Goal: Task Accomplishment & Management: Use online tool/utility

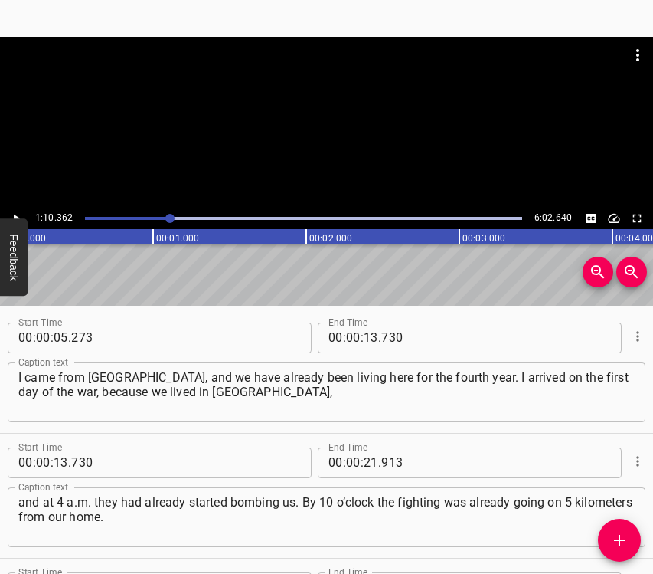
scroll to position [802, 0]
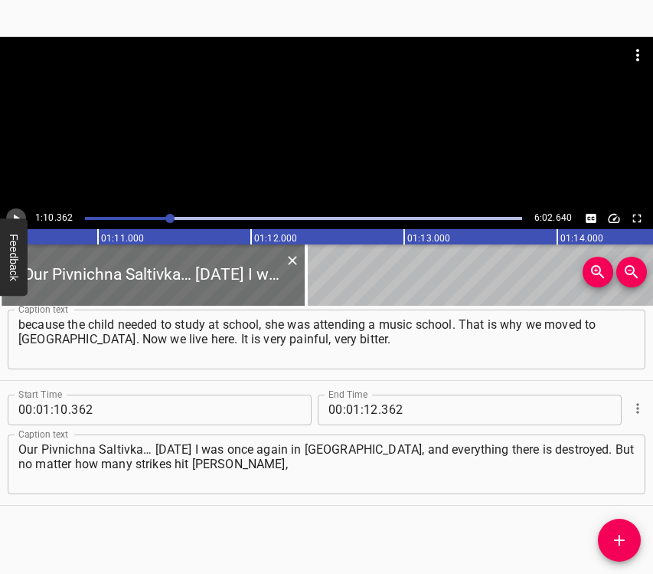
click at [11, 217] on icon "Play/Pause" at bounding box center [16, 218] width 14 height 14
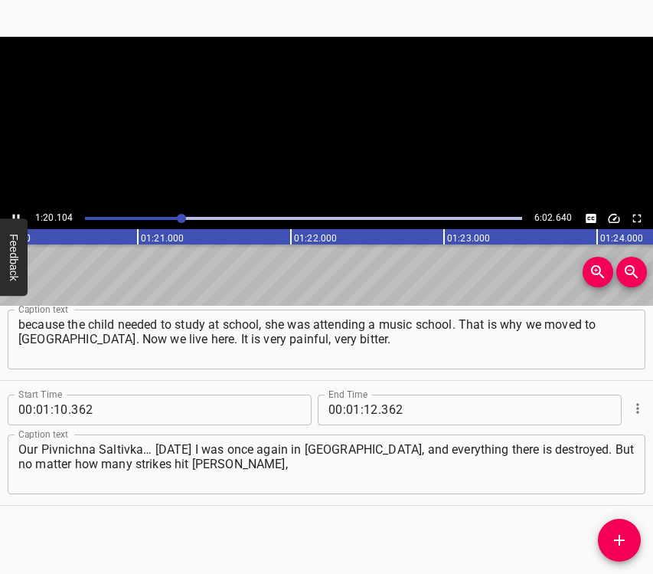
click at [12, 211] on icon "Play/Pause" at bounding box center [16, 218] width 14 height 14
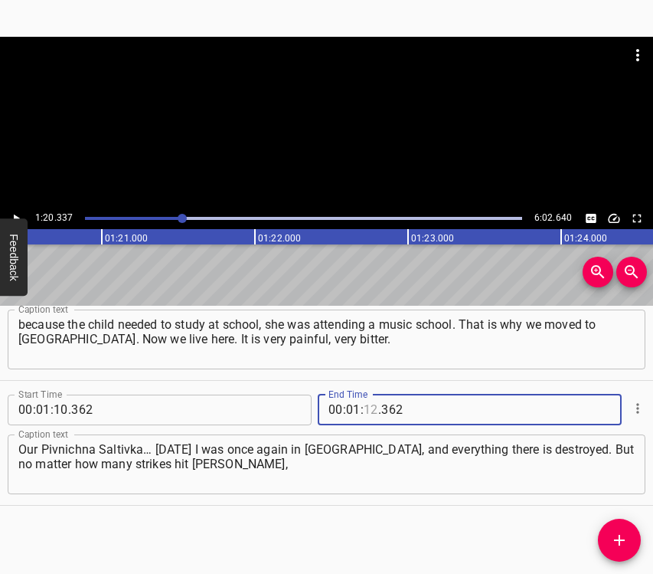
click at [368, 408] on input "number" at bounding box center [371, 409] width 15 height 31
type input "20"
type input "337"
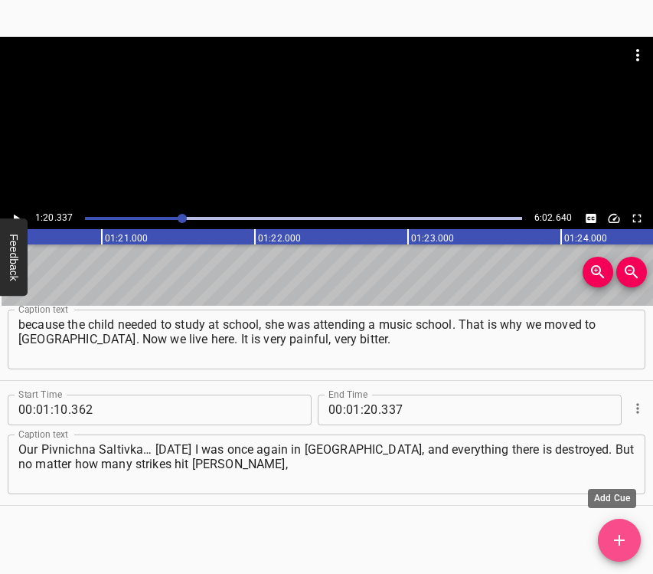
click at [615, 551] on button "Add Cue" at bounding box center [619, 539] width 43 height 43
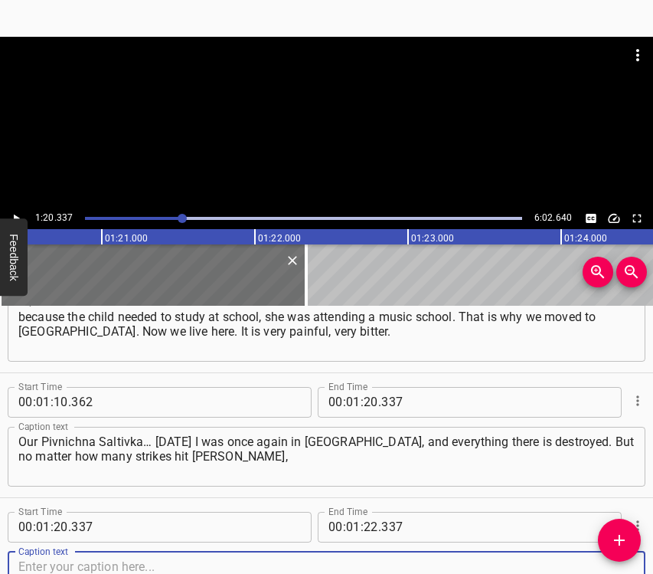
scroll to position [927, 0]
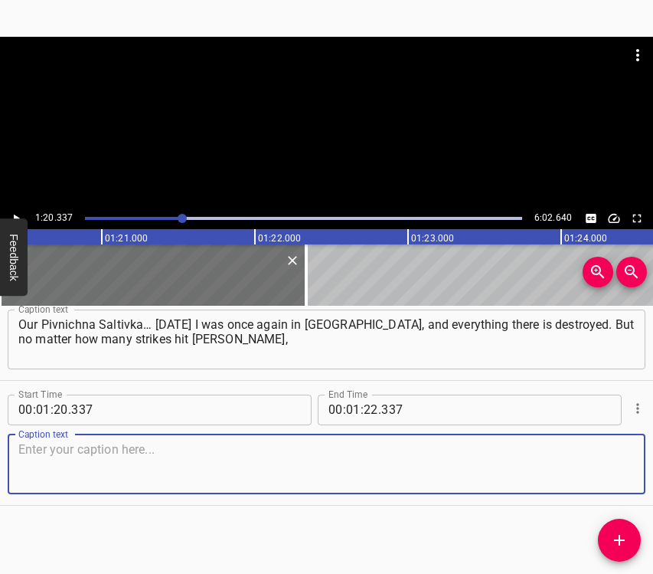
click at [610, 466] on textarea at bounding box center [326, 464] width 616 height 44
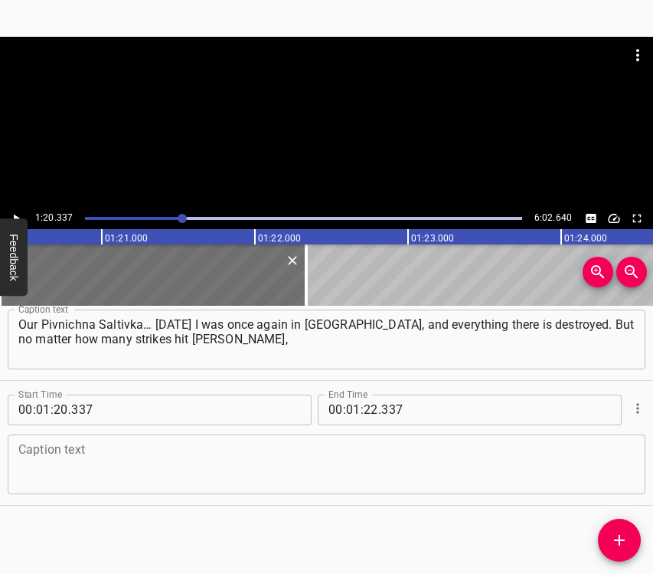
click at [96, 460] on textarea at bounding box center [326, 464] width 616 height 44
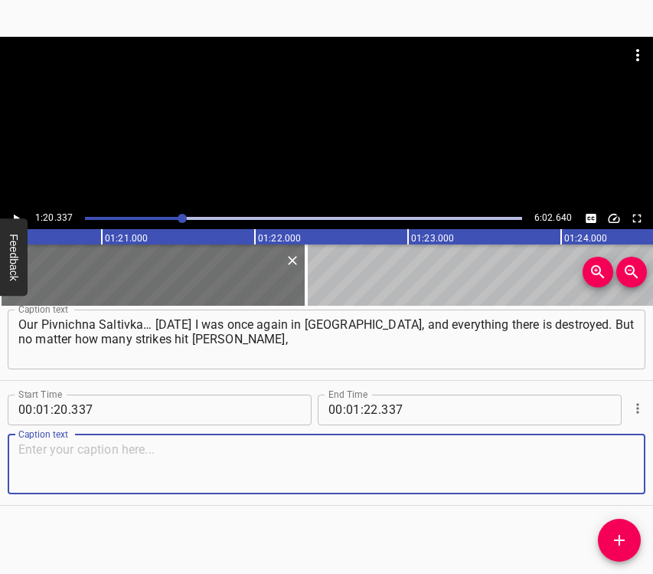
paste textarea "no matter how bitter and painful it is, [PERSON_NAME] lives, [PERSON_NAME] is “…"
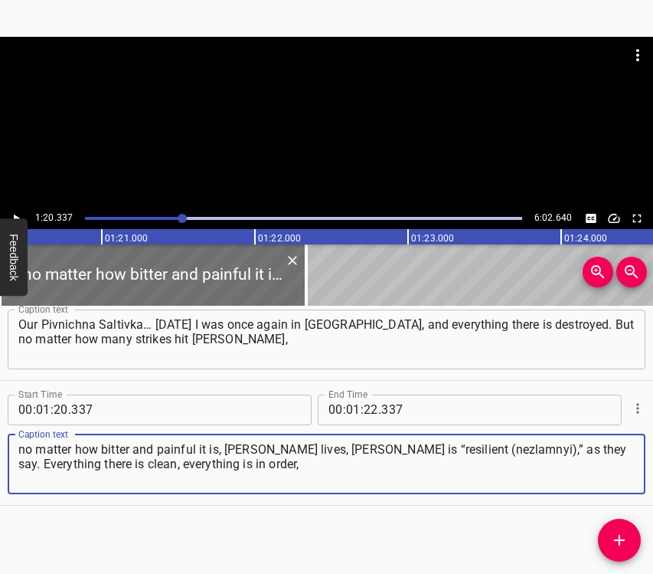
type textarea "no matter how bitter and painful it is, [PERSON_NAME] lives, [PERSON_NAME] is “…"
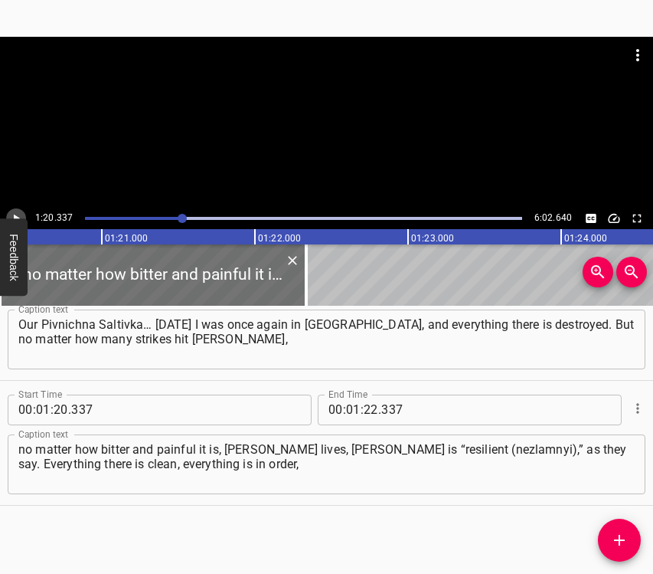
click at [17, 215] on icon "Play/Pause" at bounding box center [16, 218] width 14 height 14
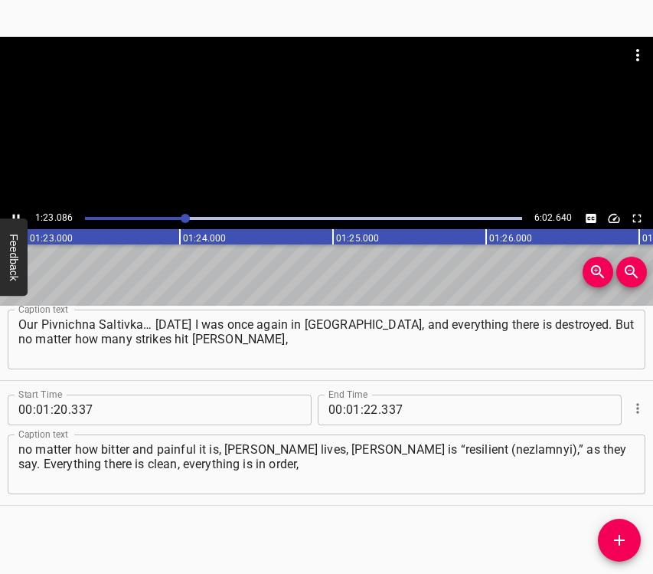
scroll to position [0, 12724]
click at [11, 210] on button "Play/Pause" at bounding box center [16, 218] width 20 height 20
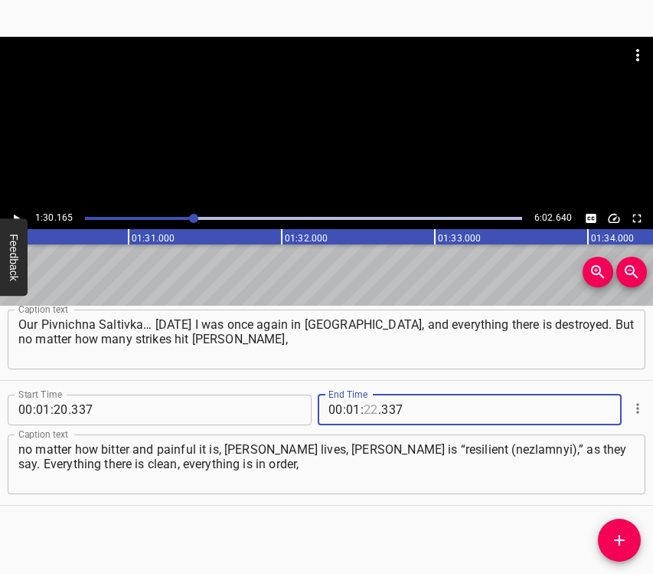
click at [366, 407] on input "number" at bounding box center [371, 409] width 15 height 31
type input "30"
type input "165"
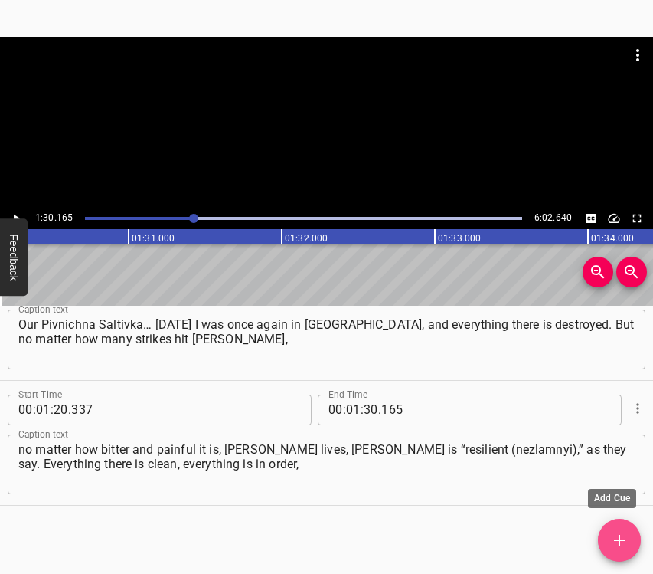
click at [609, 528] on button "Add Cue" at bounding box center [619, 539] width 43 height 43
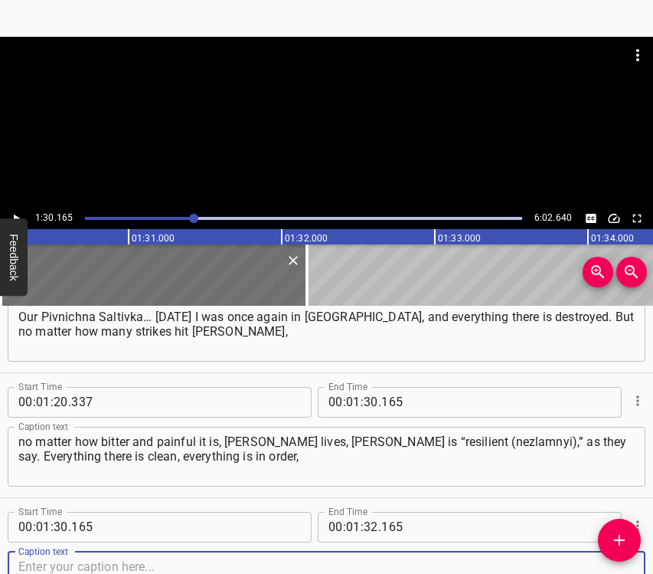
scroll to position [1051, 0]
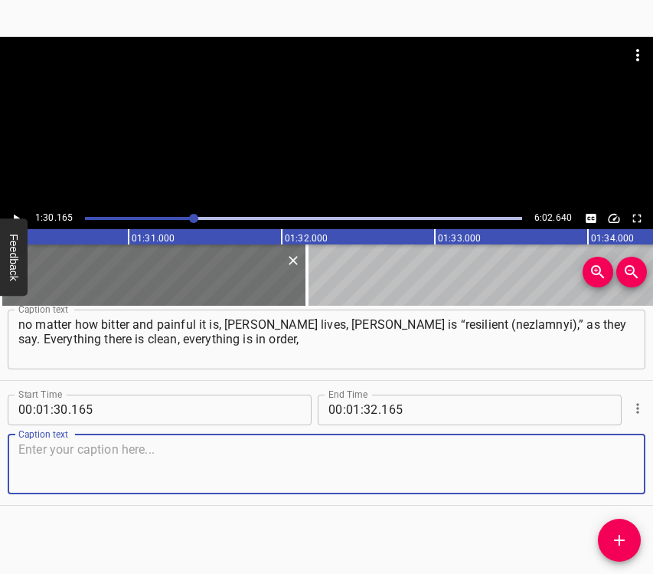
drag, startPoint x: 593, startPoint y: 461, endPoint x: 603, endPoint y: 459, distance: 11.0
click at [593, 460] on textarea at bounding box center [326, 464] width 616 height 44
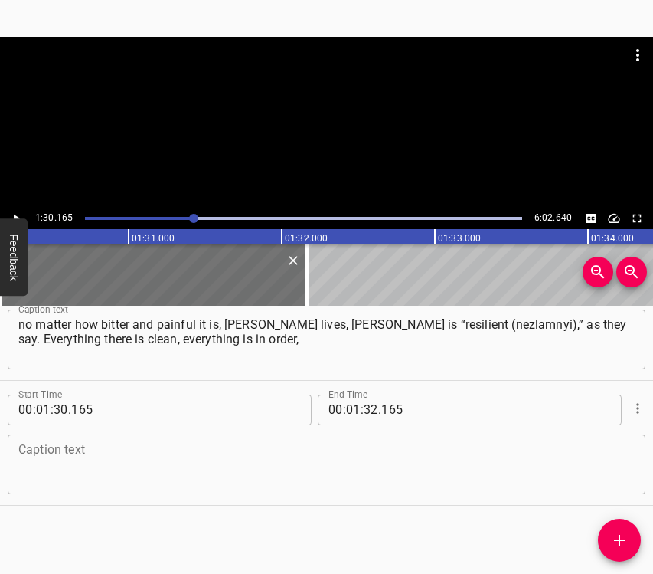
click at [57, 481] on textarea at bounding box center [326, 464] width 616 height 44
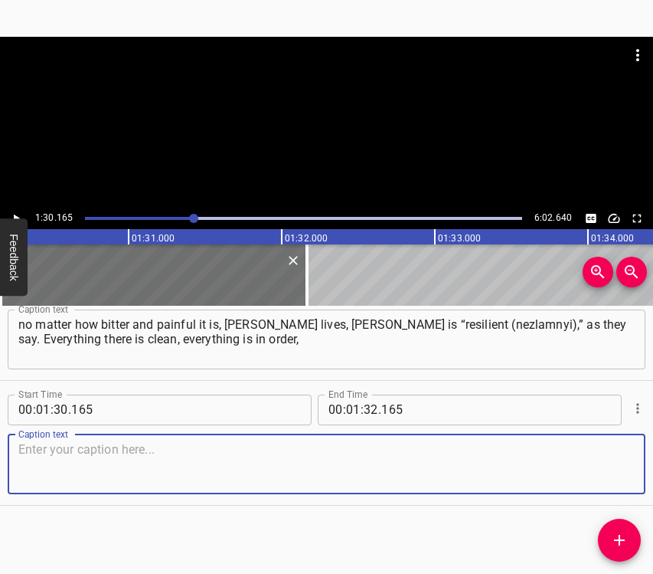
paste textarea "everything works, everything thrives. Thank you to everyone. Thank you to [GEOG…"
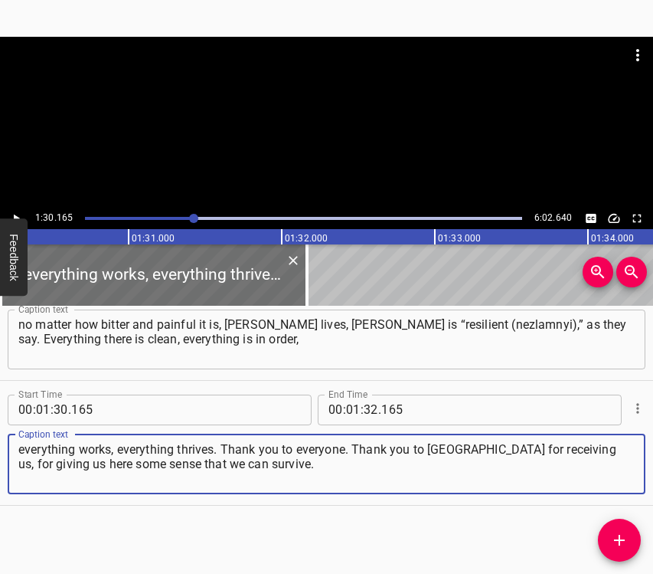
type textarea "everything works, everything thrives. Thank you to everyone. Thank you to [GEOG…"
click at [14, 211] on icon "Play/Pause" at bounding box center [16, 218] width 14 height 14
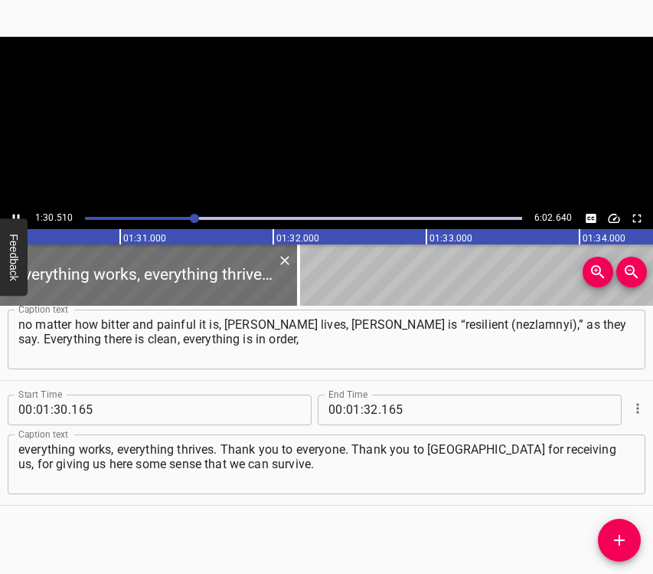
scroll to position [0, 13861]
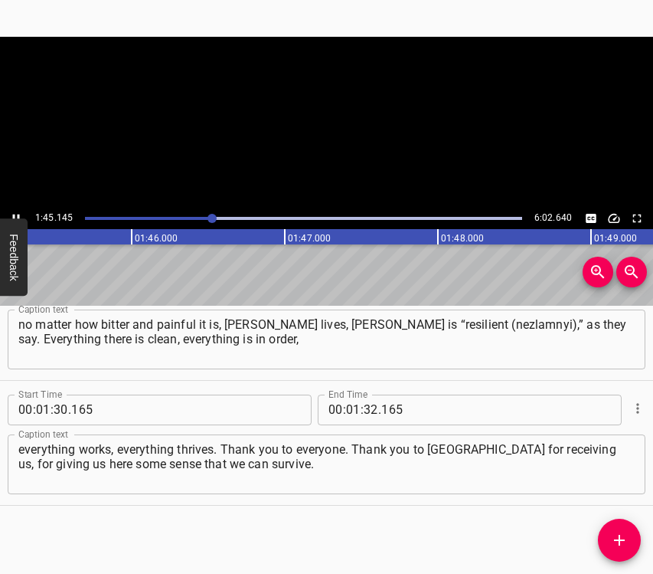
click at [15, 214] on icon "Play/Pause" at bounding box center [16, 218] width 14 height 14
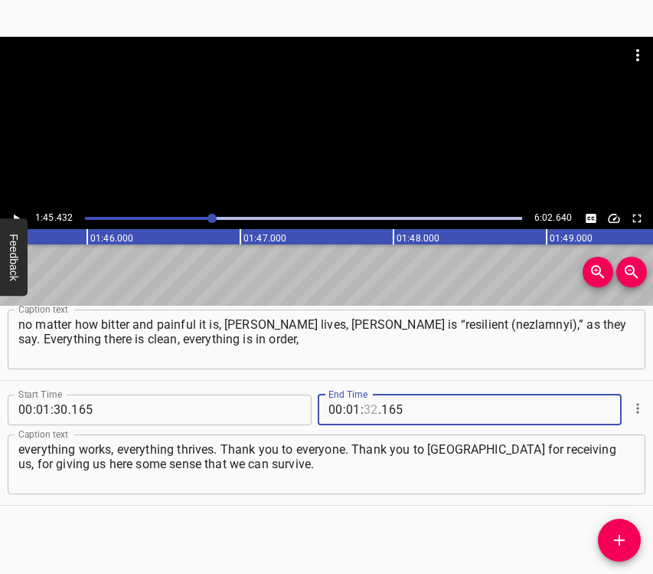
click at [364, 406] on input "number" at bounding box center [371, 409] width 15 height 31
type input "45"
type input "432"
click at [615, 533] on icon "Add Cue" at bounding box center [619, 540] width 18 height 18
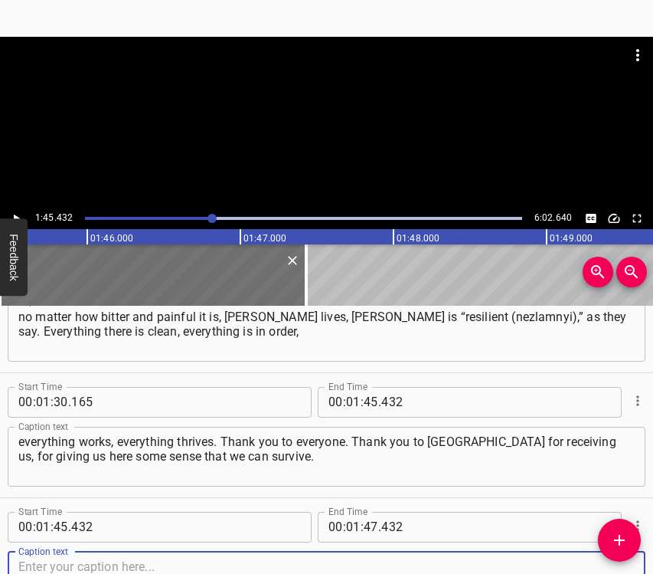
scroll to position [1176, 0]
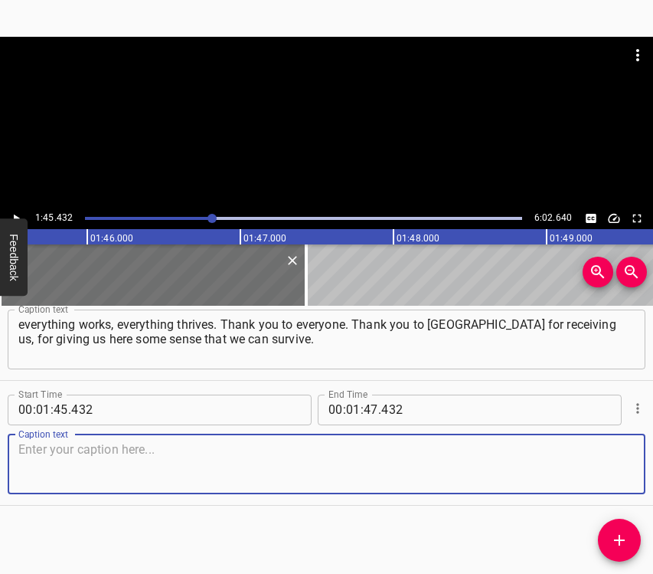
drag, startPoint x: 610, startPoint y: 480, endPoint x: 646, endPoint y: 459, distance: 42.2
click at [615, 479] on textarea at bounding box center [326, 464] width 616 height 44
click at [97, 473] on textarea at bounding box center [326, 464] width 616 height 44
paste textarea "Many thanks to the people of [GEOGRAPHIC_DATA] and to everyone. The people here…"
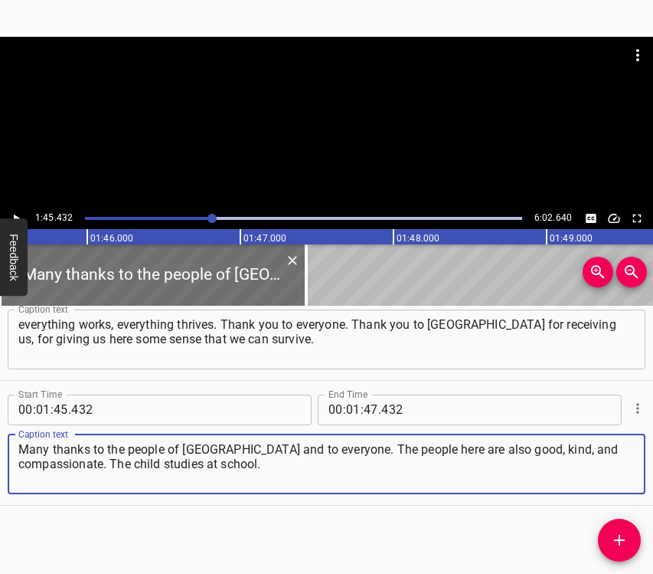
type textarea "Many thanks to the people of [GEOGRAPHIC_DATA] and to everyone. The people here…"
click at [15, 214] on icon "Play/Pause" at bounding box center [16, 218] width 14 height 14
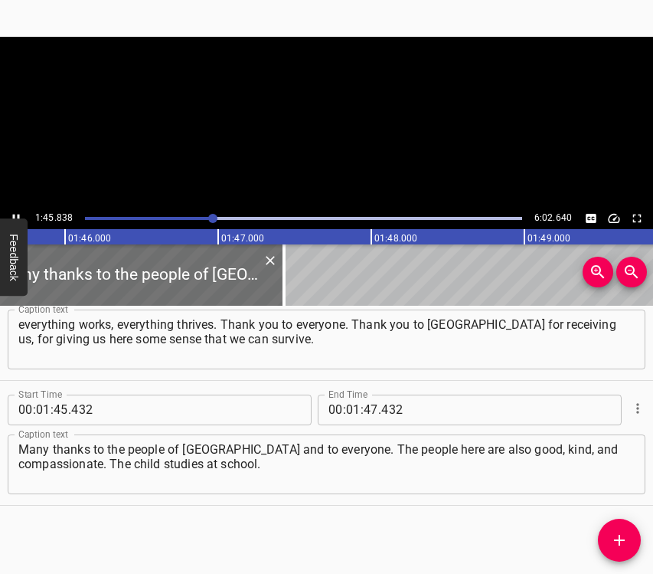
scroll to position [0, 16206]
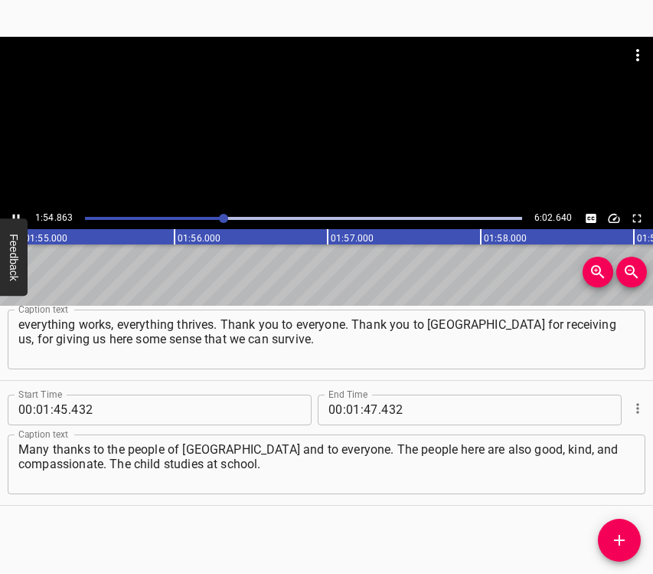
click at [15, 214] on icon "Play/Pause" at bounding box center [16, 218] width 7 height 8
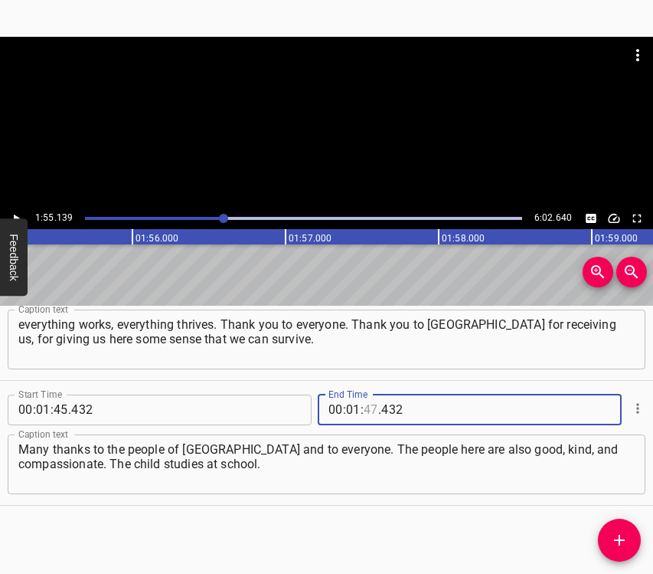
click at [364, 407] on input "number" at bounding box center [371, 409] width 15 height 31
type input "55"
type input "139"
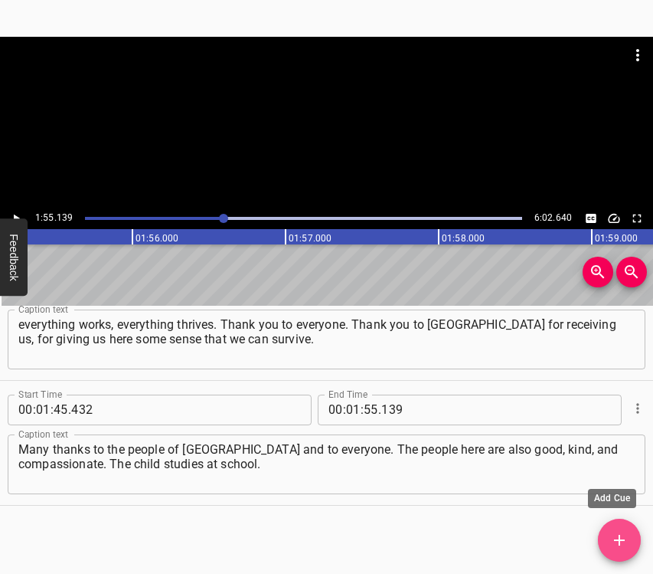
click at [625, 529] on button "Add Cue" at bounding box center [619, 539] width 43 height 43
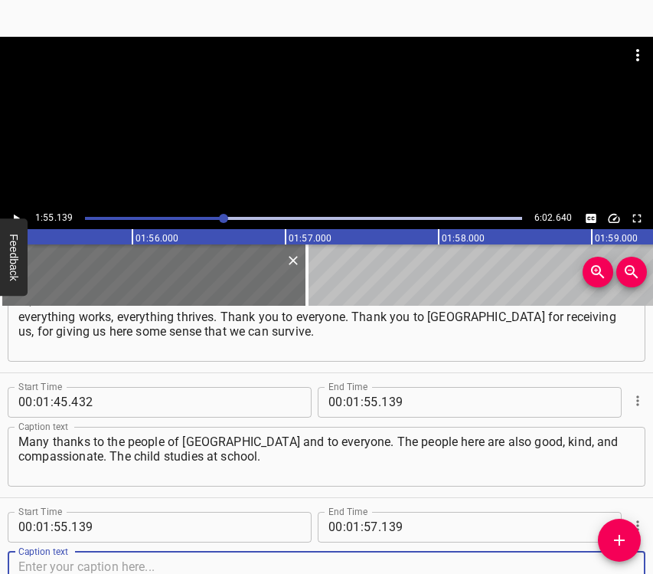
scroll to position [1301, 0]
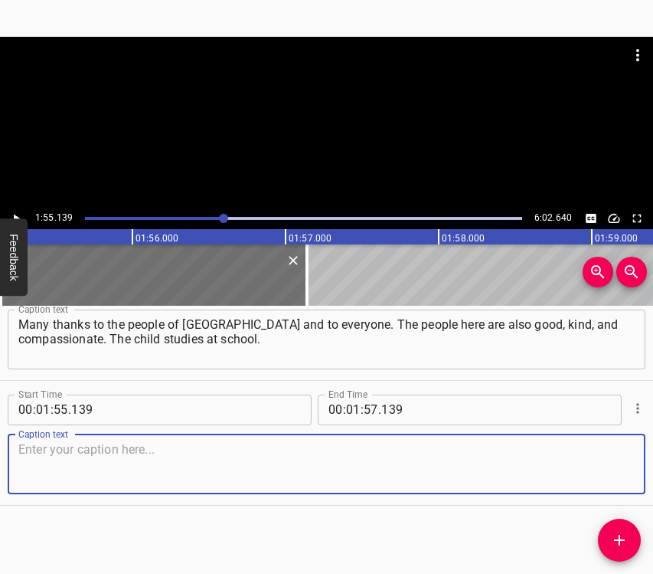
click at [610, 469] on textarea at bounding box center [326, 464] width 616 height 44
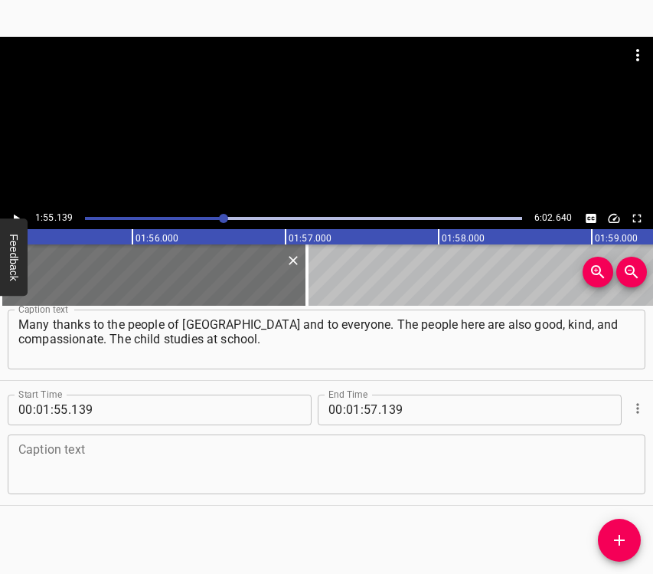
click at [118, 450] on textarea at bounding box center [326, 464] width 616 height 44
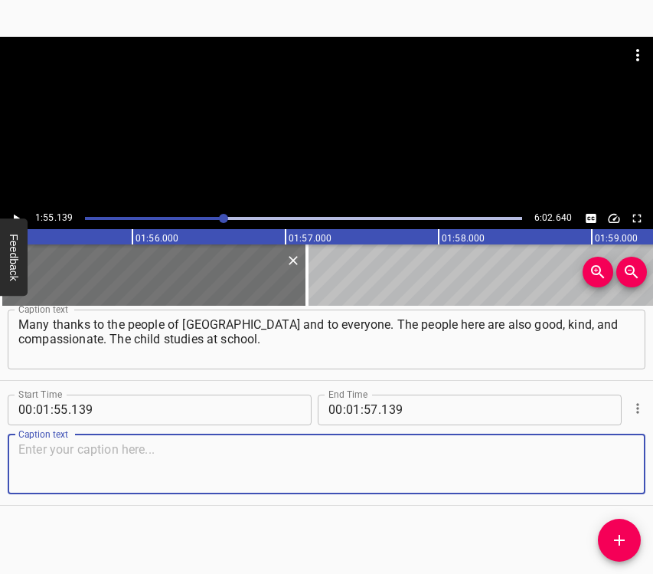
paste textarea "She has already finished the 10th grade and is going into the 11th. I am glad t…"
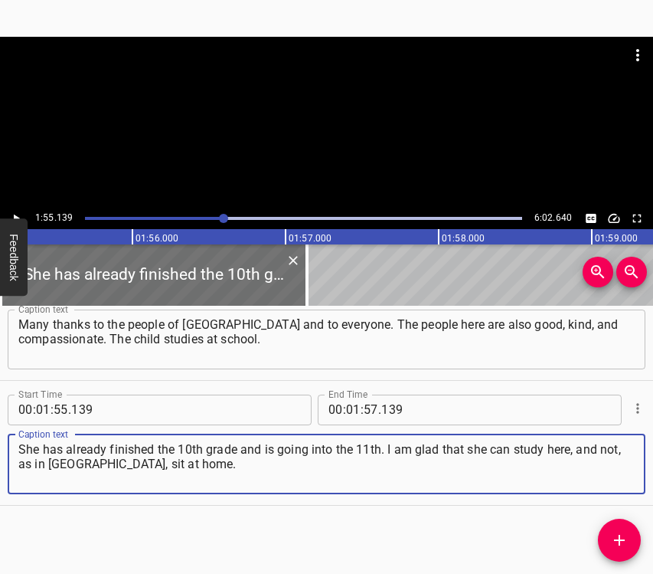
type textarea "She has already finished the 10th grade and is going into the 11th. I am glad t…"
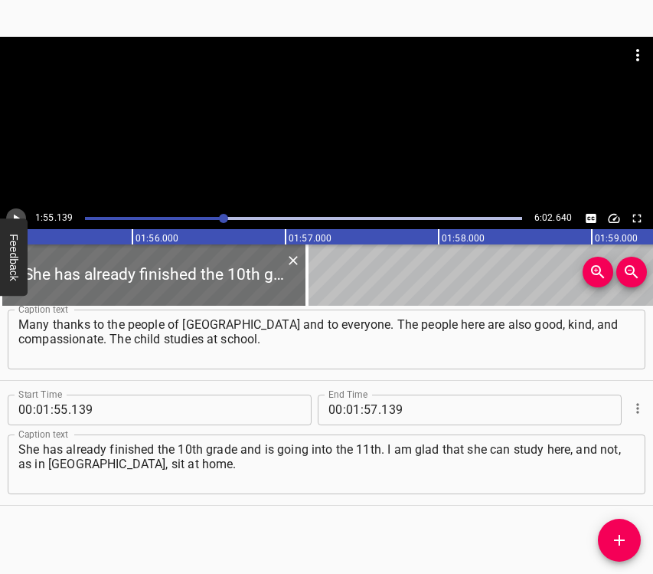
click at [11, 213] on icon "Play/Pause" at bounding box center [16, 218] width 14 height 14
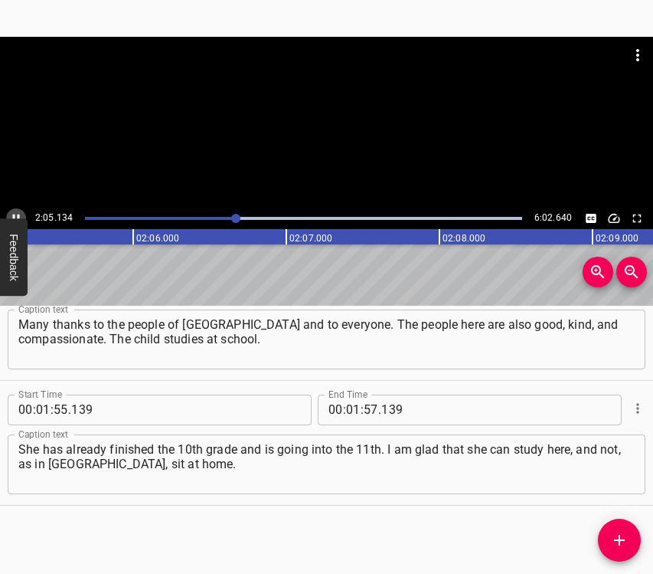
click at [14, 216] on icon "Play/Pause" at bounding box center [16, 218] width 7 height 8
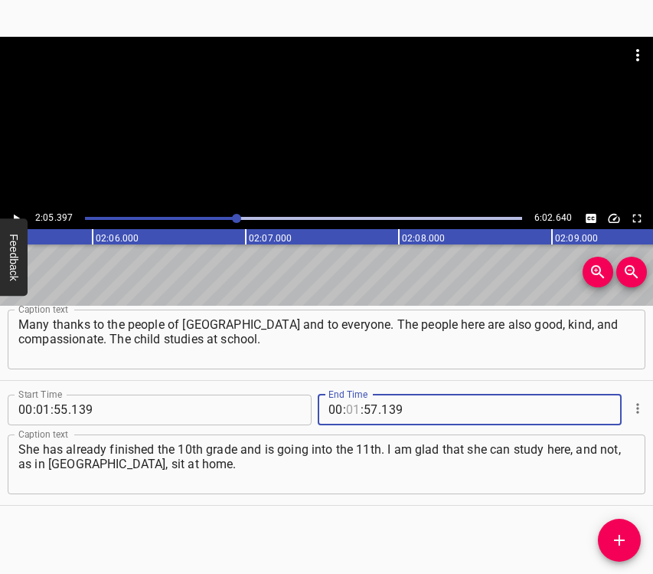
click at [346, 410] on input "number" at bounding box center [353, 409] width 15 height 31
type input "02"
type input "05"
type input "397"
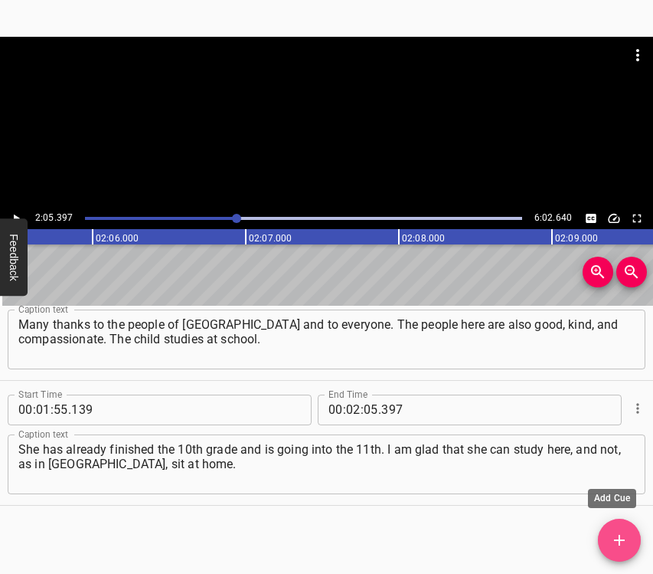
click at [619, 538] on icon "Add Cue" at bounding box center [619, 539] width 11 height 11
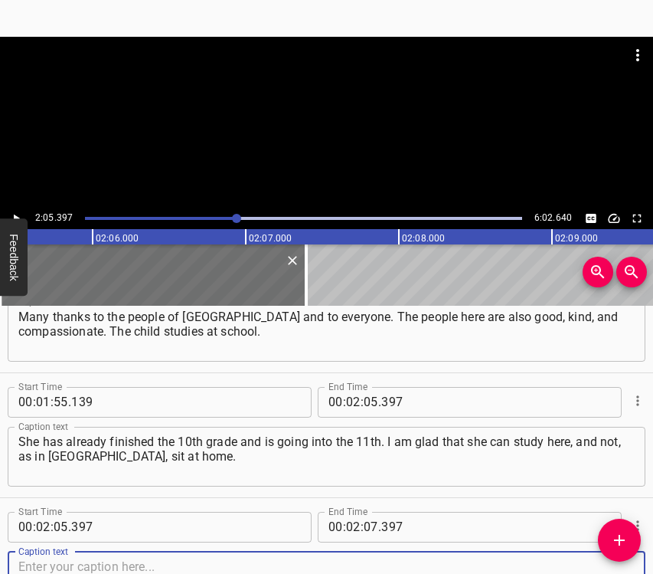
scroll to position [1426, 0]
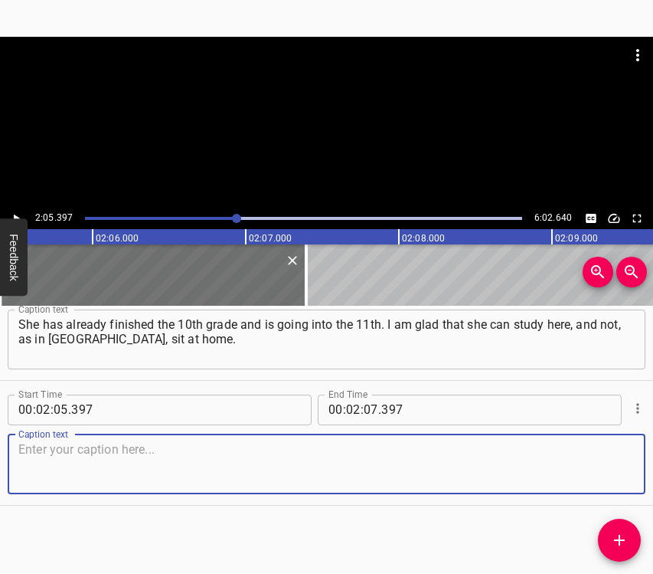
click at [607, 469] on textarea at bounding box center [326, 464] width 616 height 44
click at [37, 470] on textarea at bounding box center [326, 464] width 616 height 44
paste textarea "I have a younger daughter in [PERSON_NAME]. The older one is no longer alive — …"
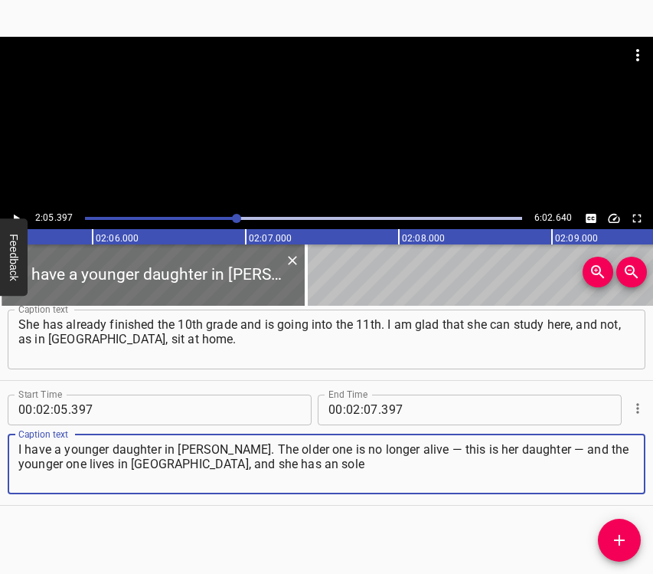
type textarea "I have a younger daughter in [PERSON_NAME]. The older one is no longer alive — …"
click at [11, 212] on icon "Play/Pause" at bounding box center [16, 218] width 14 height 14
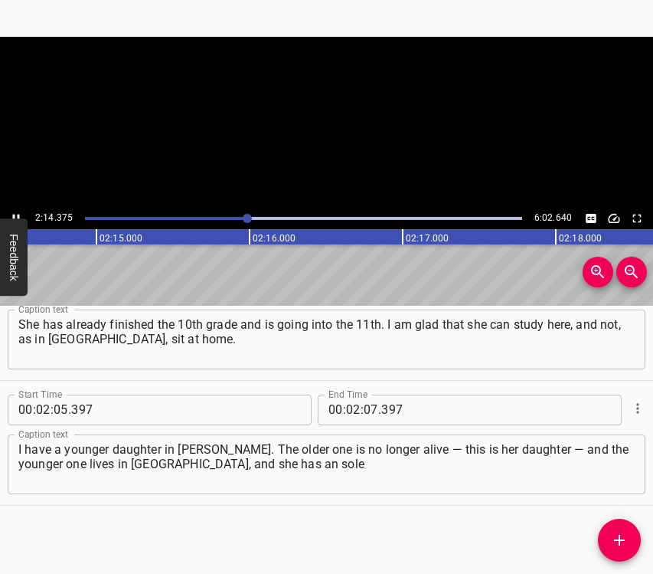
click at [11, 212] on icon "Play/Pause" at bounding box center [16, 218] width 14 height 14
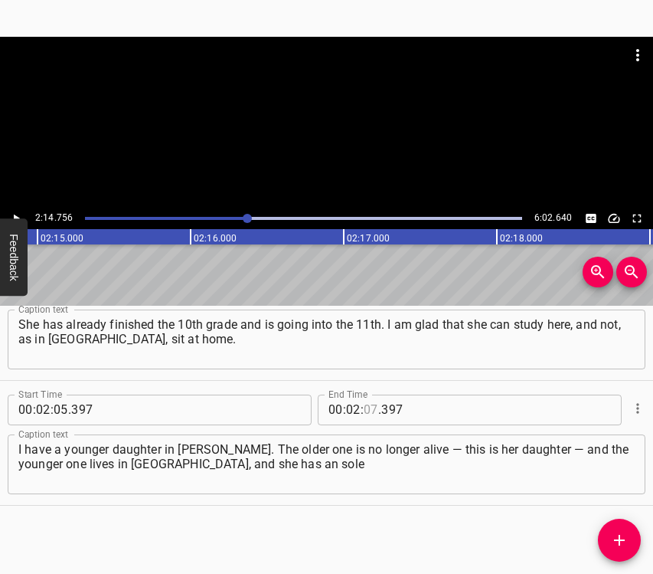
click at [364, 413] on input "number" at bounding box center [371, 409] width 15 height 31
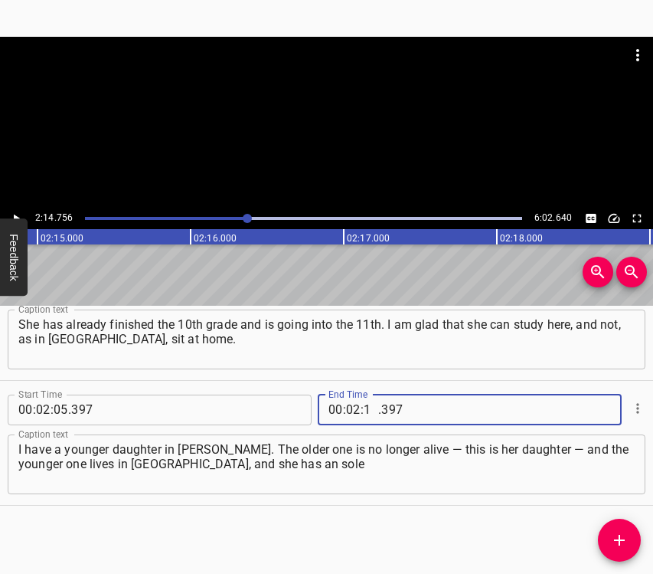
type input "14"
type input "756"
click at [618, 541] on icon "Add Cue" at bounding box center [619, 539] width 11 height 11
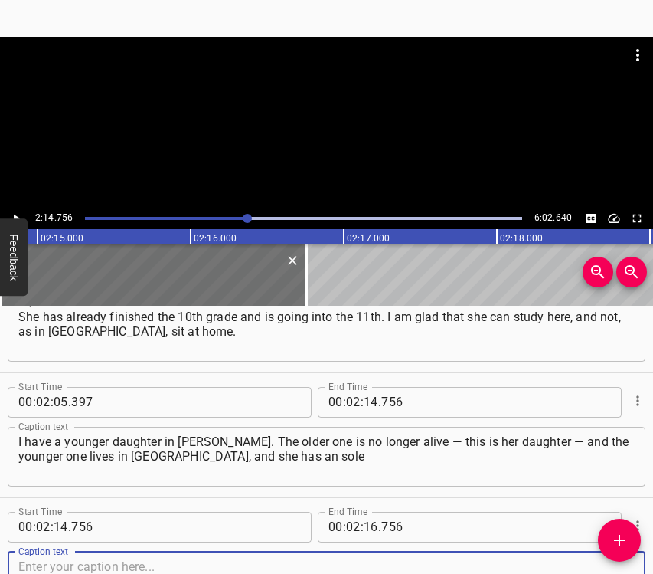
scroll to position [1551, 0]
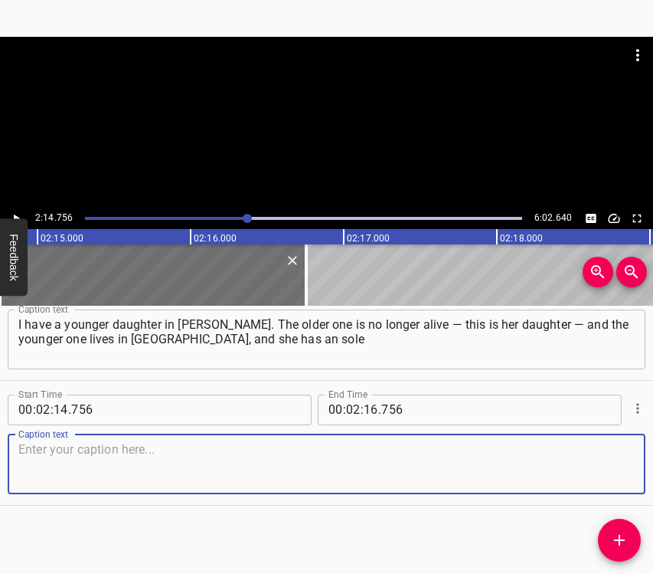
drag, startPoint x: 606, startPoint y: 471, endPoint x: 647, endPoint y: 460, distance: 42.7
click at [609, 470] on textarea at bounding box center [326, 464] width 616 height 44
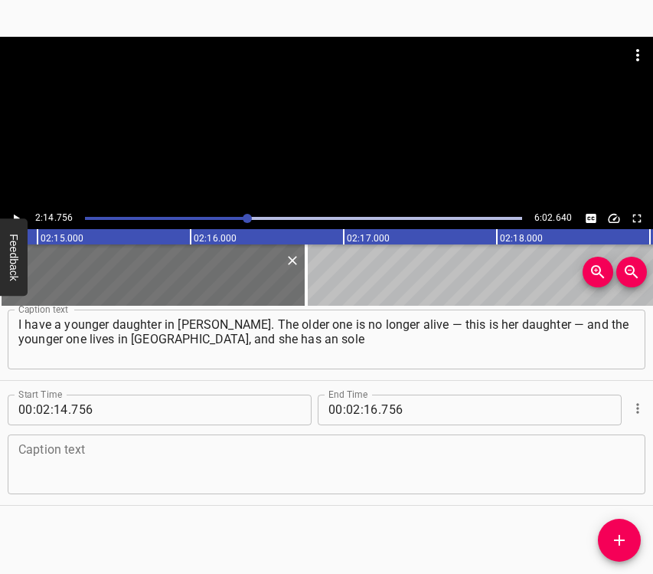
click at [47, 466] on textarea at bounding box center [326, 464] width 616 height 44
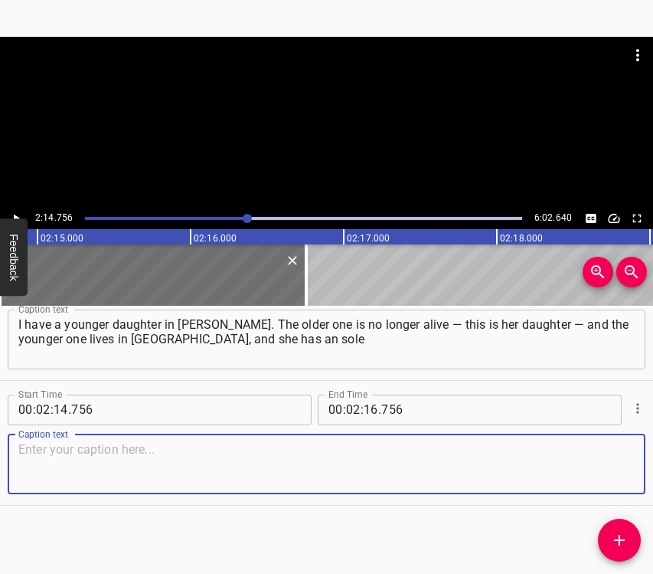
paste textarea "proprietor there, her own business, a beauty salon in the very center of the ci…"
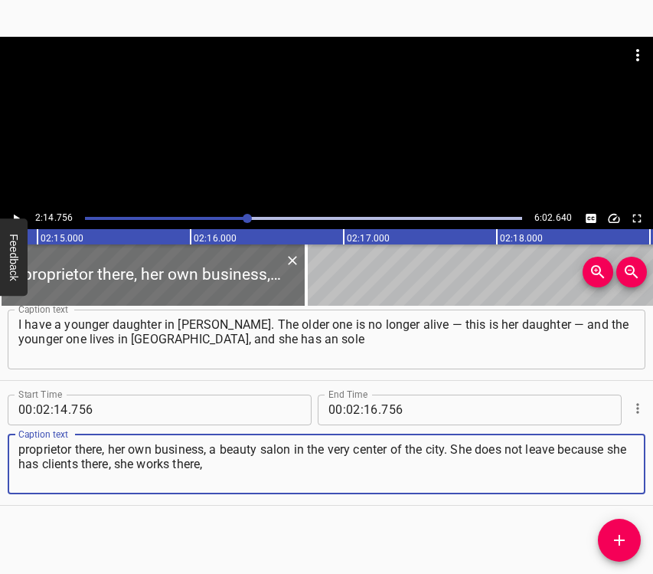
type textarea "proprietor there, her own business, a beauty salon in the very center of the ci…"
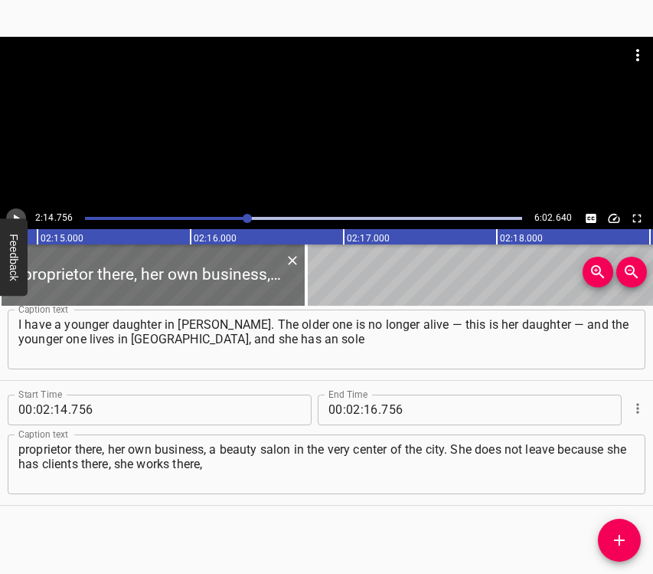
click at [11, 212] on icon "Play/Pause" at bounding box center [16, 218] width 14 height 14
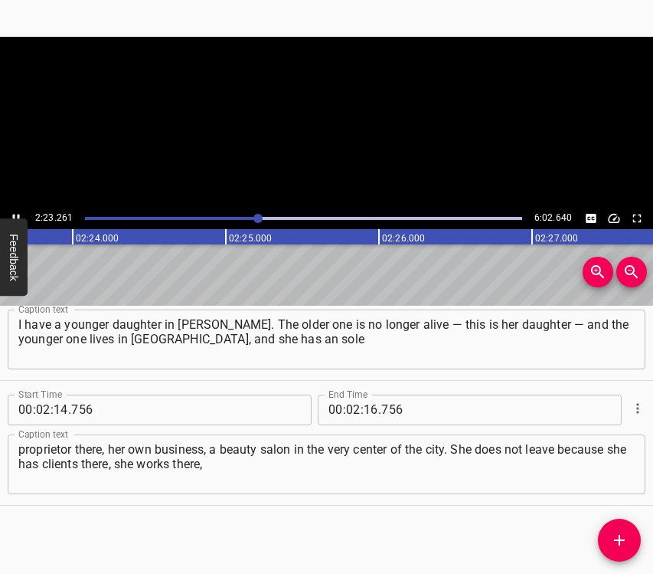
click at [11, 212] on icon "Play/Pause" at bounding box center [16, 218] width 14 height 14
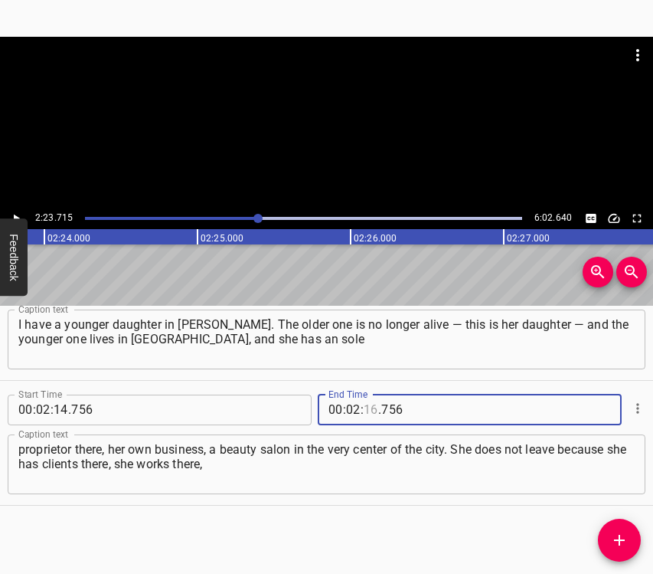
click at [365, 407] on input "number" at bounding box center [371, 409] width 15 height 31
type input "23"
type input "715"
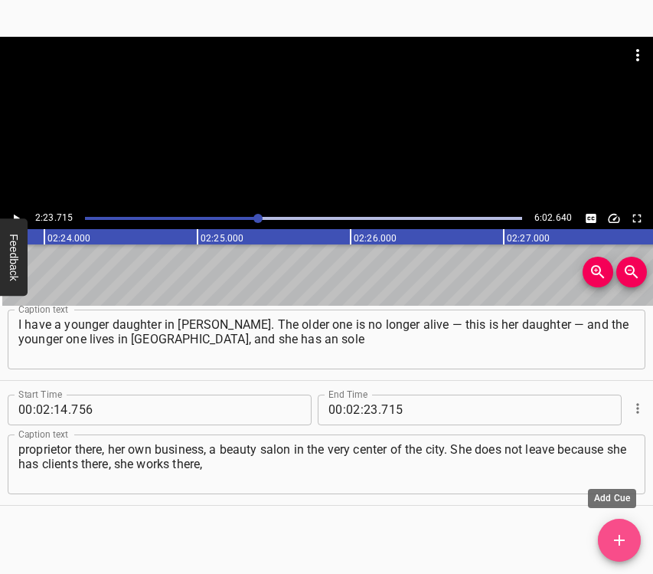
click at [626, 531] on icon "Add Cue" at bounding box center [619, 540] width 18 height 18
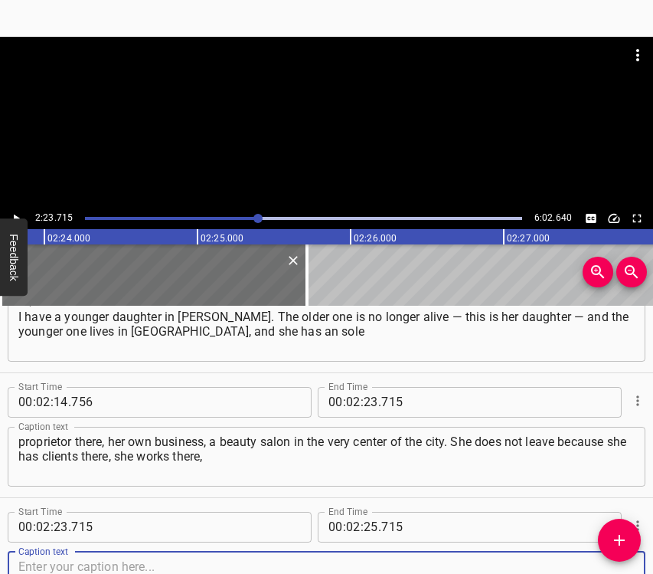
scroll to position [1675, 0]
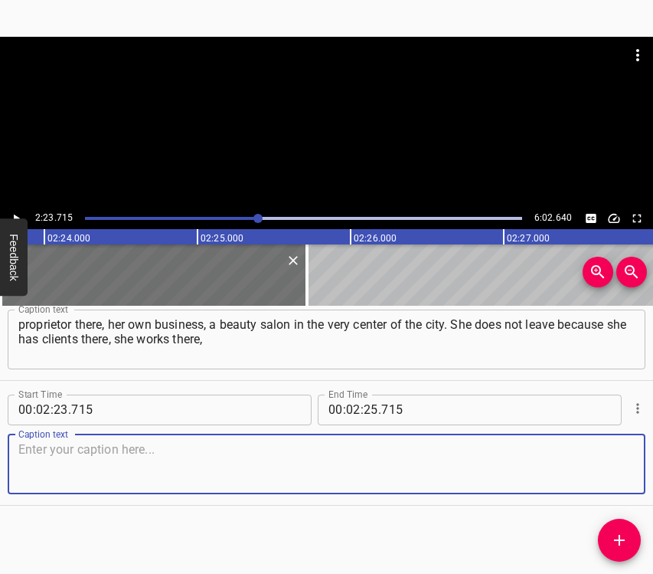
drag, startPoint x: 602, startPoint y: 460, endPoint x: 652, endPoint y: 446, distance: 51.6
click at [603, 459] on textarea at bounding box center [326, 464] width 616 height 44
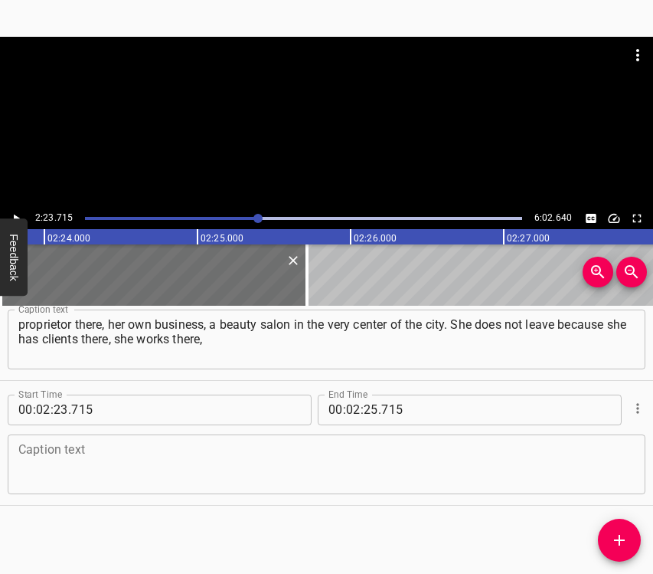
click at [80, 460] on textarea at bounding box center [326, 464] width 616 height 44
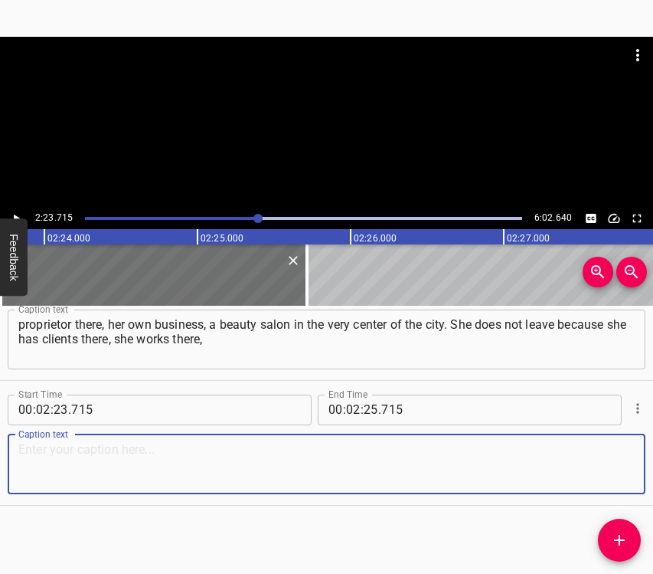
paste textarea "she has her own employees. She pays taxes, she donates constantly. The most fri…"
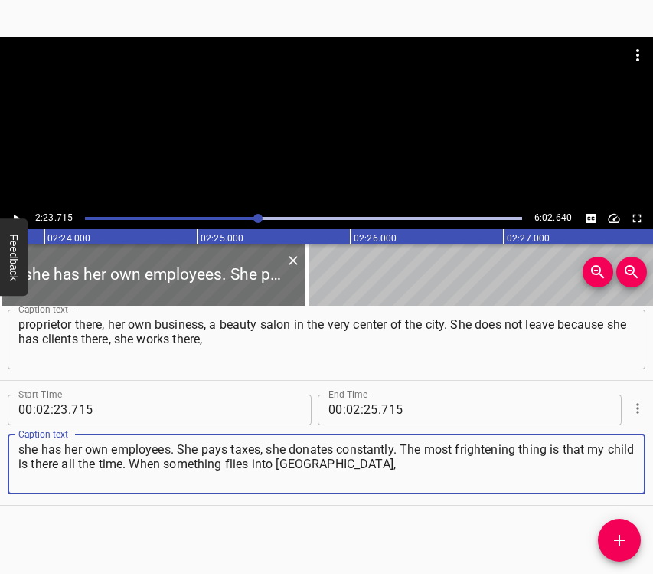
type textarea "she has her own employees. She pays taxes, she donates constantly. The most fri…"
click at [14, 210] on button "Play/Pause" at bounding box center [16, 218] width 20 height 20
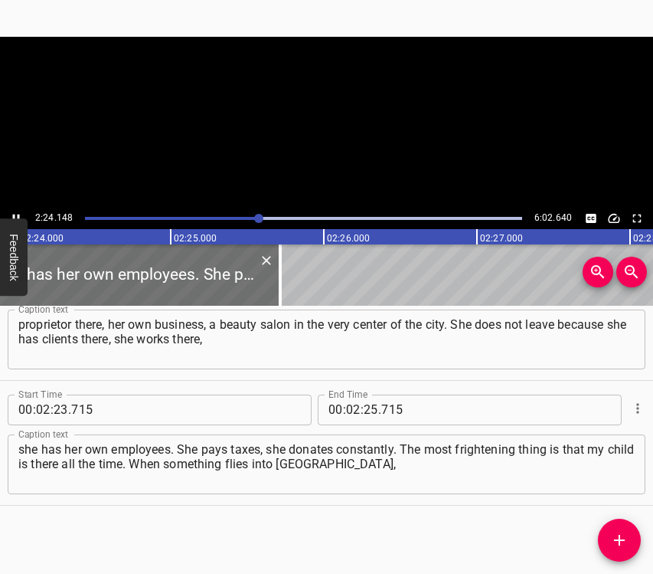
scroll to position [0, 22075]
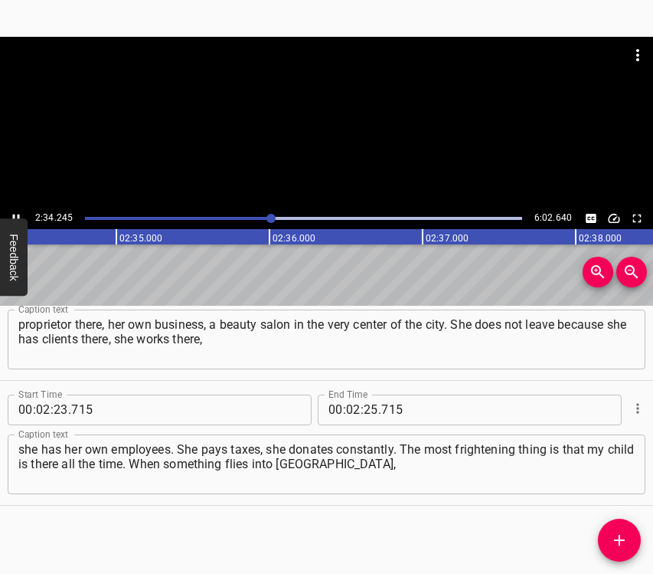
click at [17, 214] on icon "Play/Pause" at bounding box center [16, 218] width 14 height 14
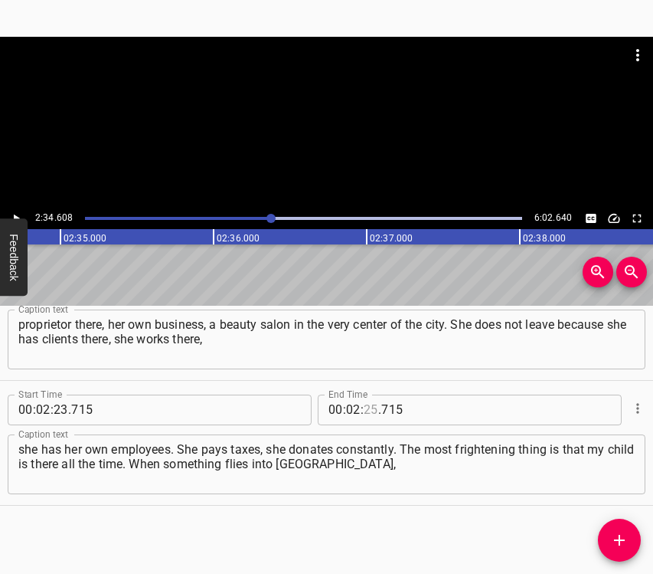
click at [368, 407] on input "number" at bounding box center [371, 409] width 15 height 31
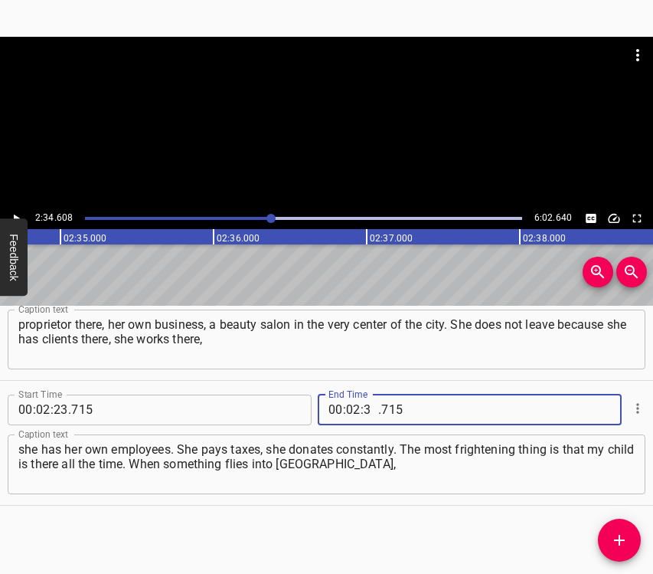
type input "34"
type input "608"
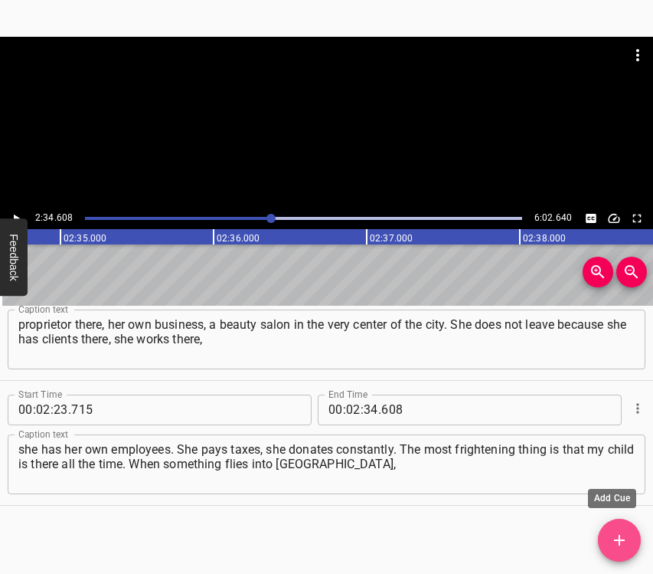
click at [623, 533] on icon "Add Cue" at bounding box center [619, 540] width 18 height 18
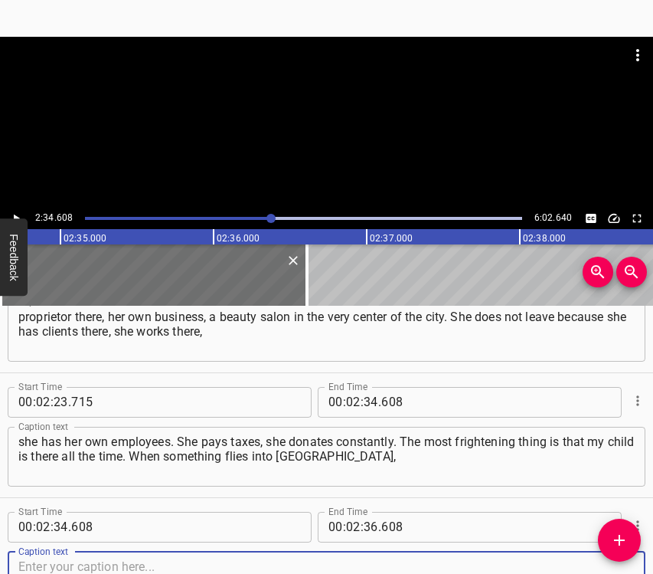
scroll to position [1800, 0]
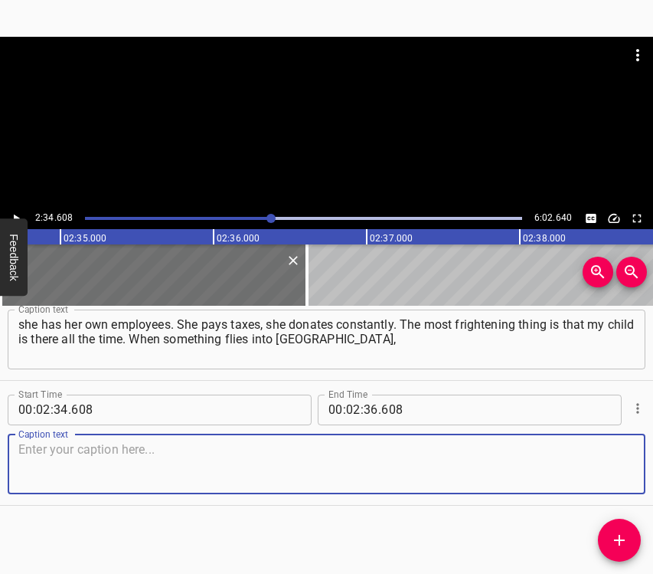
click at [612, 469] on textarea at bounding box center [326, 464] width 616 height 44
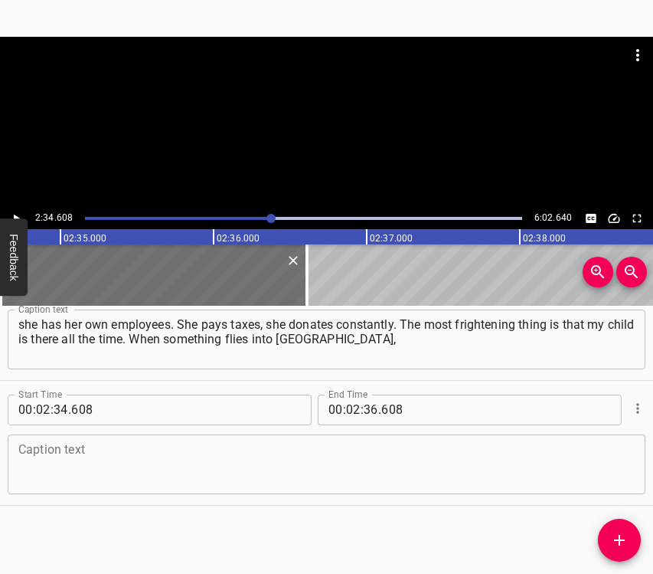
click at [220, 453] on textarea at bounding box center [326, 464] width 616 height 44
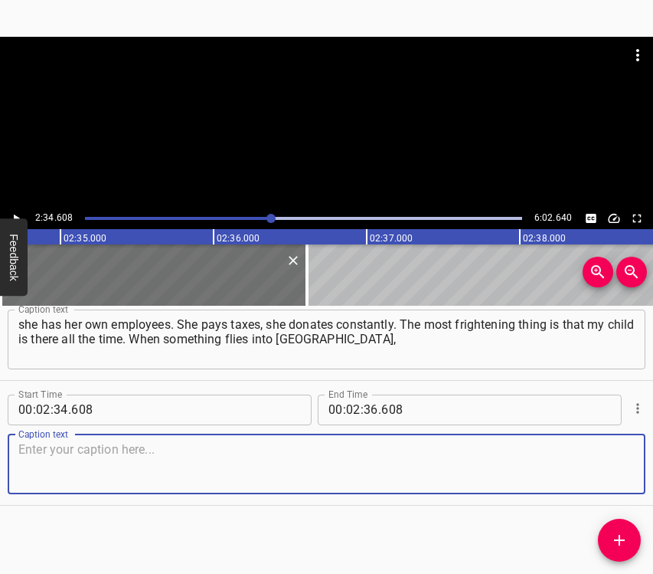
paste textarea "I do not sleep. The scariest thing is that [GEOGRAPHIC_DATA] is right next to u…"
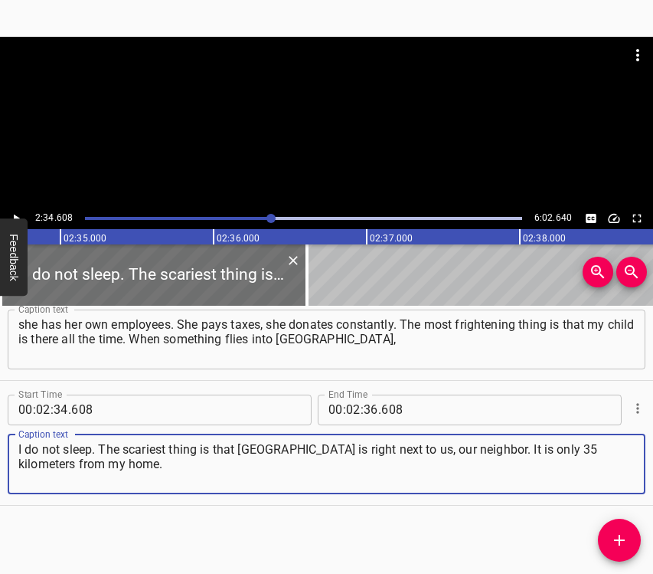
type textarea "I do not sleep. The scariest thing is that [GEOGRAPHIC_DATA] is right next to u…"
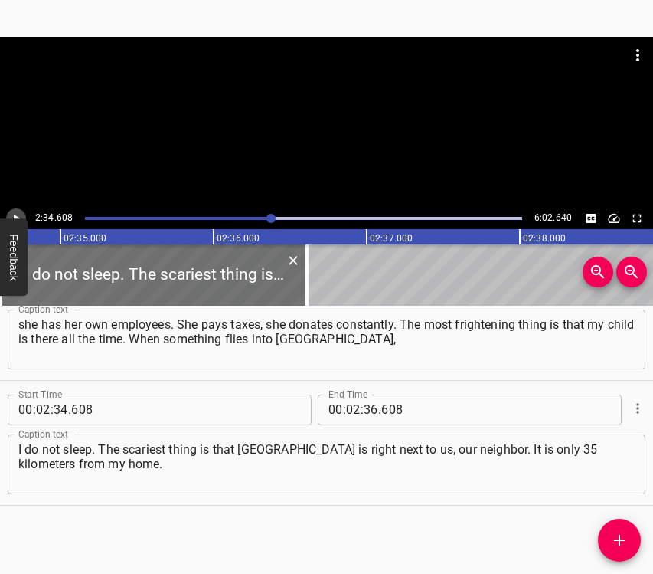
click at [15, 212] on icon "Play/Pause" at bounding box center [16, 218] width 14 height 14
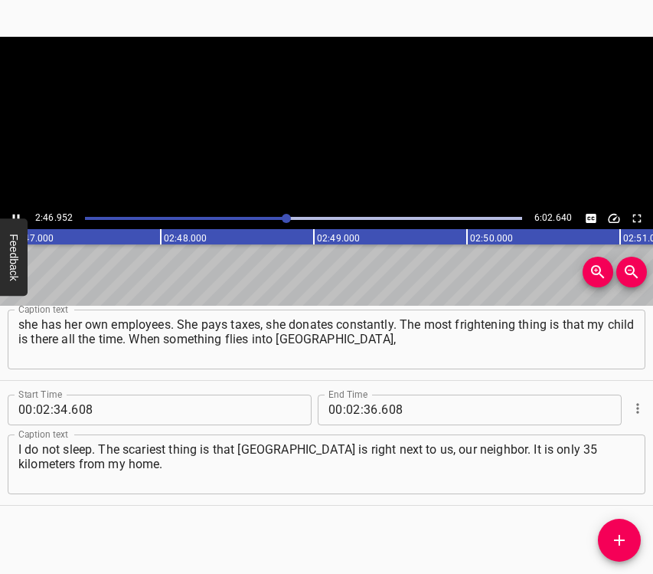
click at [15, 212] on icon "Play/Pause" at bounding box center [16, 218] width 14 height 14
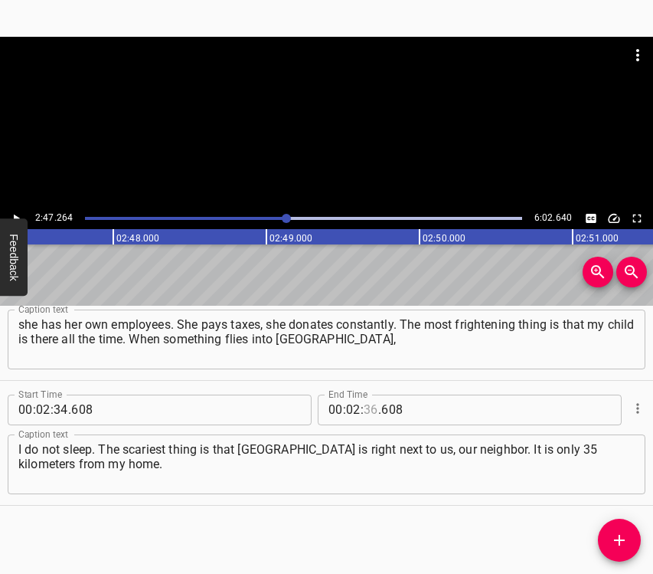
click at [364, 405] on input "number" at bounding box center [371, 409] width 15 height 31
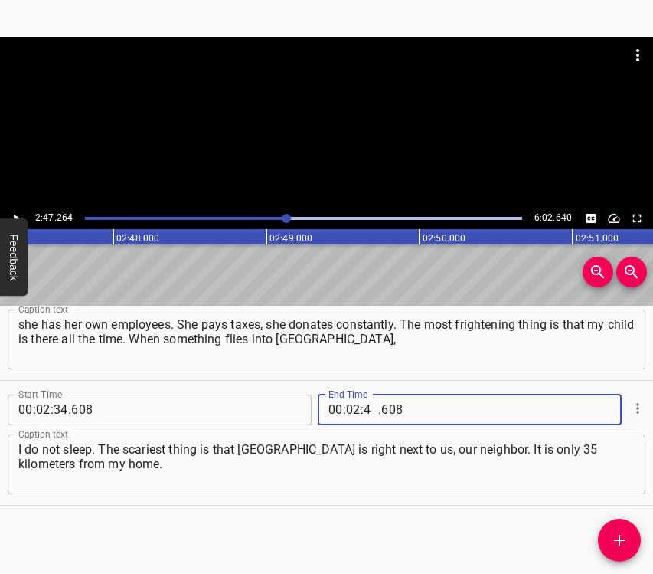
type input "47"
type input "264"
click at [624, 528] on button "Add Cue" at bounding box center [619, 539] width 43 height 43
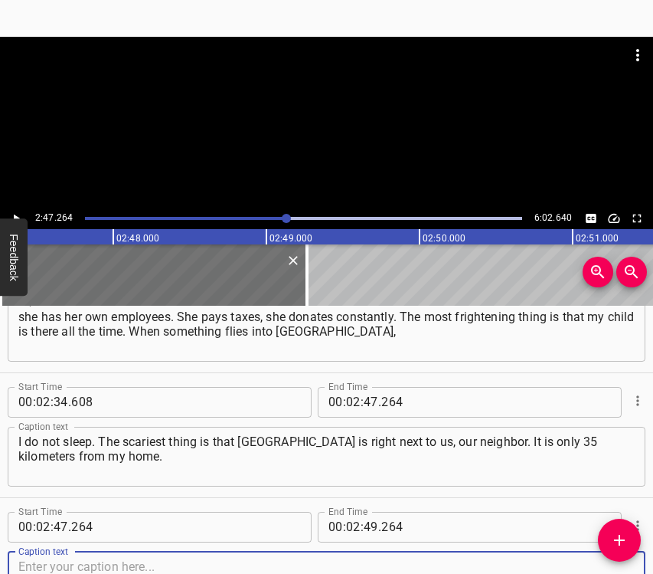
scroll to position [1925, 0]
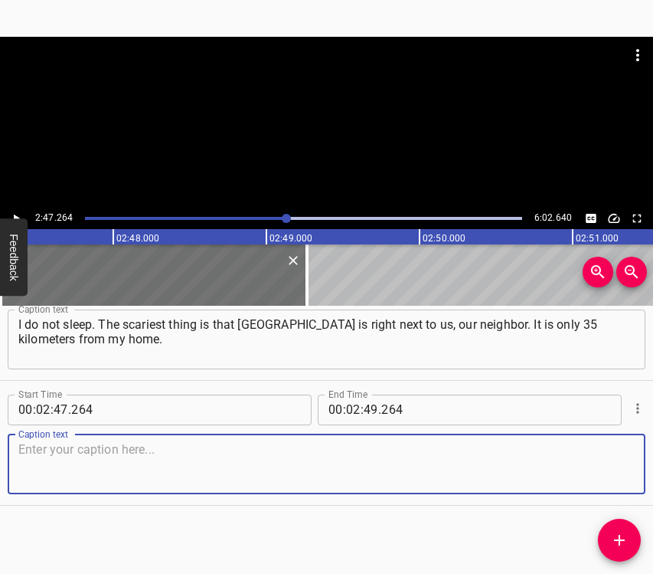
drag, startPoint x: 606, startPoint y: 469, endPoint x: 646, endPoint y: 458, distance: 41.4
click at [608, 469] on textarea at bounding box center [326, 464] width 616 height 44
click at [108, 482] on textarea at bounding box center [326, 464] width 616 height 44
paste textarea "And even worse — the village of [GEOGRAPHIC_DATA], which is nearby… The village…"
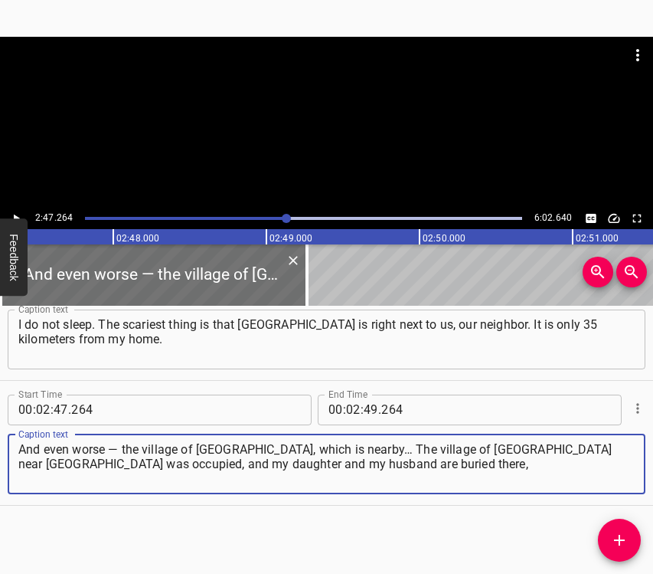
type textarea "And even worse — the village of [GEOGRAPHIC_DATA], which is nearby… The village…"
click at [10, 214] on icon "Play/Pause" at bounding box center [16, 218] width 14 height 14
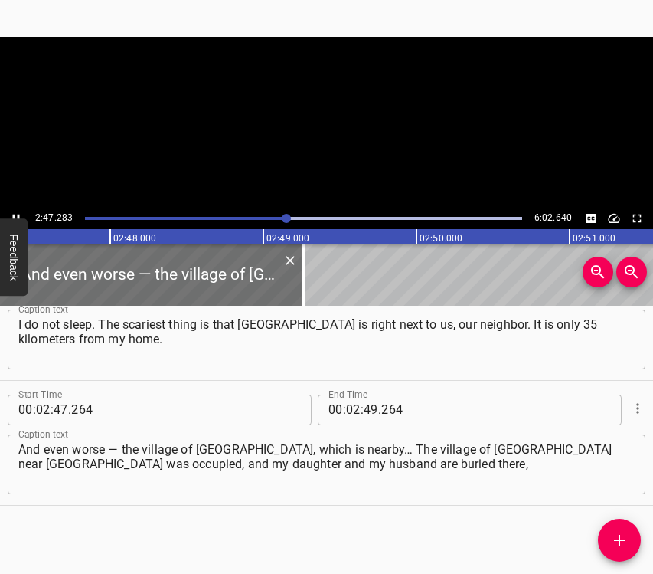
scroll to position [0, 25658]
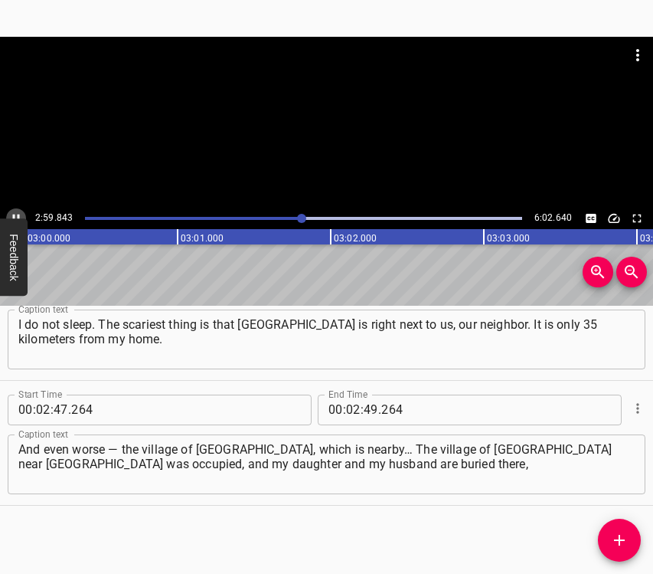
click at [15, 213] on icon "Play/Pause" at bounding box center [16, 218] width 14 height 14
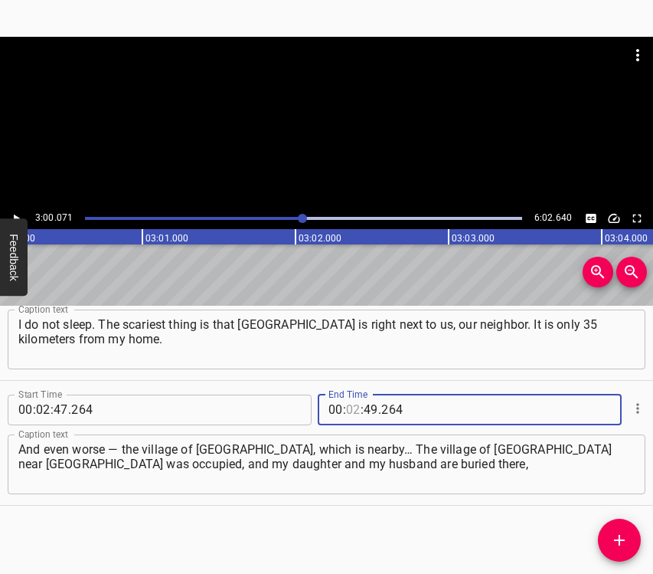
click at [351, 405] on input "number" at bounding box center [353, 409] width 15 height 31
type input "03"
type input "00"
type input "071"
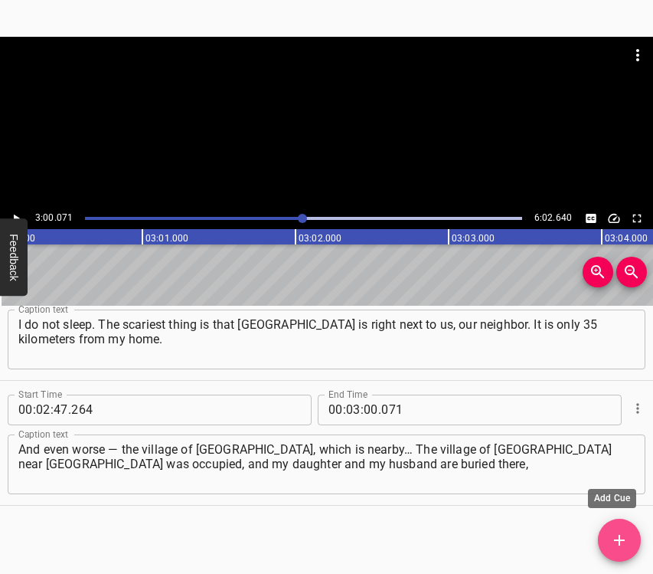
click at [619, 538] on icon "Add Cue" at bounding box center [619, 539] width 11 height 11
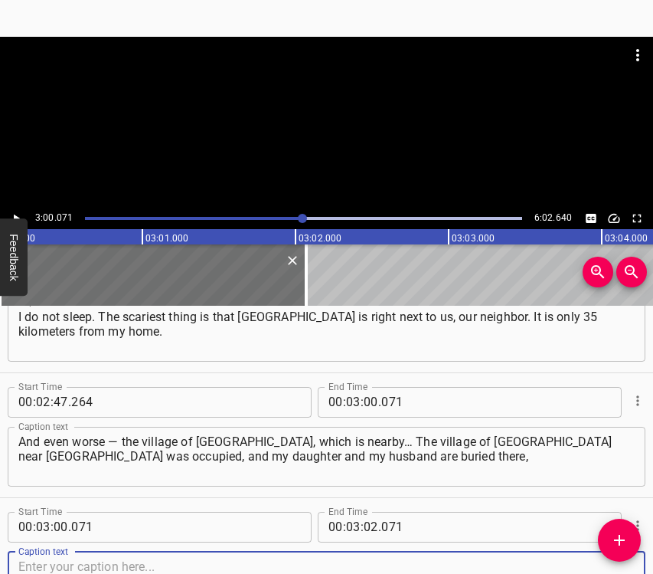
scroll to position [2050, 0]
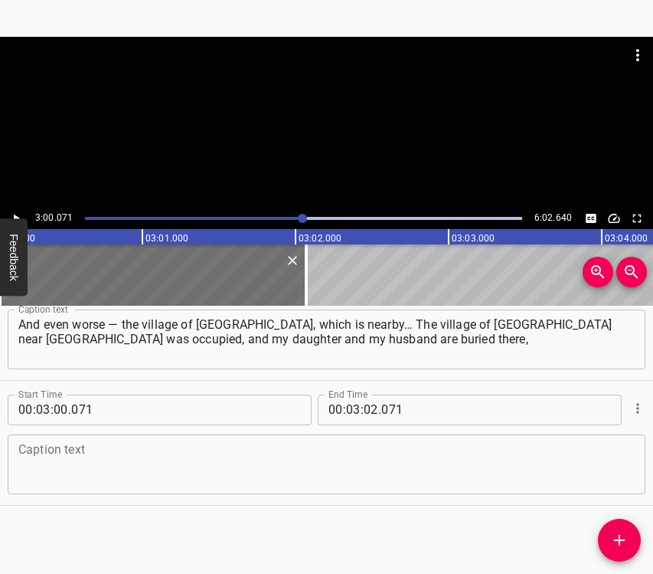
click at [601, 438] on div "Caption text" at bounding box center [327, 464] width 638 height 60
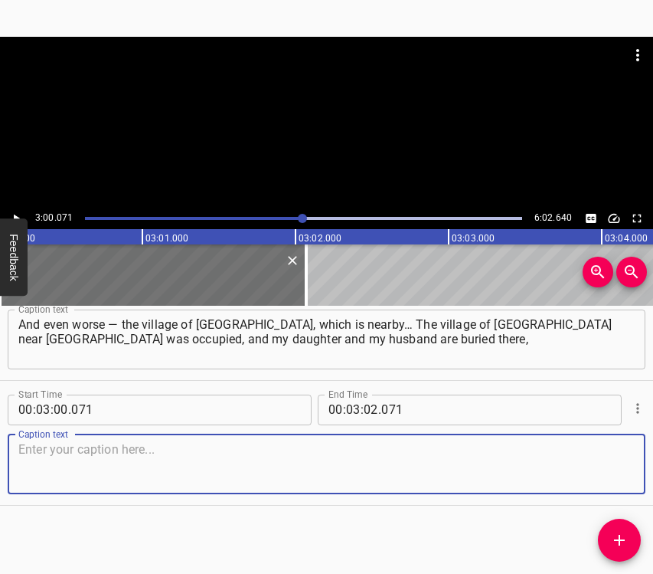
drag, startPoint x: 603, startPoint y: 453, endPoint x: 615, endPoint y: 448, distance: 12.7
click at [604, 454] on textarea at bounding box center [326, 464] width 616 height 44
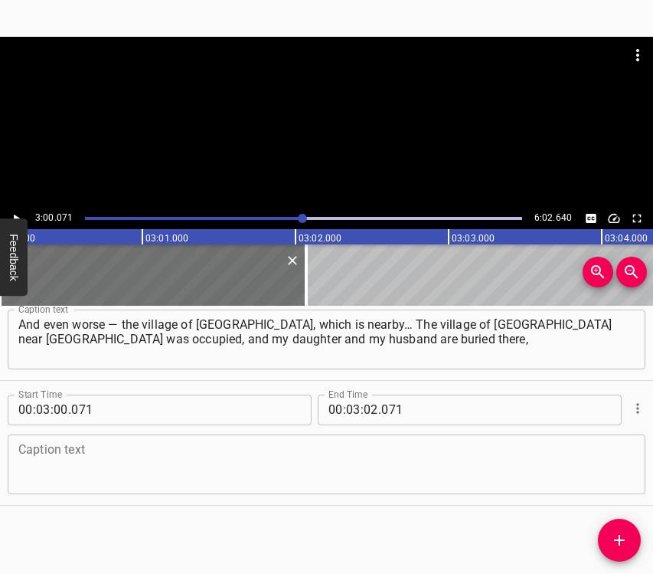
click at [178, 471] on textarea at bounding box center [326, 464] width 616 height 44
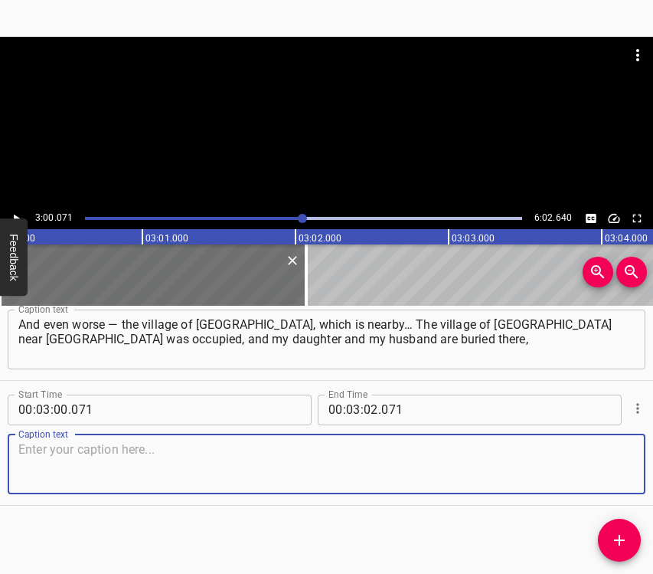
paste textarea "and I cannot even go there, because everything there is mined: the cemetery and…"
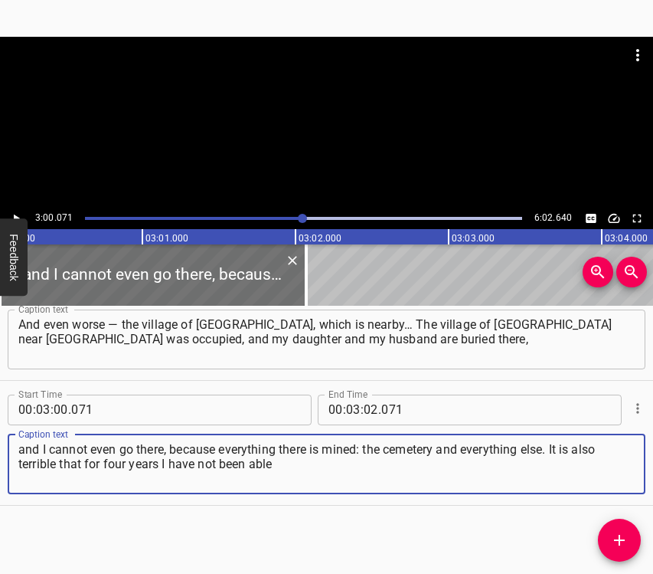
type textarea "and I cannot even go there, because everything there is mined: the cemetery and…"
click at [15, 214] on icon "Play/Pause" at bounding box center [16, 218] width 14 height 14
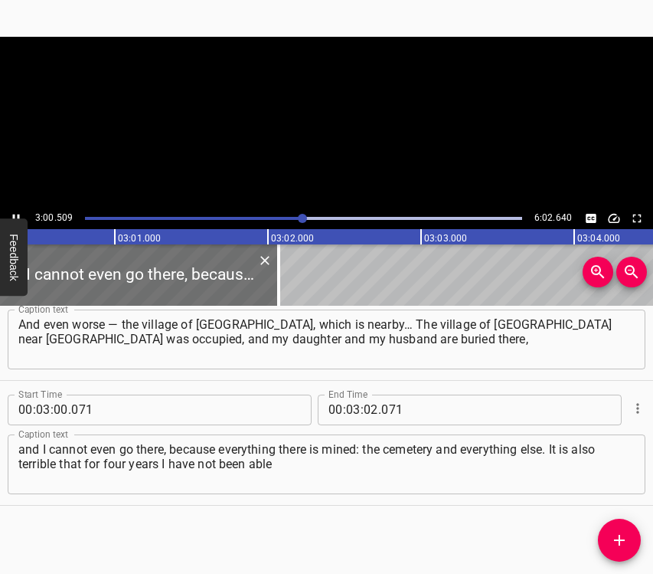
scroll to position [0, 27641]
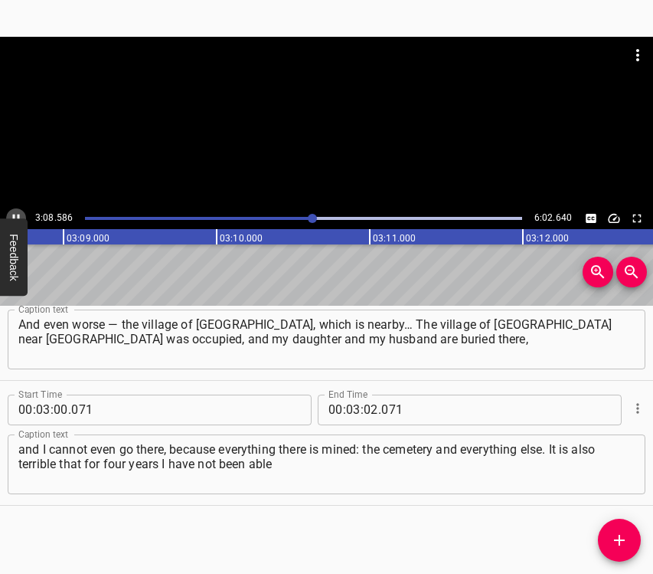
click at [19, 212] on icon "Play/Pause" at bounding box center [16, 218] width 14 height 14
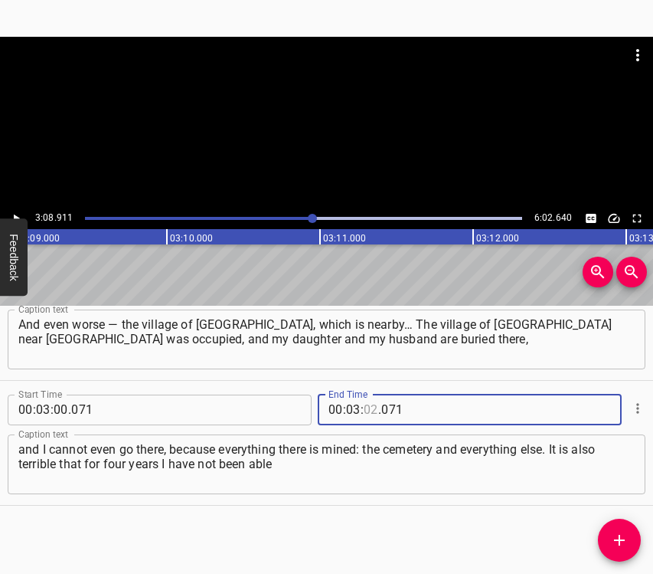
click at [367, 409] on input "number" at bounding box center [371, 409] width 15 height 31
type input "08"
type input "911"
click at [619, 528] on button "Add Cue" at bounding box center [619, 539] width 43 height 43
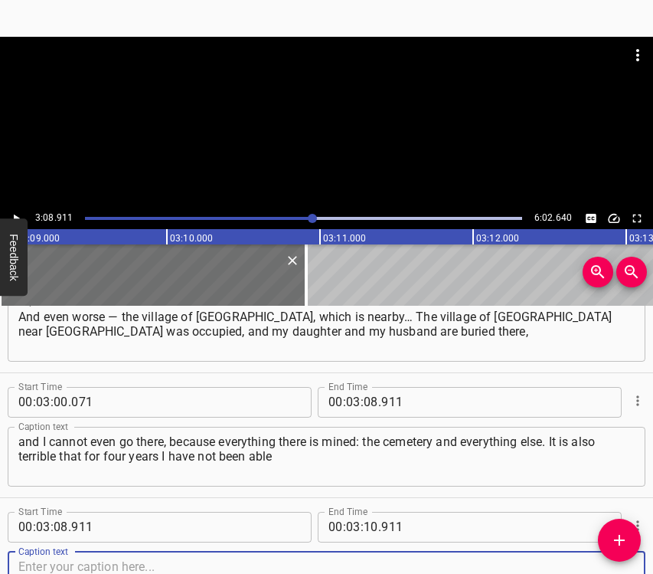
scroll to position [2175, 0]
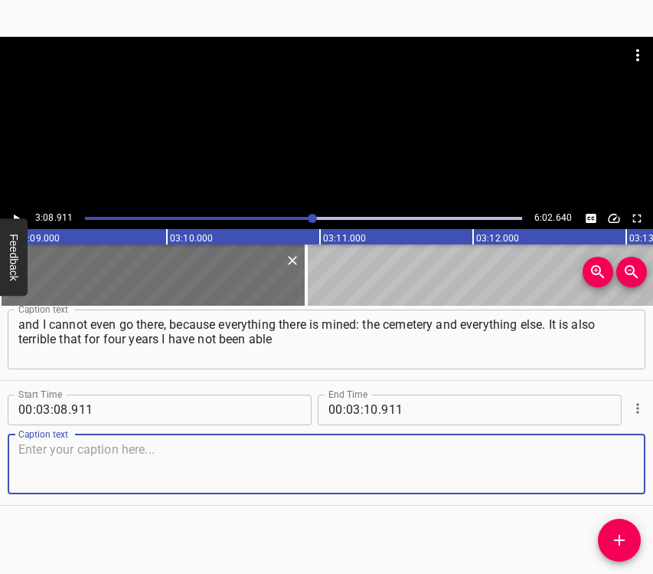
drag, startPoint x: 605, startPoint y: 465, endPoint x: 652, endPoint y: 440, distance: 52.7
click at [605, 463] on textarea at bounding box center [326, 464] width 616 height 44
click at [195, 463] on textarea at bounding box center [326, 464] width 616 height 44
paste textarea "to visit my loved ones. And this is my pain. Our building is now under major re…"
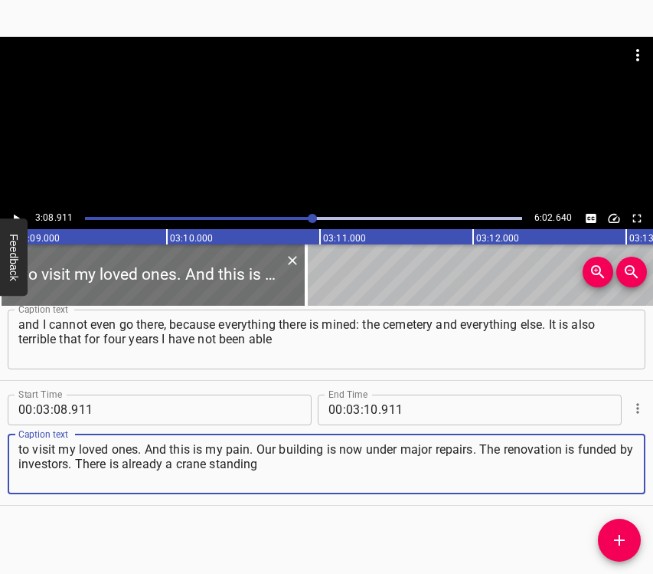
type textarea "to visit my loved ones. And this is my pain. Our building is now under major re…"
click at [21, 216] on icon "Play/Pause" at bounding box center [16, 218] width 14 height 14
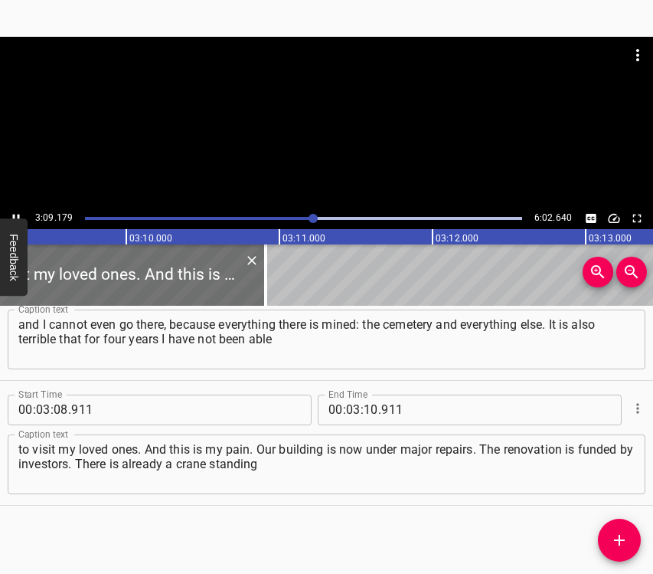
scroll to position [0, 29012]
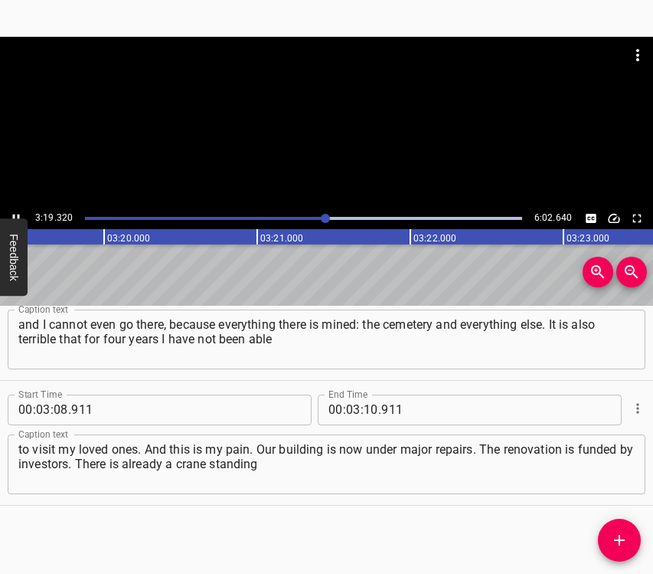
click at [18, 212] on icon "Play/Pause" at bounding box center [16, 218] width 14 height 14
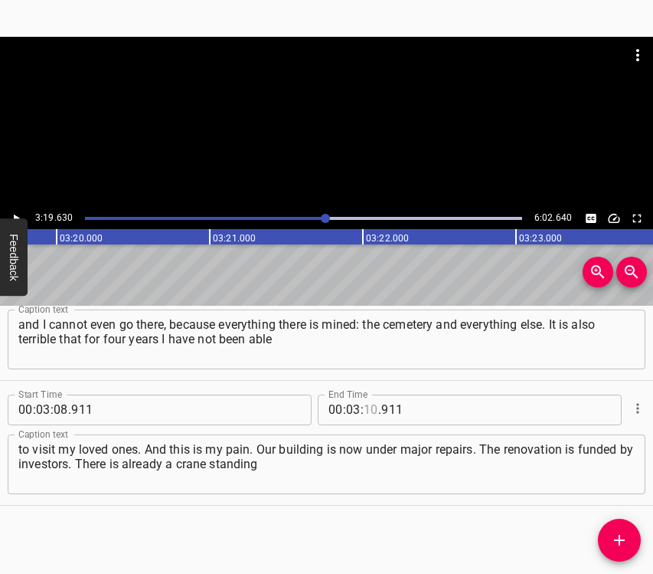
click at [364, 411] on input "number" at bounding box center [371, 409] width 15 height 31
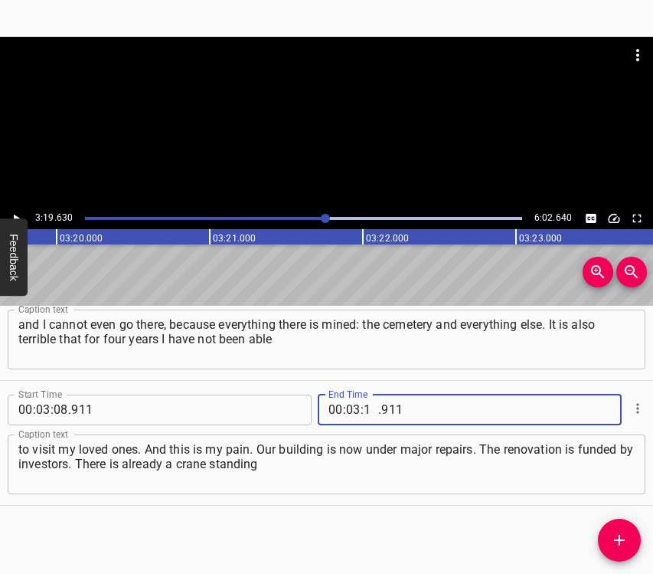
type input "19"
type input "630"
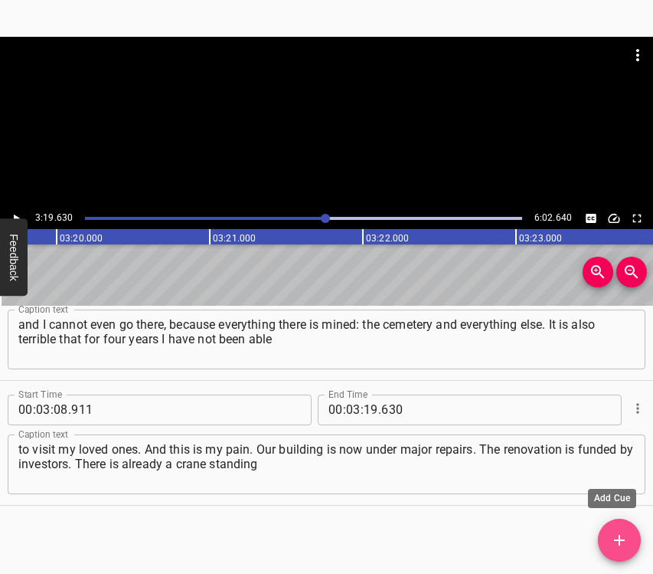
click at [615, 544] on icon "Add Cue" at bounding box center [619, 540] width 18 height 18
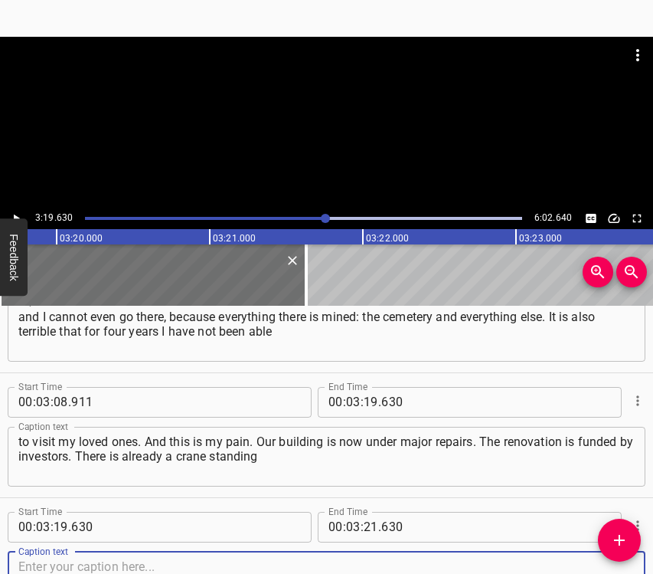
scroll to position [2299, 0]
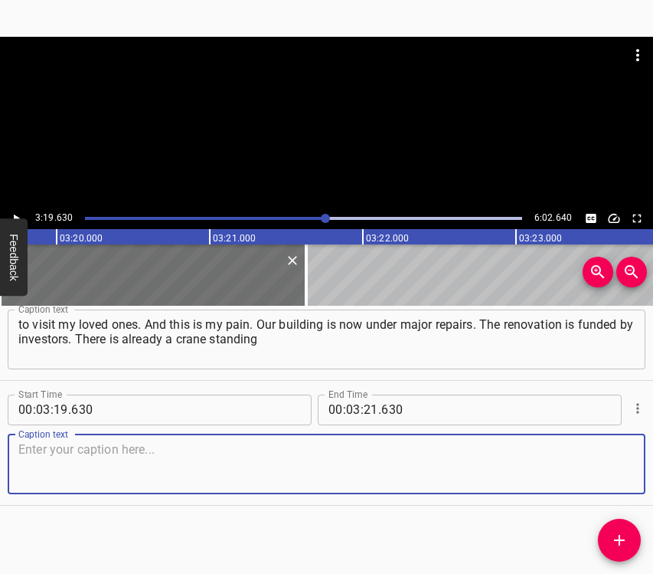
drag, startPoint x: 590, startPoint y: 466, endPoint x: 643, endPoint y: 445, distance: 56.7
click at [590, 465] on textarea at bounding box center [326, 464] width 616 height 44
click at [65, 463] on textarea at bounding box center [326, 464] width 616 height 44
paste textarea "in front of the house. A missile struck directly into the roof, and my apartmen…"
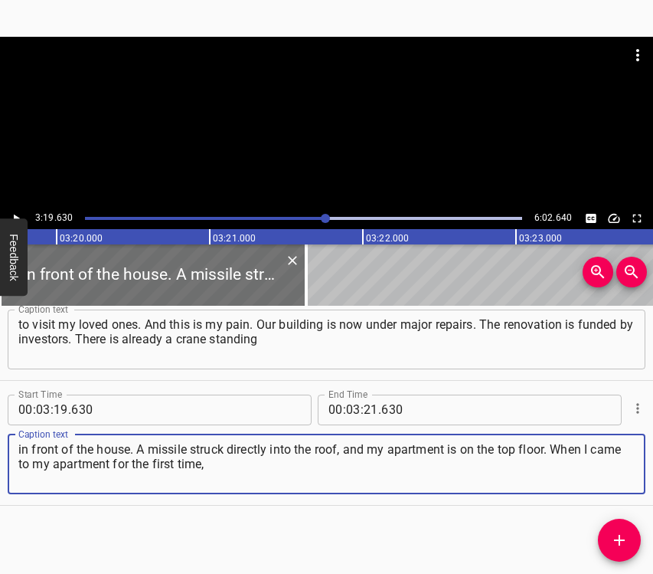
type textarea "in front of the house. A missile struck directly into the roof, and my apartmen…"
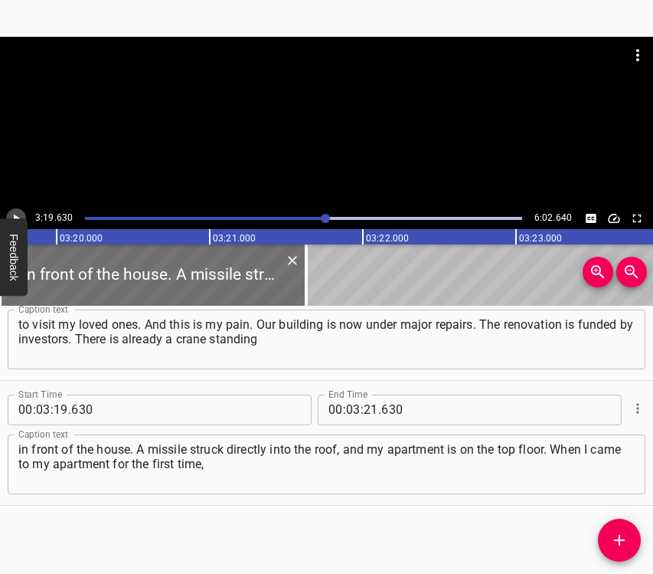
click at [25, 213] on button "Play/Pause" at bounding box center [16, 218] width 20 height 20
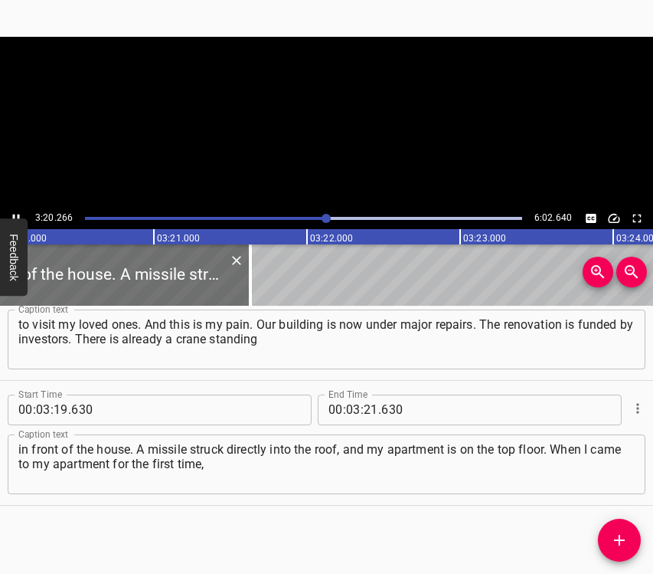
scroll to position [0, 30669]
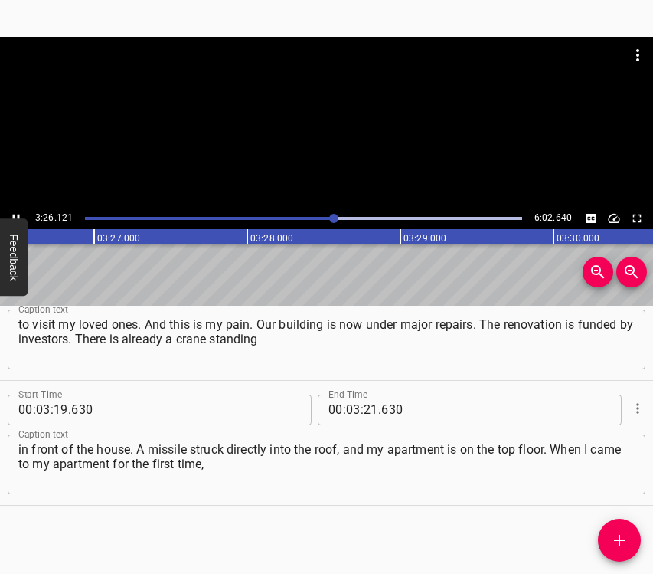
click at [11, 211] on icon "Play/Pause" at bounding box center [16, 218] width 14 height 14
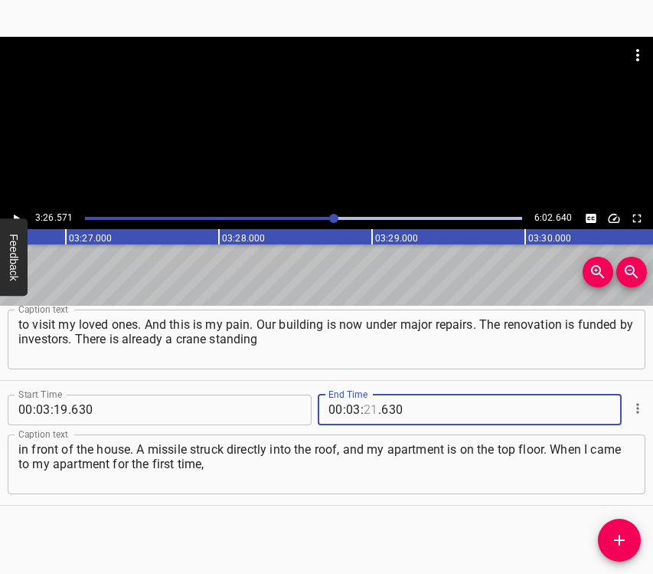
click at [364, 409] on input "number" at bounding box center [371, 409] width 15 height 31
type input "26"
type input "571"
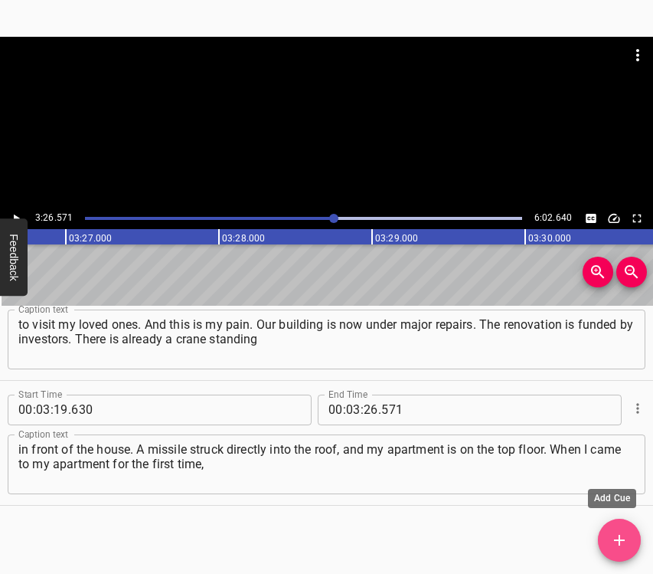
click at [621, 545] on icon "Add Cue" at bounding box center [619, 540] width 18 height 18
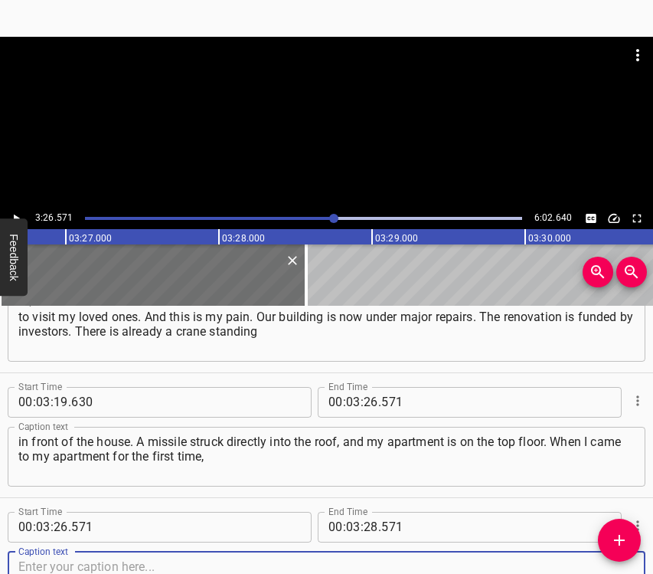
scroll to position [2424, 0]
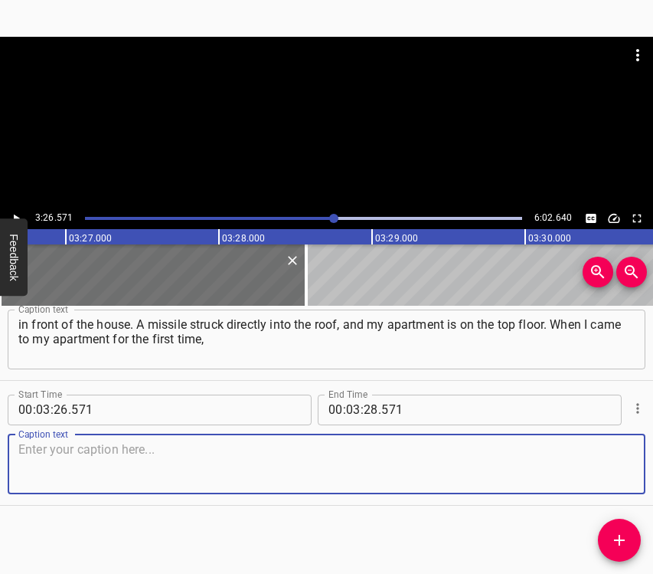
drag, startPoint x: 604, startPoint y: 469, endPoint x: 646, endPoint y: 443, distance: 49.1
click at [605, 466] on textarea at bounding box center [326, 464] width 616 height 44
click at [222, 464] on textarea at bounding box center [326, 464] width 616 height 44
paste textarea "there was ankle-deep water inside. We had to throw away the furniture, tear off…"
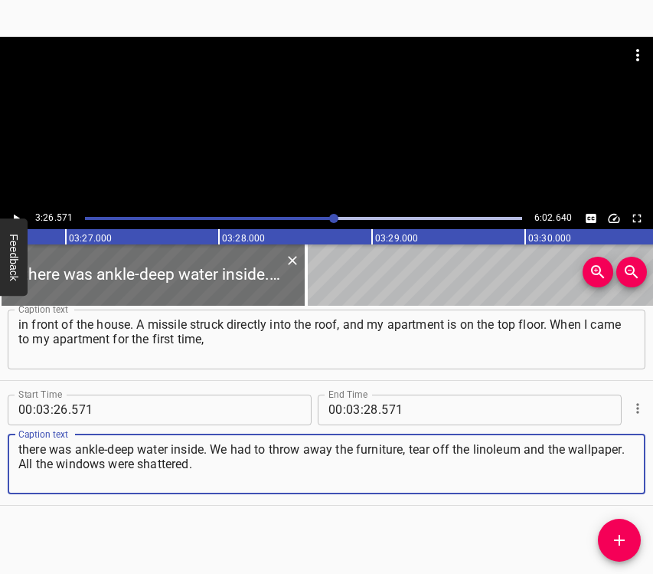
type textarea "there was ankle-deep water inside. We had to throw away the furniture, tear off…"
click at [9, 212] on icon "Play/Pause" at bounding box center [16, 218] width 14 height 14
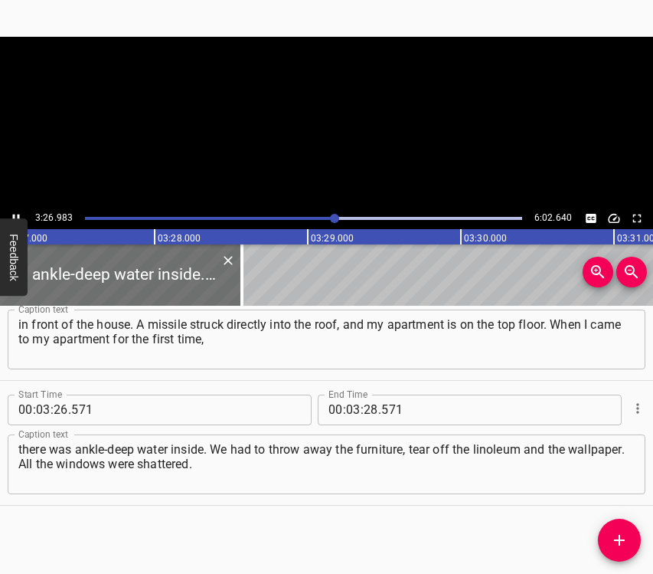
scroll to position [0, 31731]
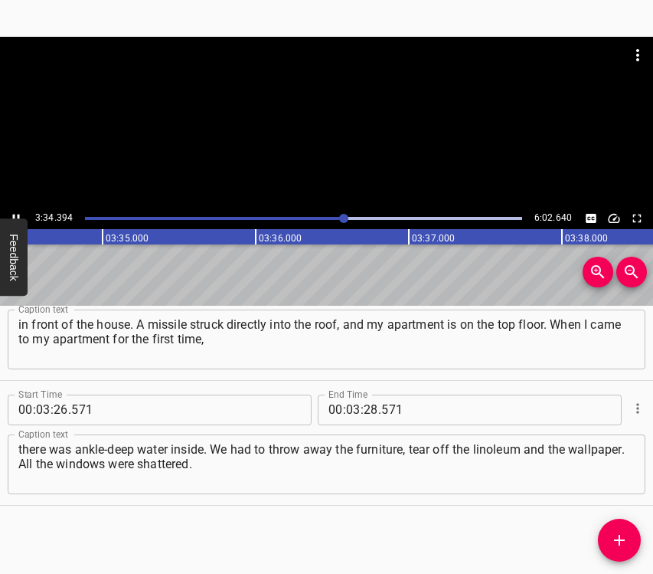
click at [17, 214] on icon "Play/Pause" at bounding box center [16, 218] width 14 height 14
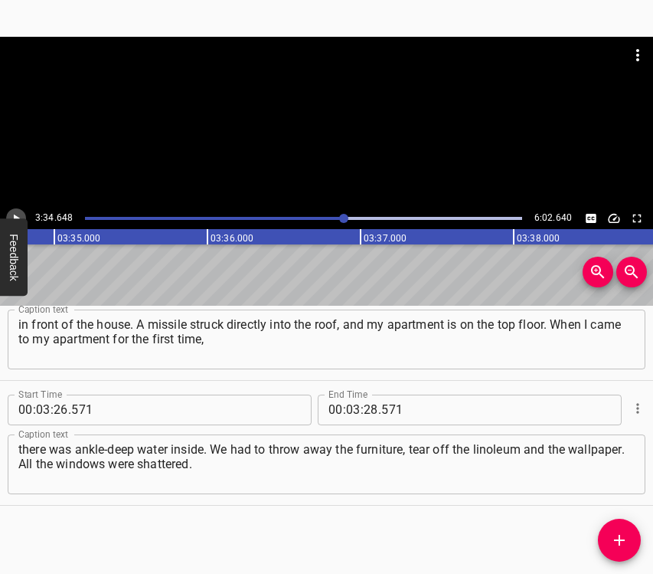
click at [17, 214] on icon "Play/Pause" at bounding box center [16, 218] width 14 height 14
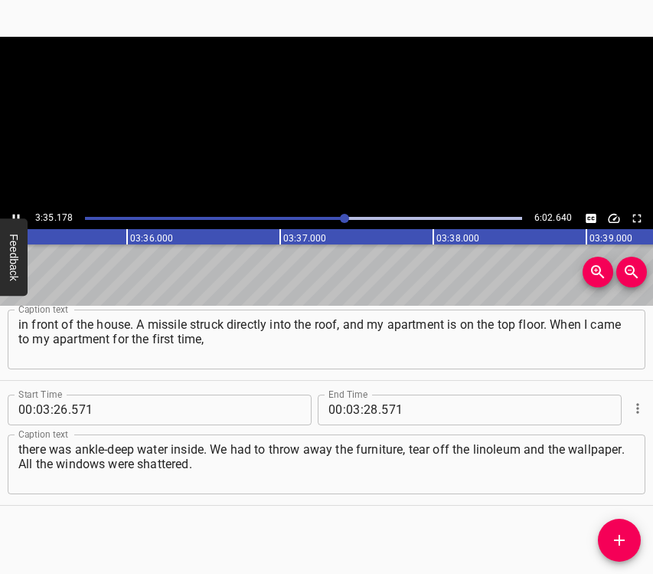
click at [17, 214] on icon "Play/Pause" at bounding box center [16, 218] width 14 height 14
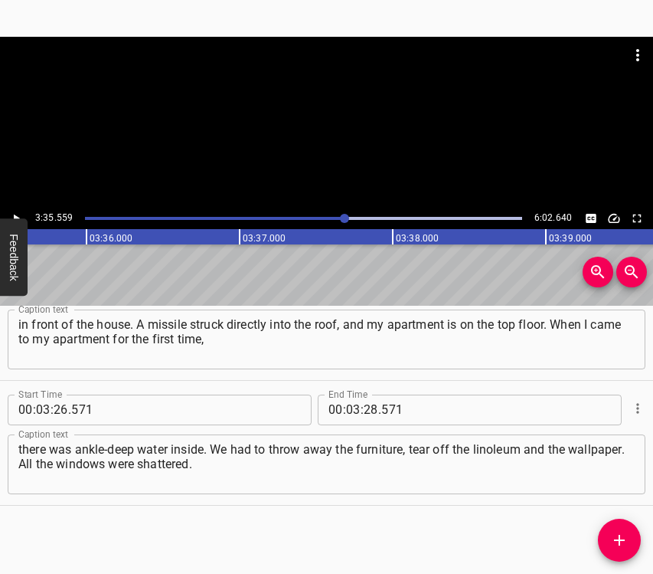
scroll to position [0, 33011]
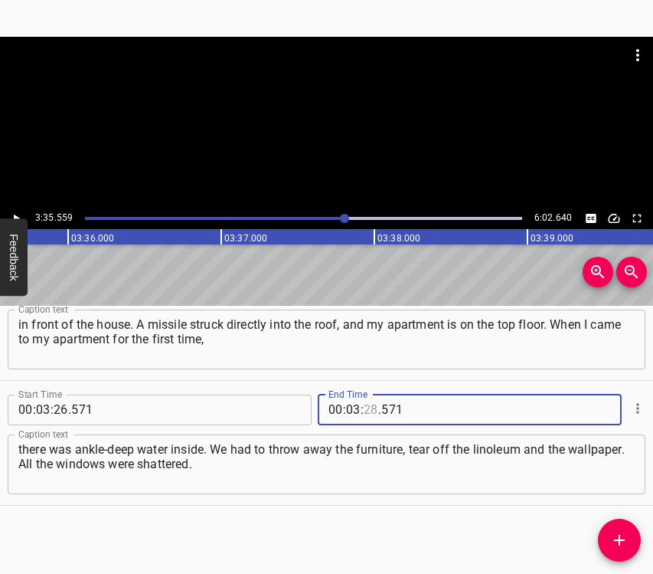
click at [366, 413] on input "number" at bounding box center [371, 409] width 15 height 31
type input "35"
type input "559"
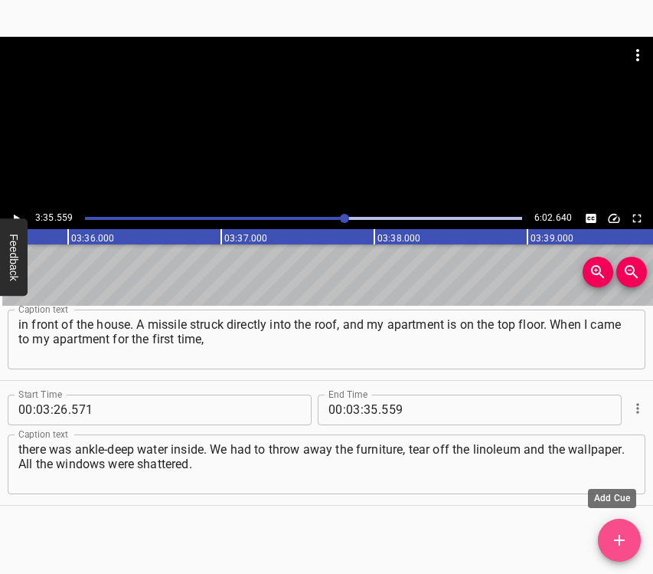
click at [618, 532] on icon "Add Cue" at bounding box center [619, 540] width 18 height 18
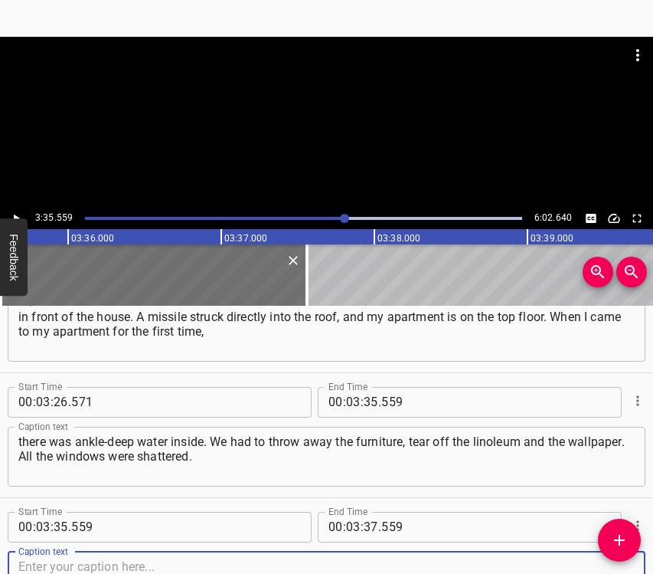
scroll to position [2549, 0]
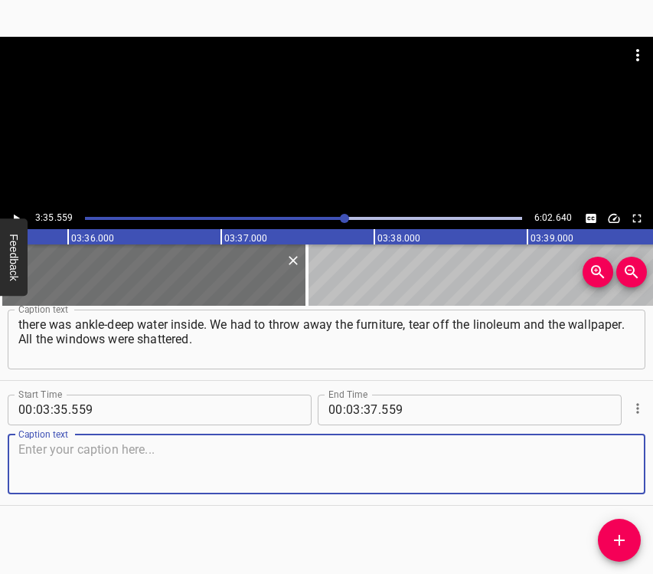
click at [600, 462] on textarea at bounding box center [326, 464] width 616 height 44
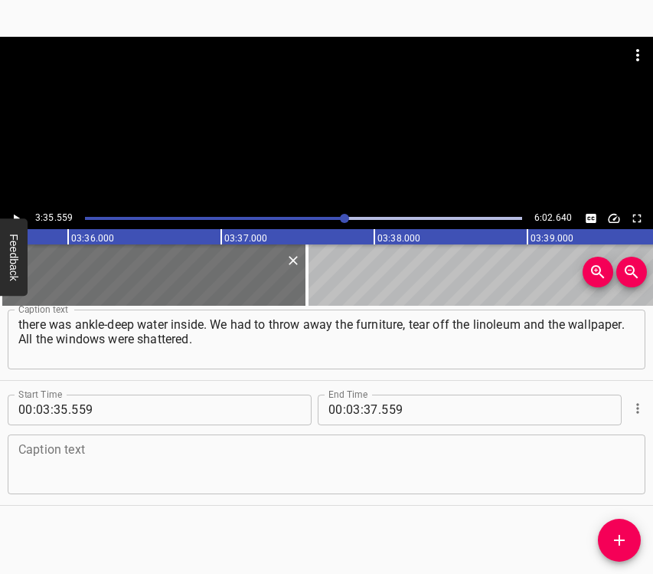
click at [47, 449] on textarea at bounding box center [326, 464] width 616 height 44
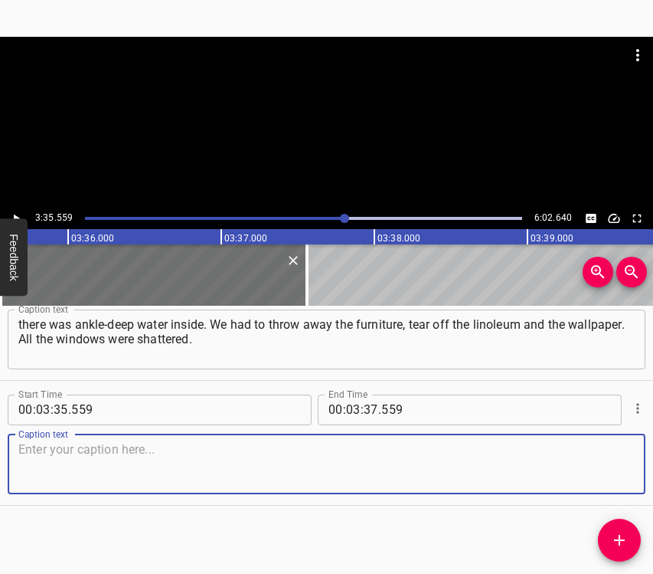
paste textarea "Now they are installing balconies, windows, repairing the roof. They promise th…"
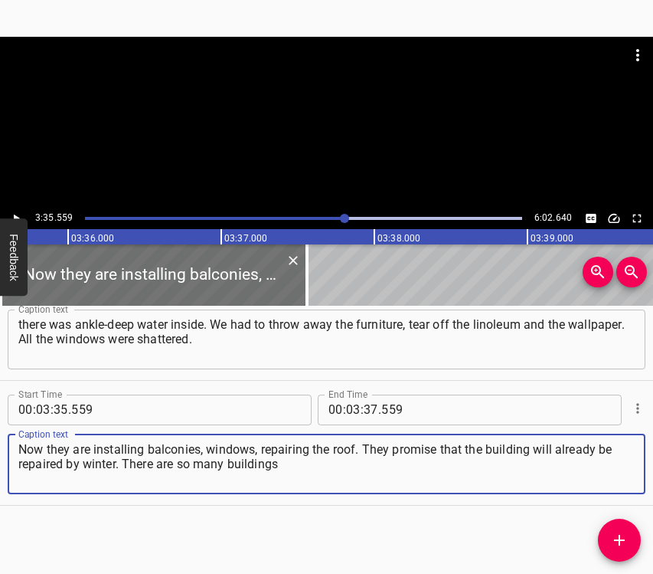
type textarea "Now they are installing balconies, windows, repairing the roof. They promise th…"
click at [25, 212] on div "3:35.559 6:02.640" at bounding box center [326, 218] width 653 height 21
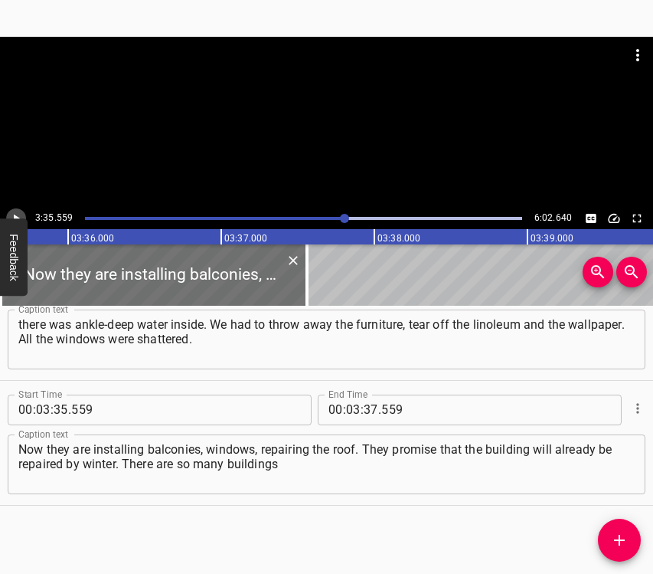
click at [19, 214] on icon "Play/Pause" at bounding box center [16, 218] width 14 height 14
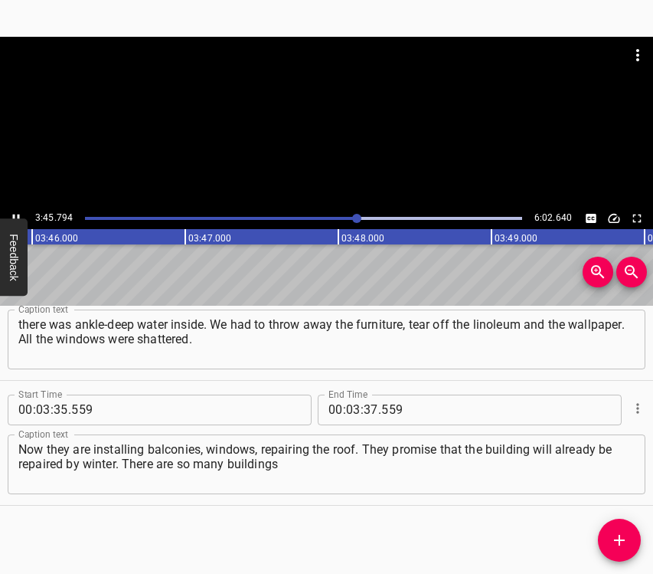
click at [15, 210] on button "Play/Pause" at bounding box center [16, 218] width 20 height 20
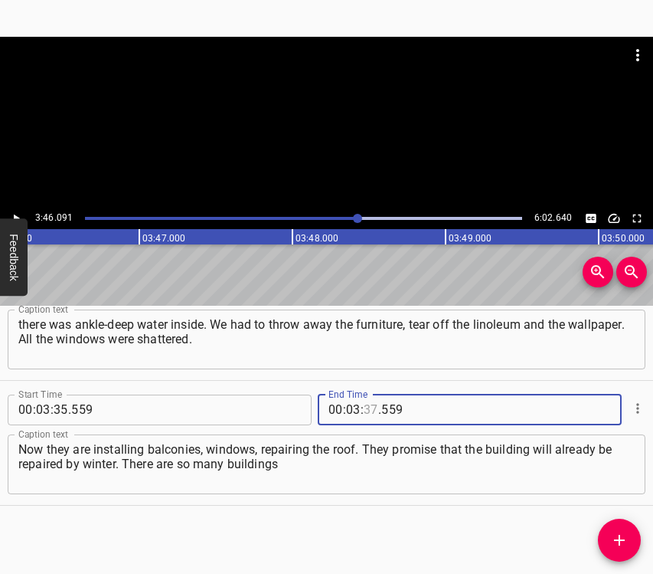
click at [364, 410] on input "number" at bounding box center [371, 409] width 15 height 31
type input "46"
type input "091"
click at [615, 535] on icon "Add Cue" at bounding box center [619, 540] width 18 height 18
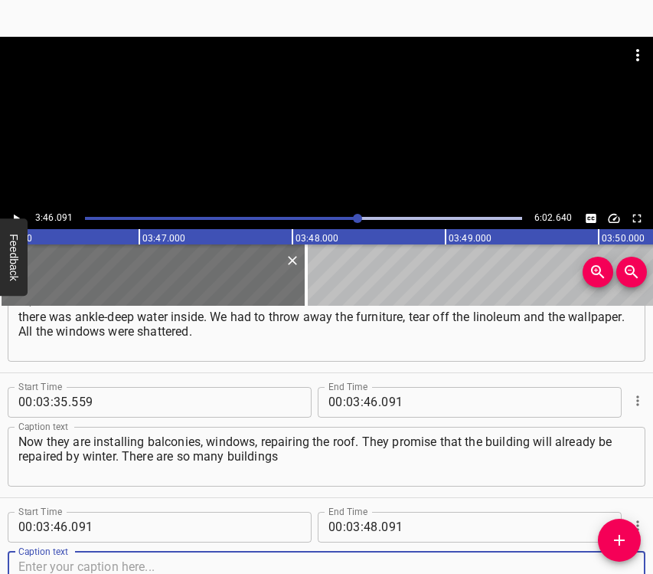
scroll to position [2674, 0]
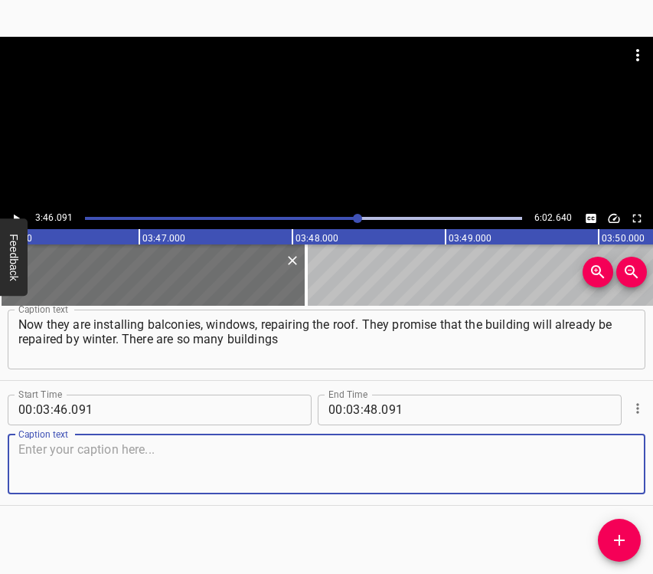
click at [620, 466] on textarea at bounding box center [326, 464] width 616 height 44
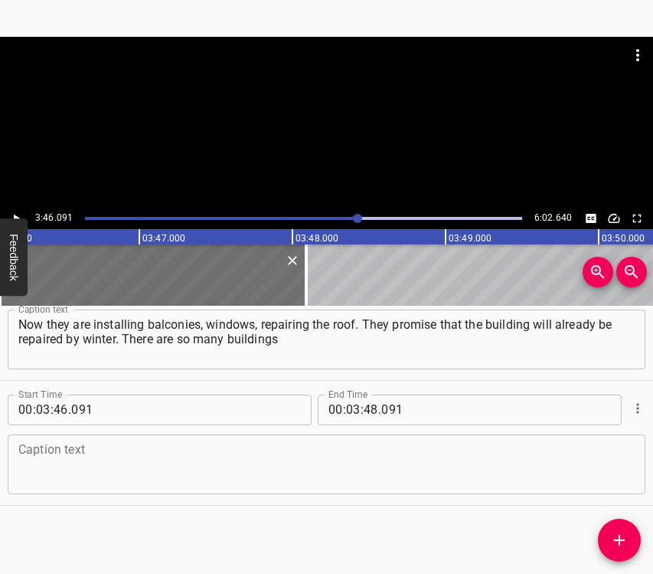
click at [28, 469] on textarea at bounding box center [326, 464] width 616 height 44
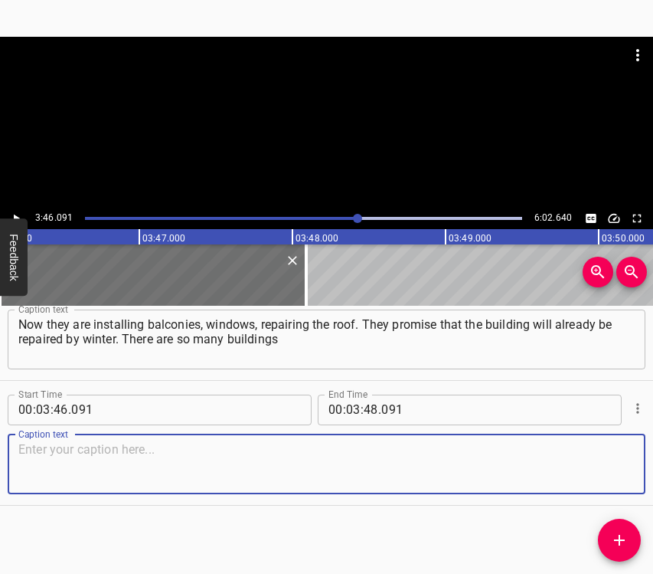
paste textarea "in [GEOGRAPHIC_DATA] where the repairs are in full swing! We hope that nothing …"
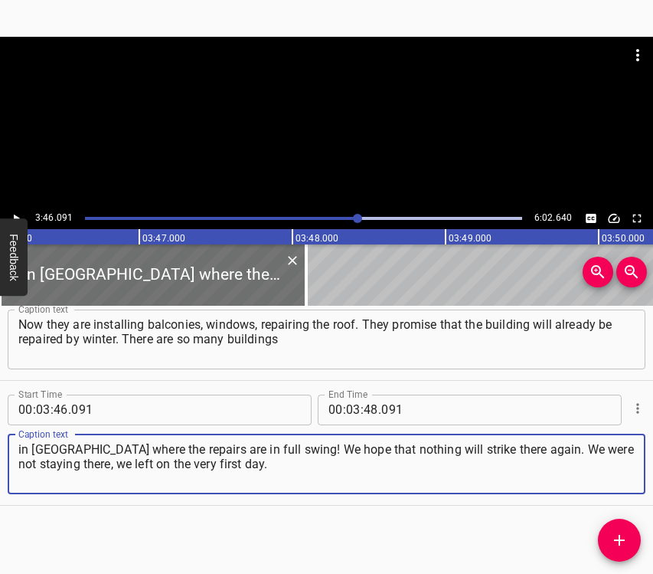
type textarea "in [GEOGRAPHIC_DATA] where the repairs are in full swing! We hope that nothing …"
click at [21, 214] on icon "Play/Pause" at bounding box center [16, 218] width 14 height 14
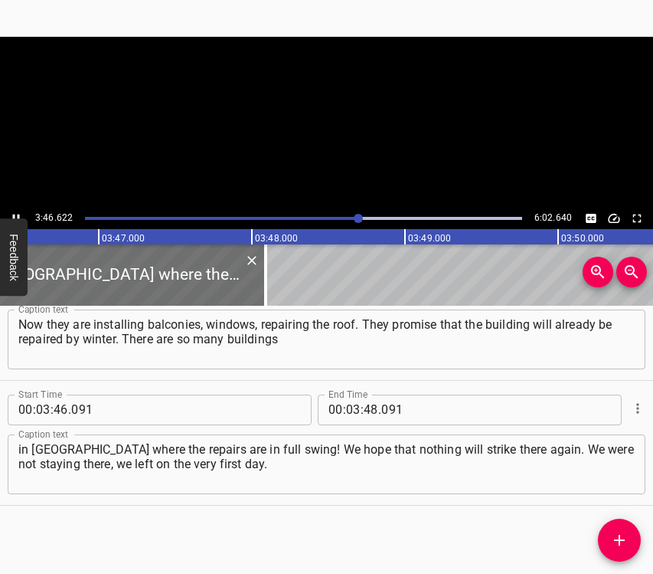
scroll to position [0, 34705]
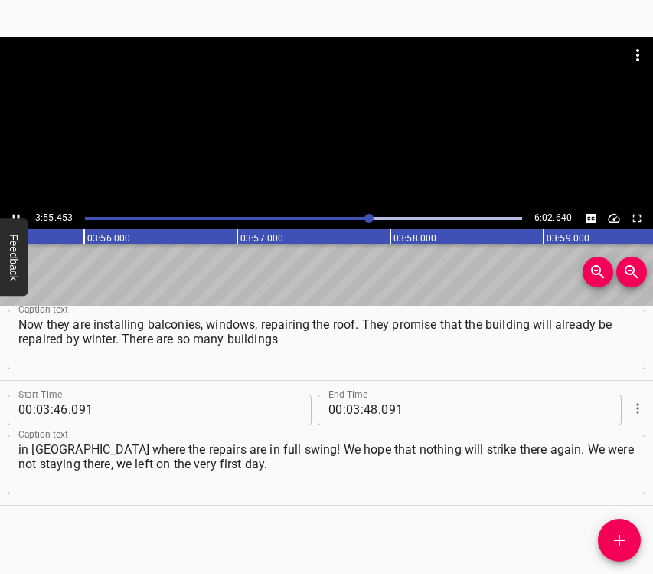
click at [11, 211] on icon "Play/Pause" at bounding box center [16, 218] width 14 height 14
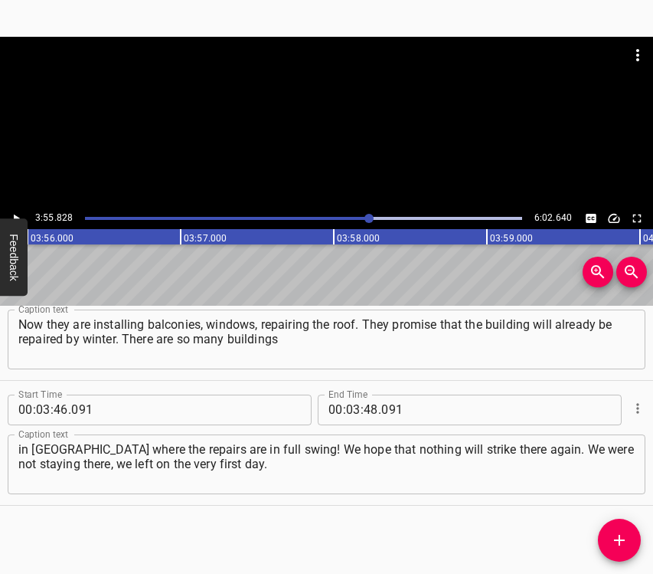
scroll to position [0, 36115]
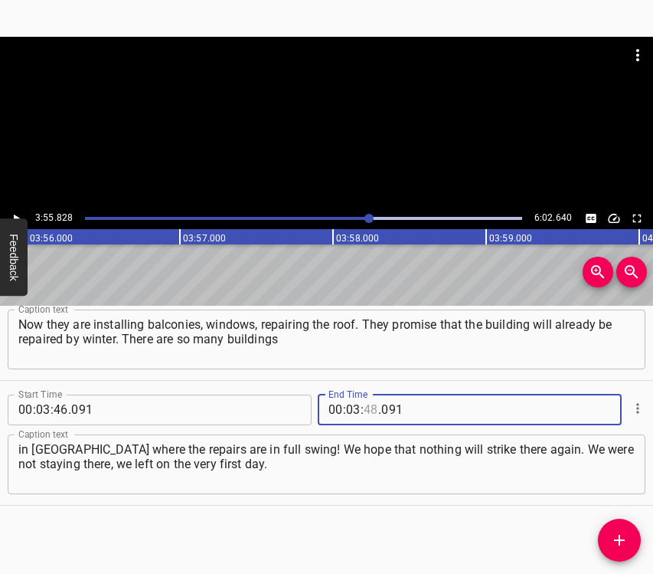
click at [364, 402] on input "number" at bounding box center [371, 409] width 15 height 31
type input "55"
type input "828"
drag, startPoint x: 610, startPoint y: 537, endPoint x: 626, endPoint y: 533, distance: 17.3
click at [610, 537] on span "Add Cue" at bounding box center [619, 540] width 43 height 18
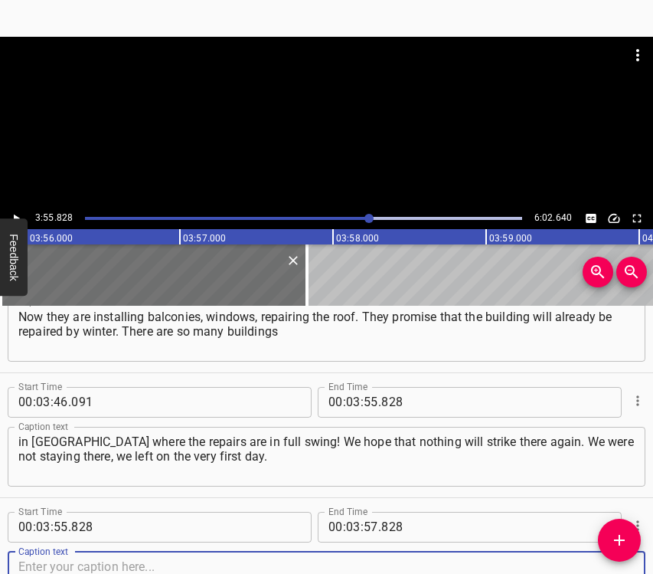
scroll to position [2799, 0]
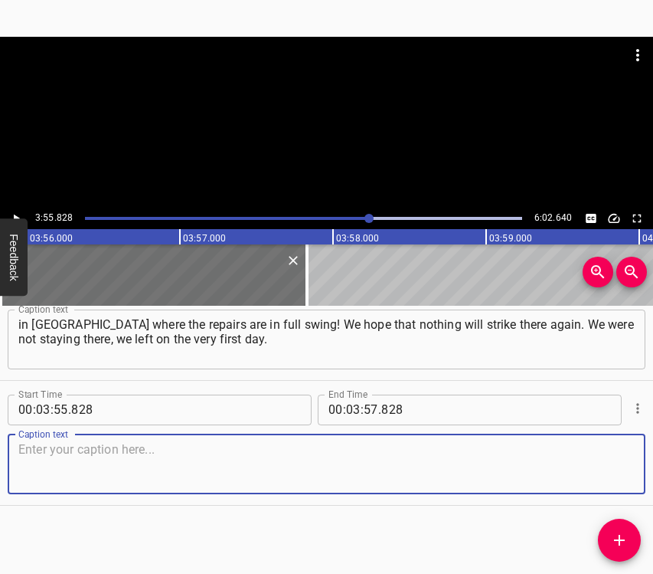
drag, startPoint x: 605, startPoint y: 469, endPoint x: 652, endPoint y: 443, distance: 53.1
click at [605, 466] on textarea at bounding box center [326, 464] width 616 height 44
click at [67, 448] on textarea at bounding box center [326, 464] width 616 height 44
paste textarea "The military no longer allowed us to return to our homes. We tried to take some…"
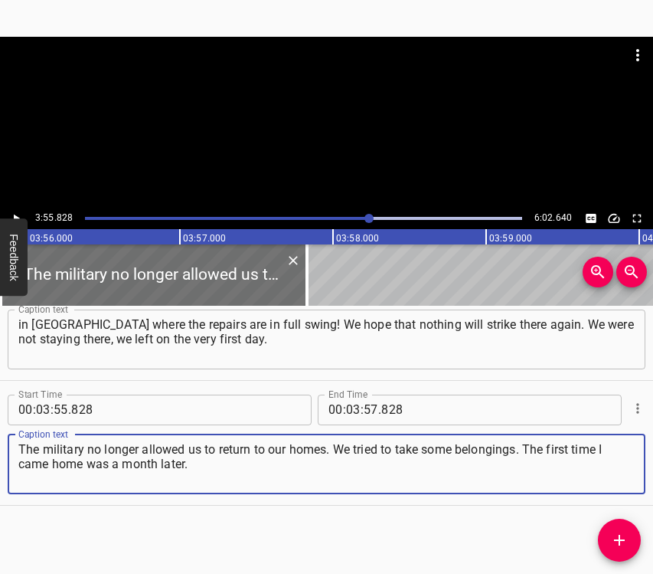
type textarea "The military no longer allowed us to return to our homes. We tried to take some…"
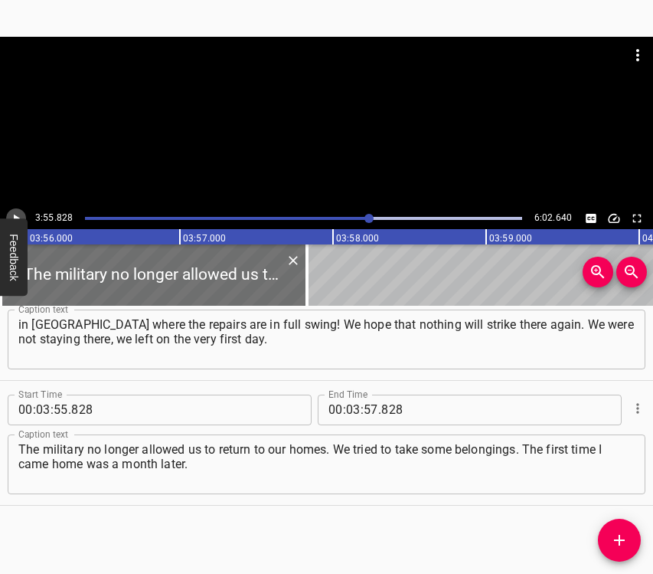
click at [15, 211] on icon "Play/Pause" at bounding box center [16, 218] width 14 height 14
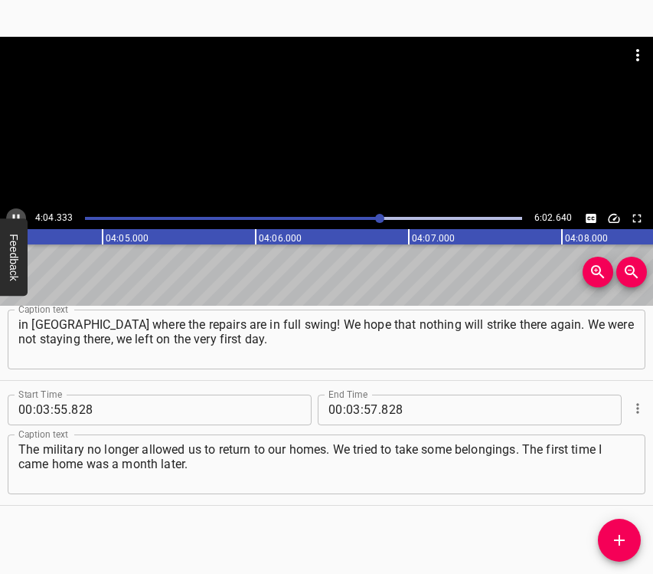
click at [15, 211] on icon "Play/Pause" at bounding box center [16, 218] width 14 height 14
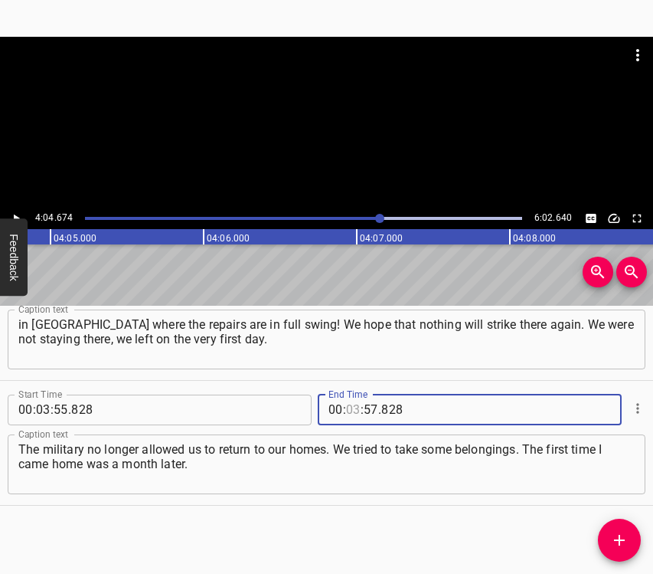
click at [346, 410] on input "number" at bounding box center [353, 409] width 15 height 31
type input "04"
type input "674"
click at [615, 531] on icon "Add Cue" at bounding box center [619, 540] width 18 height 18
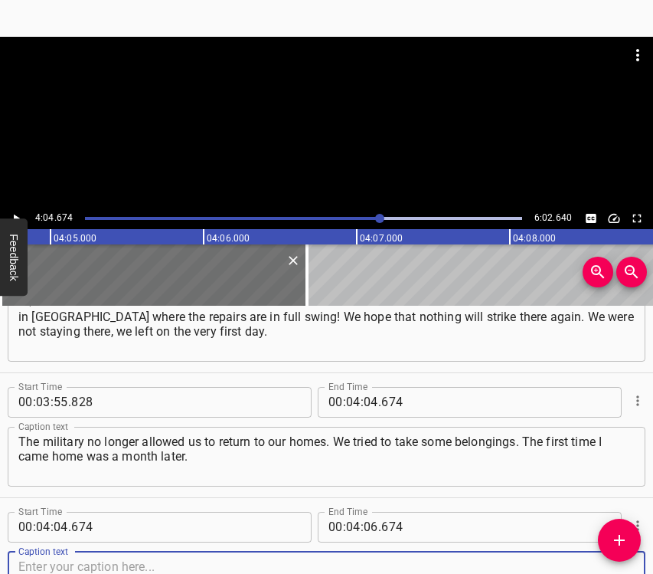
scroll to position [2924, 0]
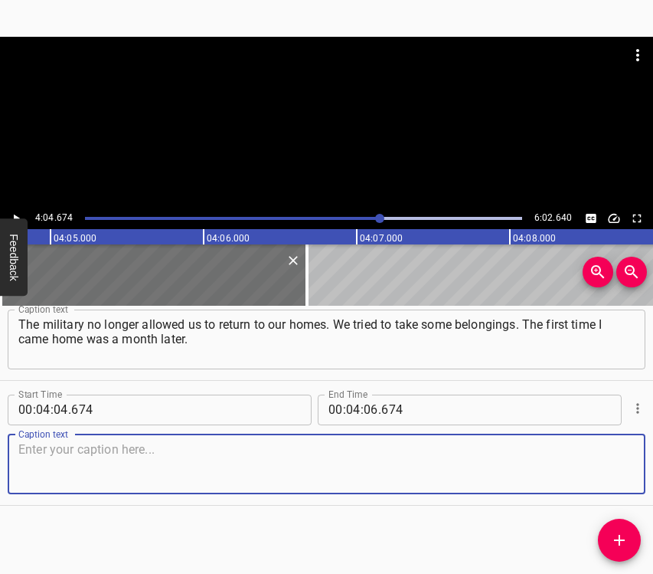
drag, startPoint x: 604, startPoint y: 471, endPoint x: 646, endPoint y: 455, distance: 44.4
click at [604, 470] on textarea at bounding box center [326, 464] width 616 height 44
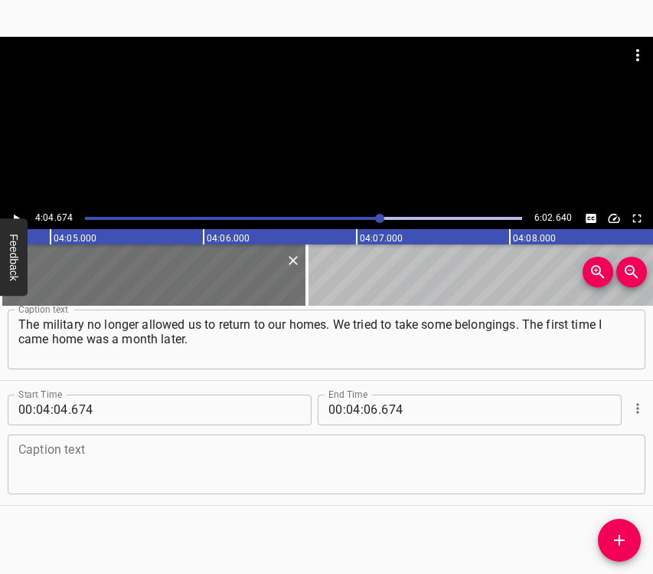
click at [249, 459] on textarea at bounding box center [326, 464] width 616 height 44
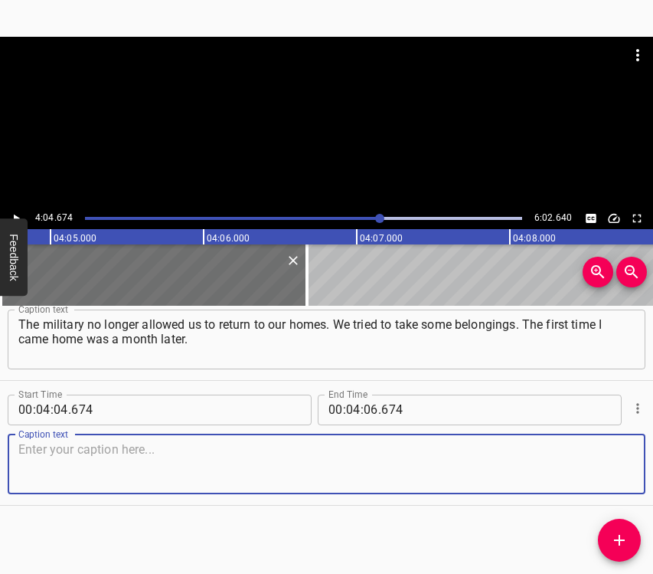
paste textarea "We left on [DATE], and on [DATE] I came back. With the help of volunteers and t…"
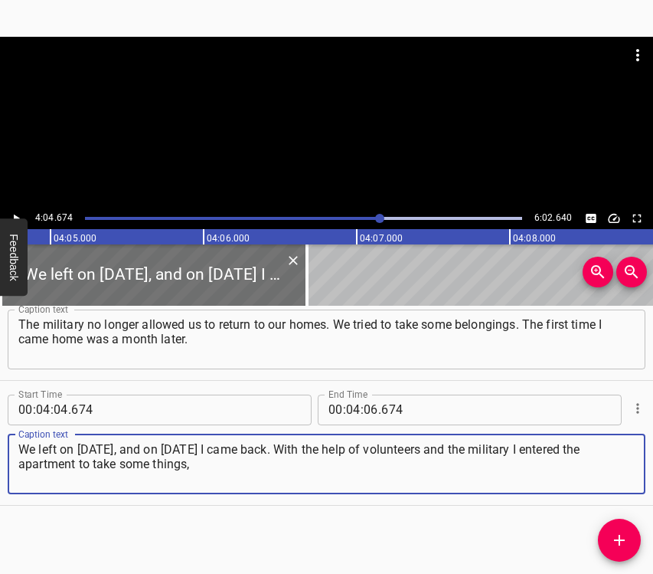
type textarea "We left on [DATE], and on [DATE] I came back. With the help of volunteers and t…"
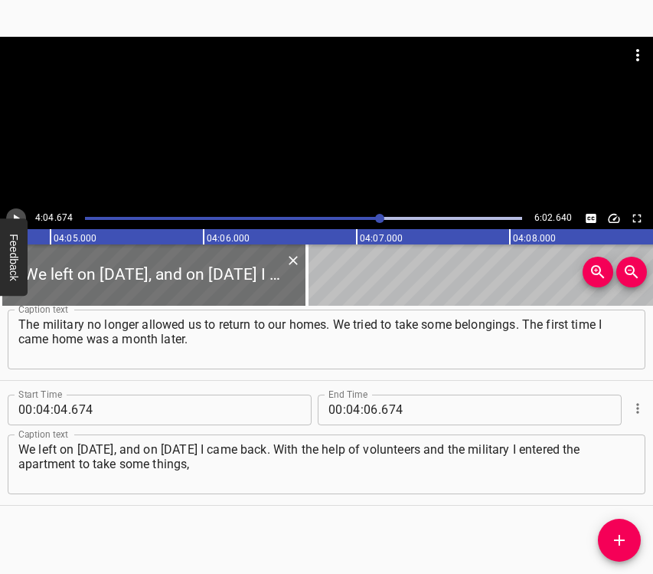
click at [14, 214] on icon "Play/Pause" at bounding box center [16, 218] width 14 height 14
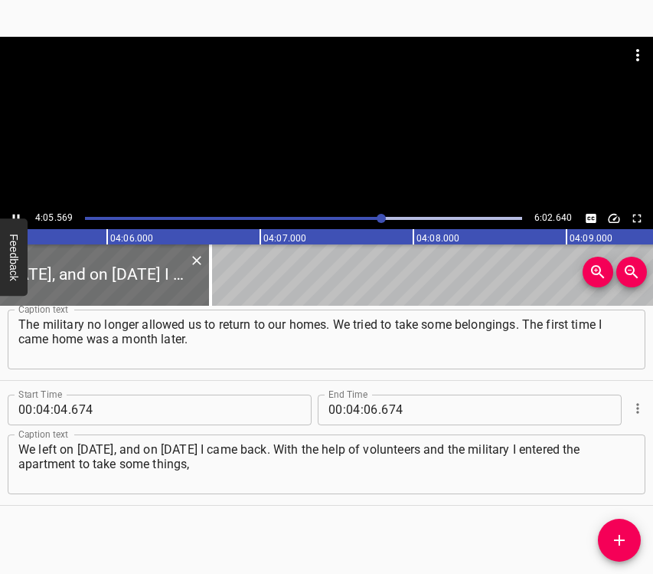
scroll to position [0, 37607]
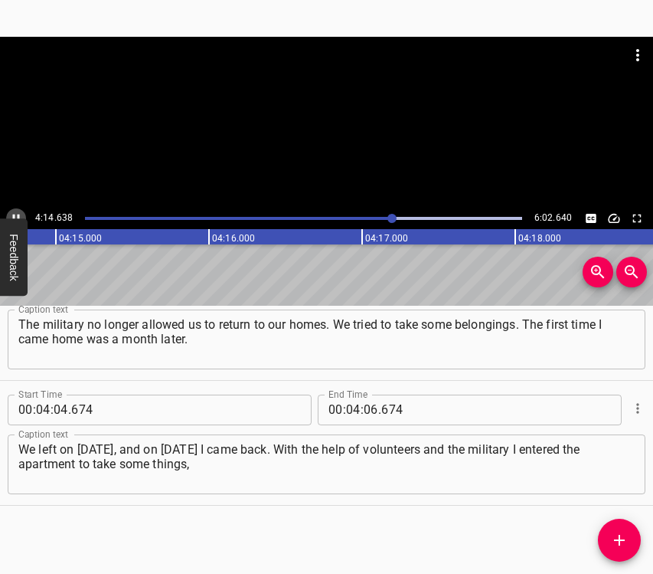
click at [15, 214] on icon "Play/Pause" at bounding box center [16, 218] width 14 height 14
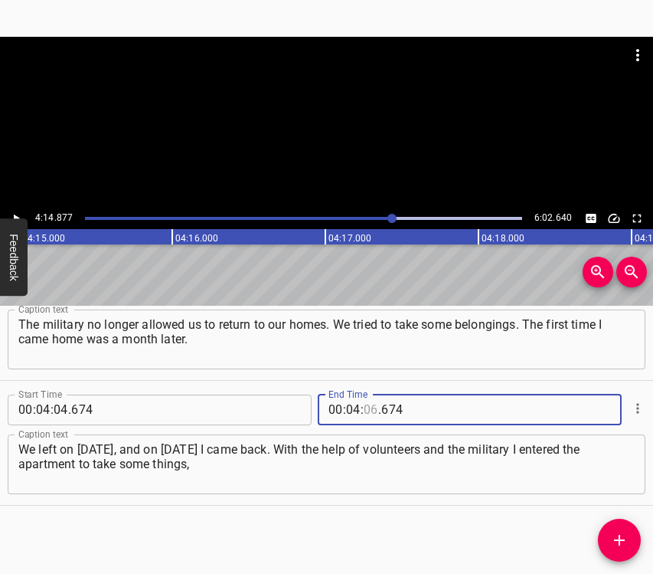
click at [366, 404] on input "number" at bounding box center [371, 409] width 15 height 31
type input "14"
type input "877"
click at [619, 544] on icon "Add Cue" at bounding box center [619, 539] width 11 height 11
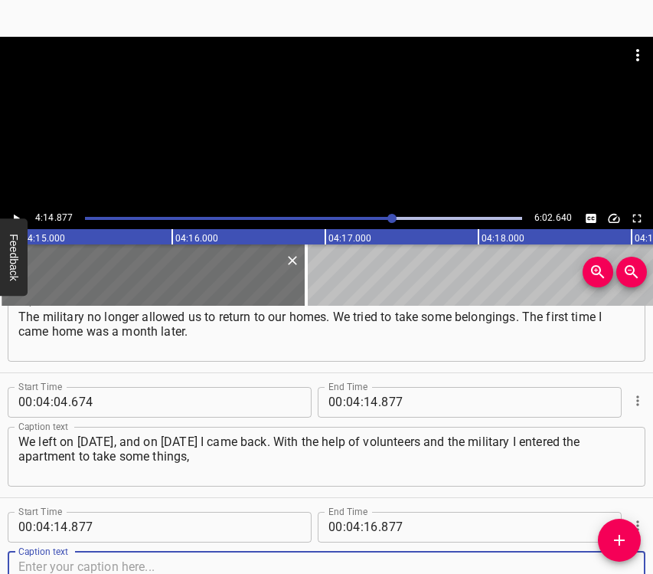
scroll to position [3048, 0]
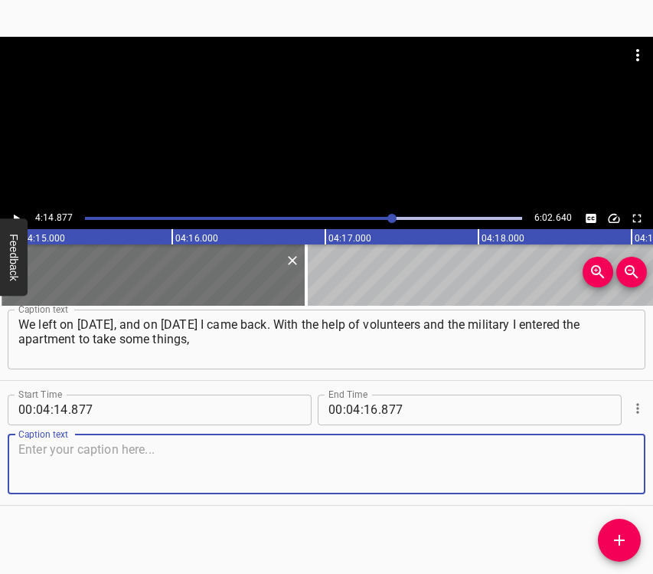
click at [604, 473] on textarea at bounding box center [326, 464] width 616 height 44
click at [132, 457] on textarea at bounding box center [326, 464] width 616 height 44
paste textarea "because we had left in whatever we were wearing. At that time the military told…"
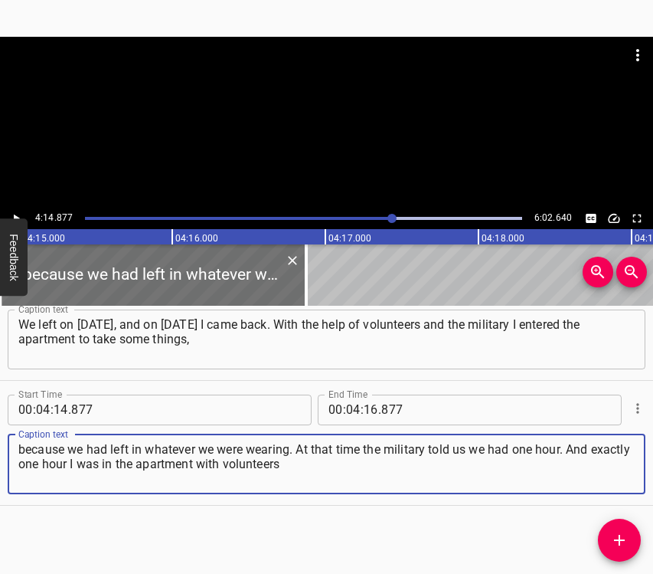
type textarea "because we had left in whatever we were wearing. At that time the military told…"
click at [15, 215] on icon "Play/Pause" at bounding box center [17, 218] width 6 height 8
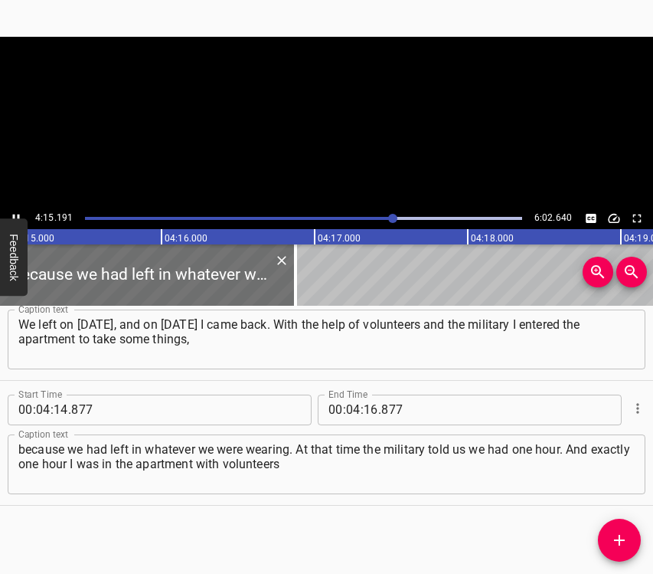
scroll to position [0, 39080]
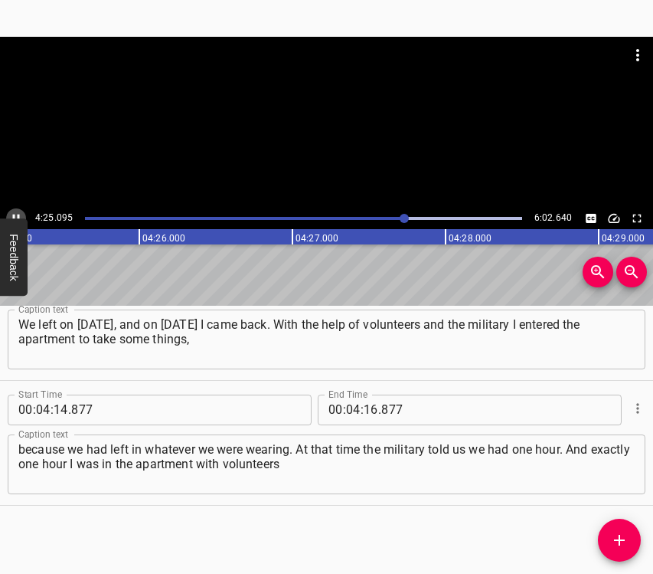
click at [16, 211] on icon "Play/Pause" at bounding box center [16, 218] width 14 height 14
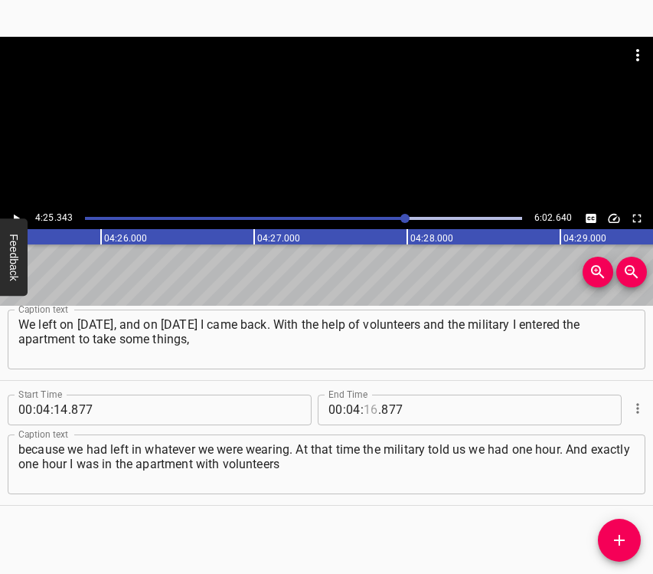
click at [369, 404] on input "number" at bounding box center [371, 409] width 15 height 31
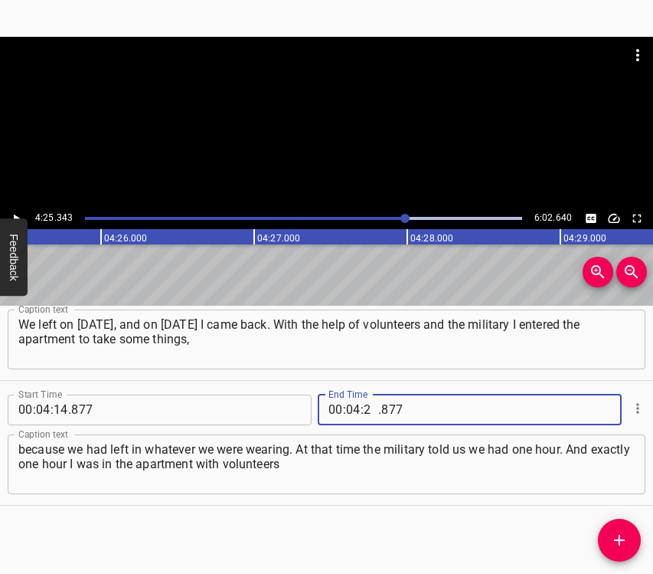
type input "25"
type input "343"
click at [625, 532] on icon "Add Cue" at bounding box center [619, 540] width 18 height 18
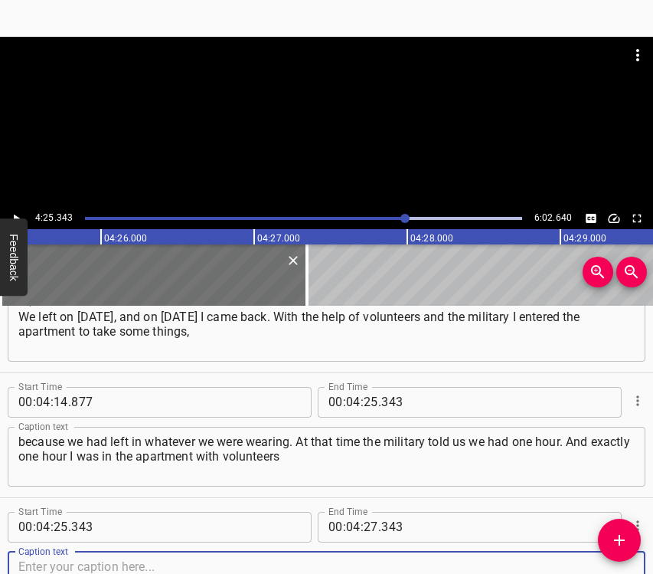
scroll to position [3173, 0]
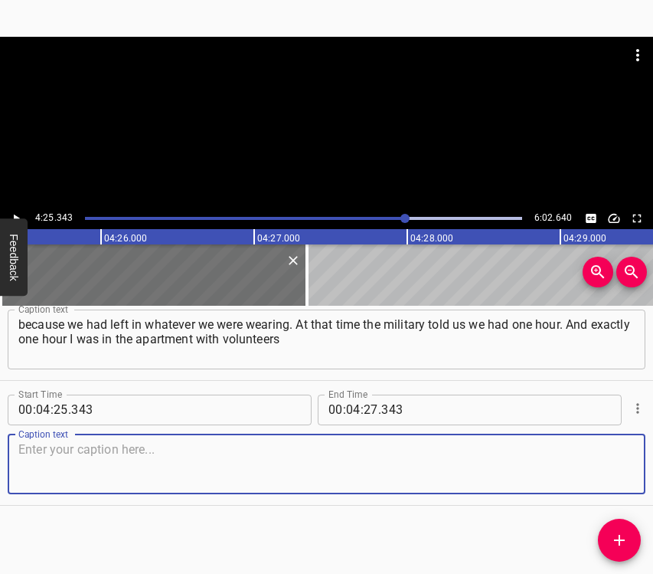
click at [617, 469] on textarea at bounding box center [326, 464] width 616 height 44
click at [351, 474] on textarea at bounding box center [326, 464] width 616 height 44
paste textarea "who were helping us. I will tell you something else, something interesting: whe…"
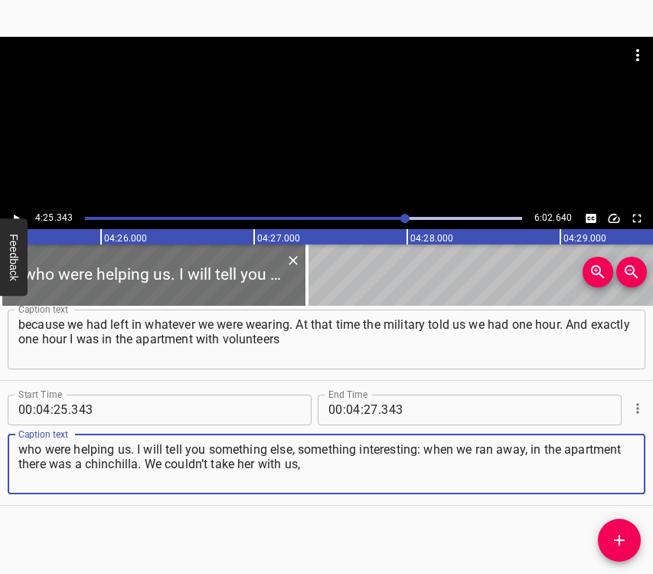
type textarea "who were helping us. I will tell you something else, something interesting: whe…"
click at [21, 214] on icon "Play/Pause" at bounding box center [16, 218] width 14 height 14
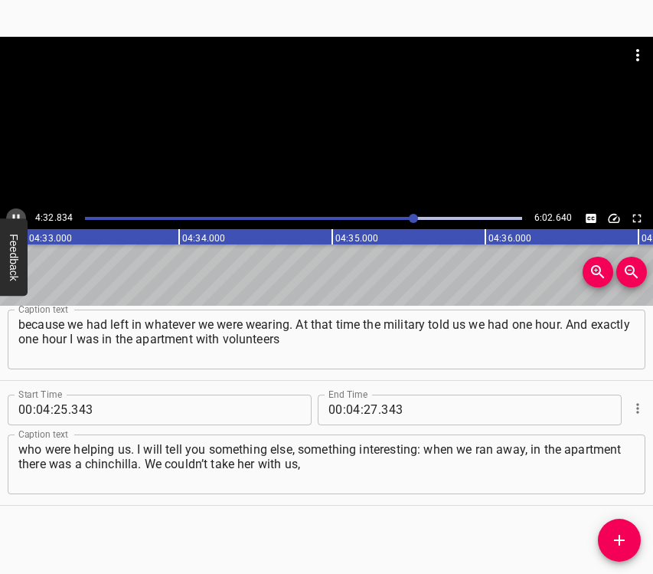
click at [18, 216] on icon "Play/Pause" at bounding box center [16, 218] width 7 height 8
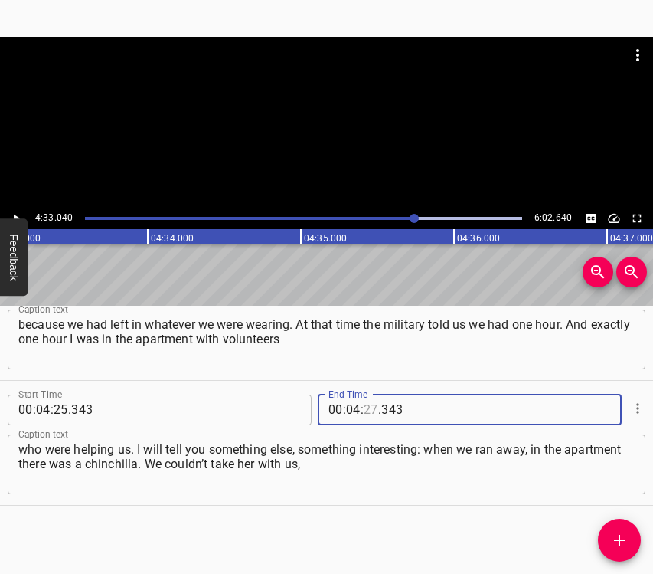
click at [365, 408] on input "number" at bounding box center [371, 409] width 15 height 31
type input "33"
type input "040"
click at [620, 534] on icon "Add Cue" at bounding box center [619, 539] width 11 height 11
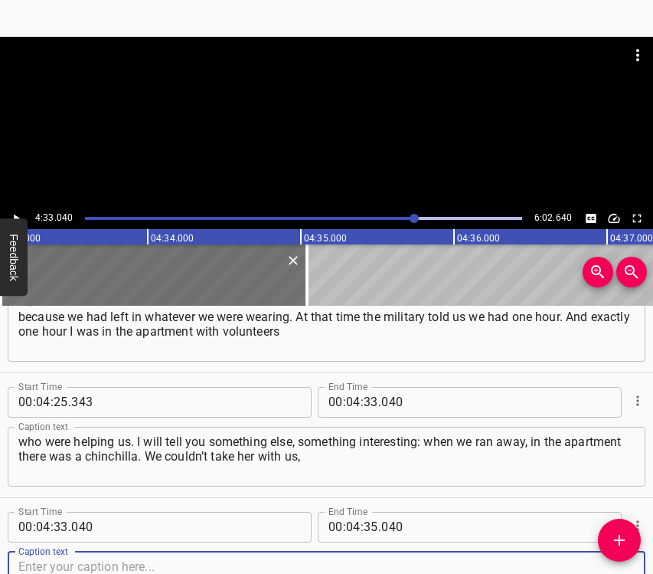
scroll to position [3298, 0]
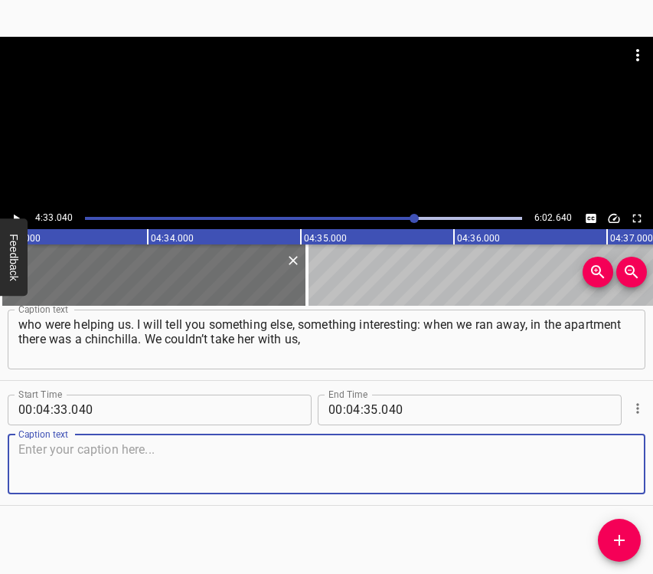
click at [599, 447] on textarea at bounding box center [326, 464] width 616 height 44
click at [94, 446] on textarea at bounding box center [326, 464] width 616 height 44
paste textarea "because she was in a cage. And we thought we would come back. I arrived a month…"
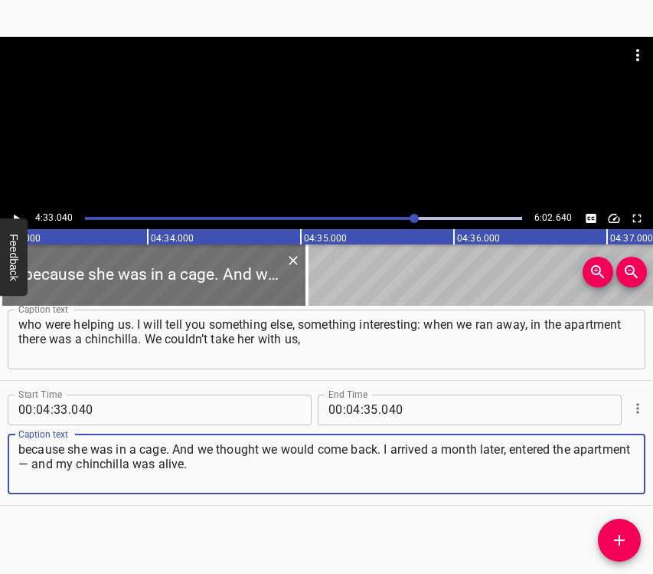
type textarea "because she was in a cage. And we thought we would come back. I arrived a month…"
click at [10, 215] on icon "Play/Pause" at bounding box center [16, 218] width 14 height 14
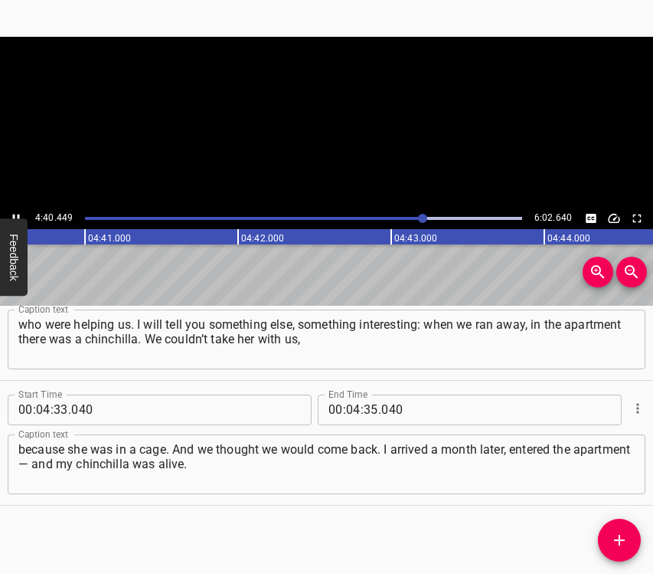
click at [10, 215] on icon "Play/Pause" at bounding box center [16, 218] width 14 height 14
click at [364, 409] on input "number" at bounding box center [371, 409] width 15 height 31
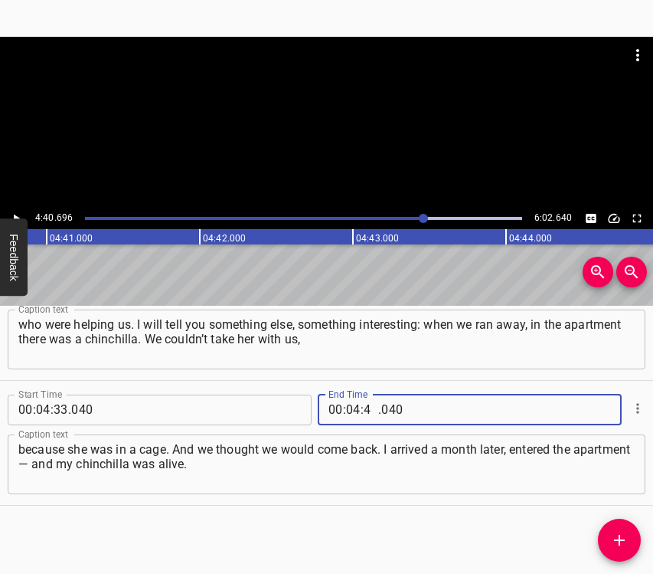
type input "40"
type input "696"
click at [615, 535] on icon "Add Cue" at bounding box center [619, 540] width 18 height 18
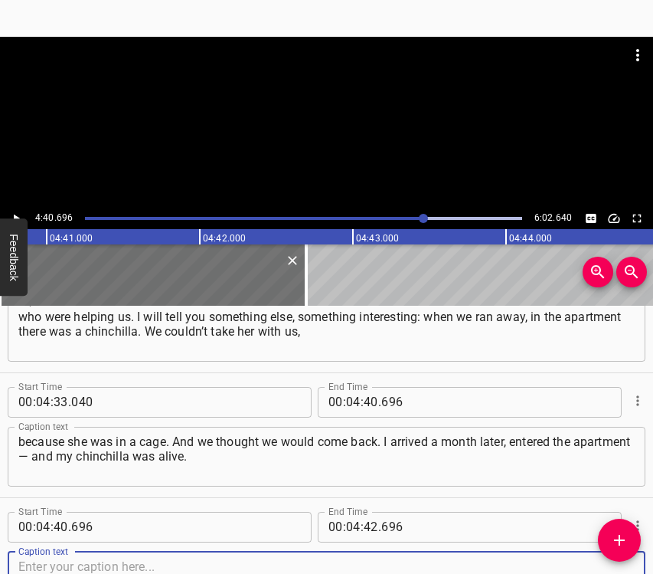
scroll to position [3423, 0]
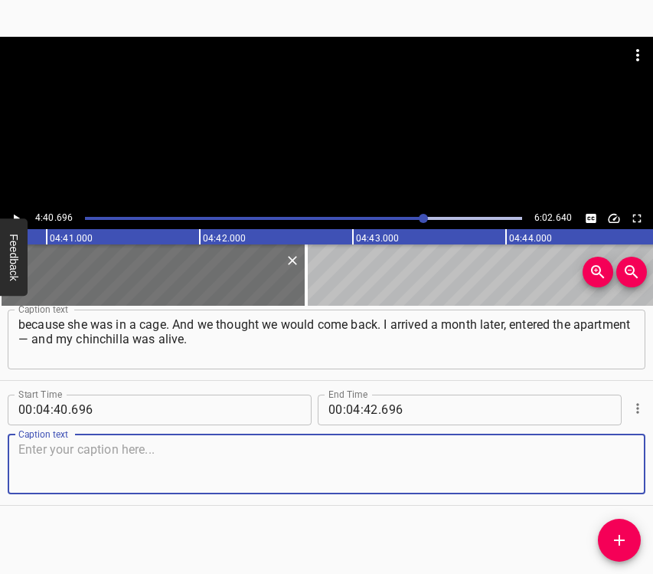
click at [606, 469] on textarea at bounding box center [326, 464] width 616 height 44
click at [188, 461] on textarea at bounding box center [326, 464] width 616 height 44
paste textarea "She had lost weight, she had gnawed… Her cage was wooden, and she gnawed the ca…"
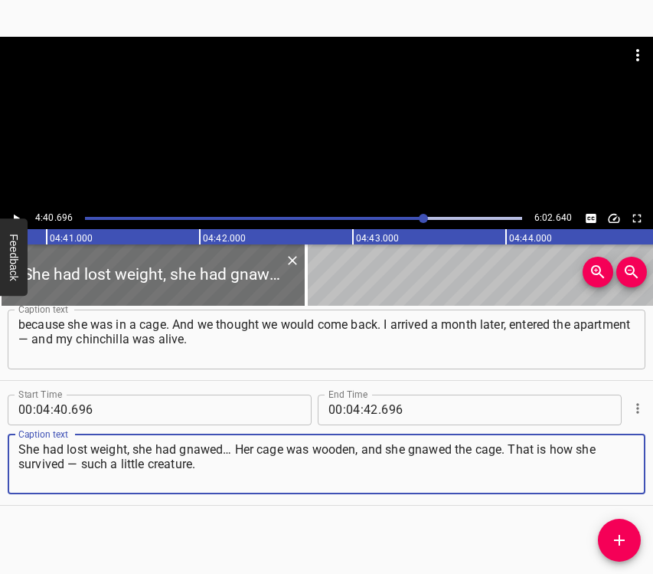
type textarea "She had lost weight, she had gnawed… Her cage was wooden, and she gnawed the ca…"
click at [16, 216] on icon "Play/Pause" at bounding box center [16, 218] width 14 height 14
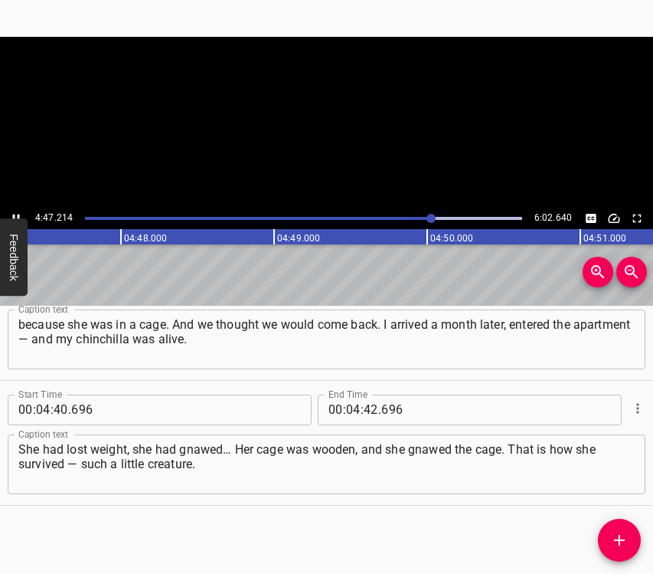
click at [16, 218] on button "Feedback" at bounding box center [14, 256] width 28 height 77
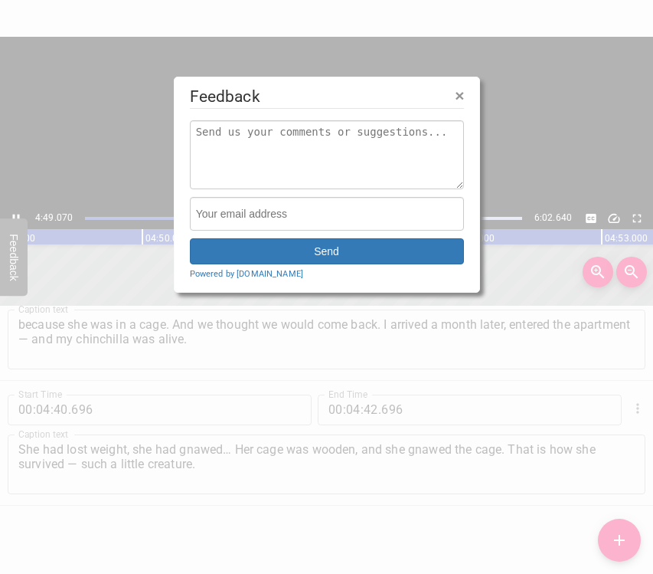
click at [460, 94] on span "×" at bounding box center [459, 96] width 9 height 18
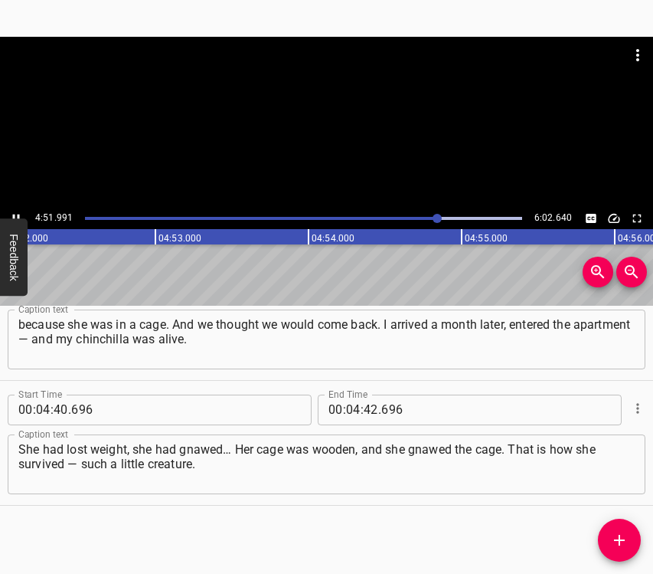
click at [434, 214] on div at bounding box center [437, 218] width 9 height 9
click at [430, 213] on div at bounding box center [304, 218] width 456 height 21
click at [13, 211] on icon "Play/Pause" at bounding box center [16, 218] width 14 height 14
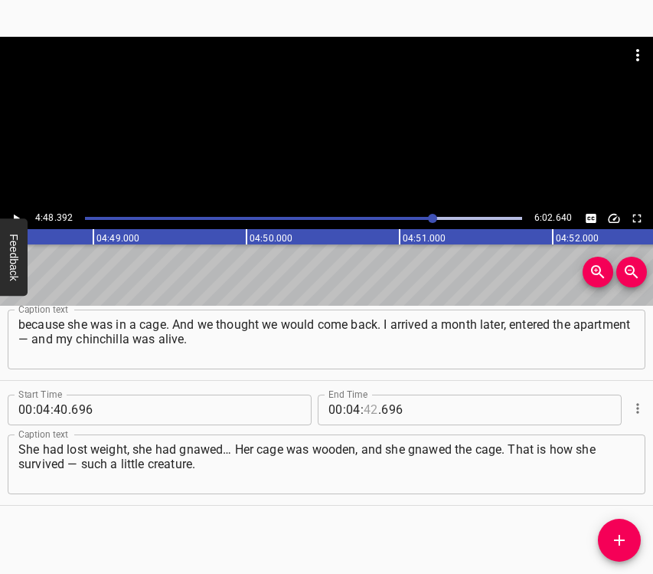
click at [370, 407] on input "number" at bounding box center [371, 409] width 15 height 31
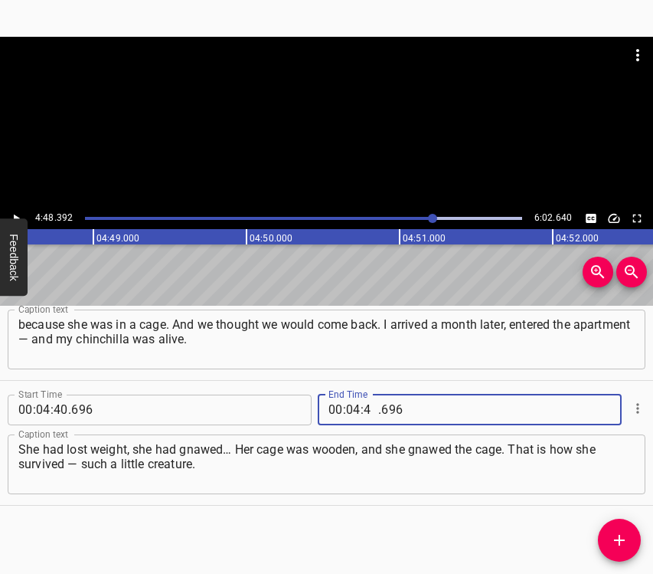
type input "48"
type input "392"
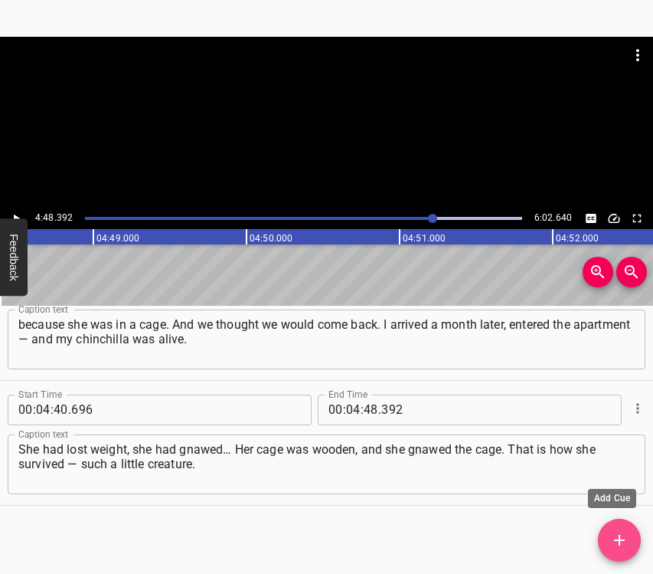
click at [619, 545] on icon "Add Cue" at bounding box center [619, 539] width 11 height 11
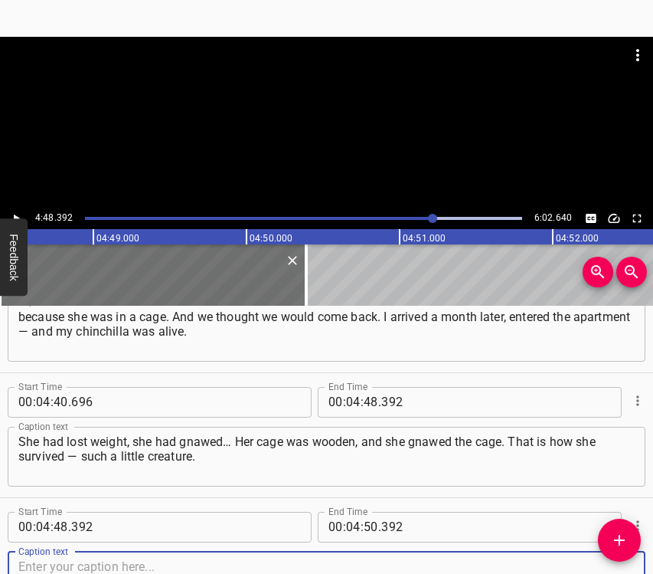
scroll to position [3548, 0]
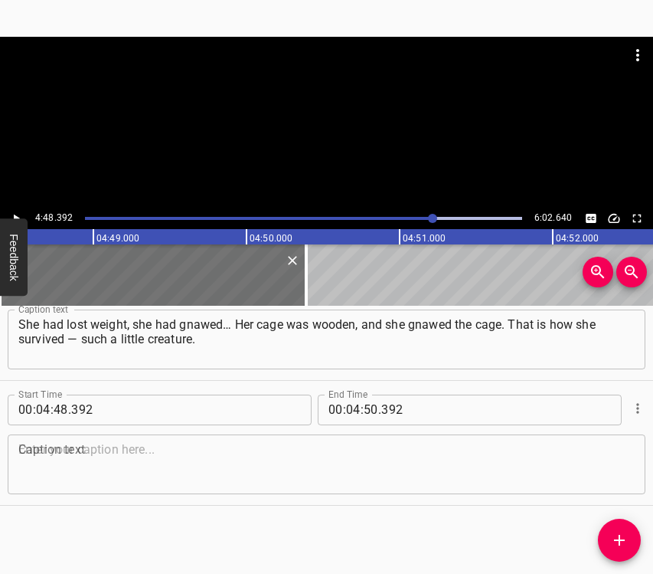
click at [587, 435] on div "Caption text" at bounding box center [327, 464] width 638 height 60
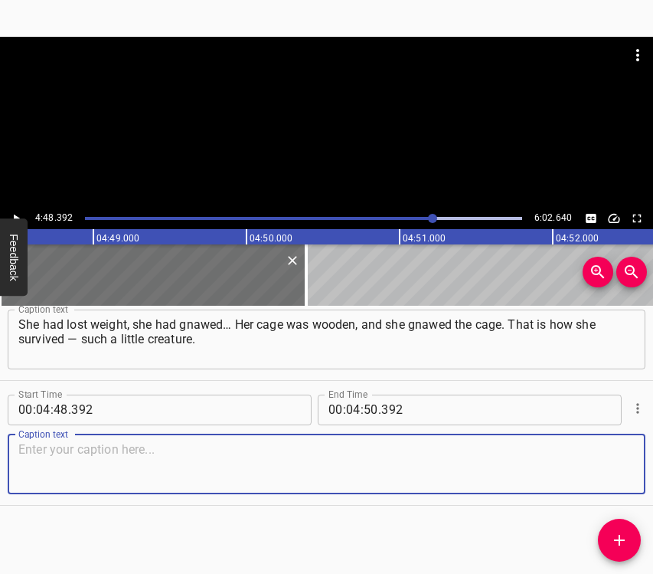
click at [595, 460] on textarea at bounding box center [326, 464] width 616 height 44
click at [31, 453] on textarea at bounding box center [326, 464] width 616 height 44
paste textarea "Now she lives with us in [GEOGRAPHIC_DATA], and we also call her a displaced on…"
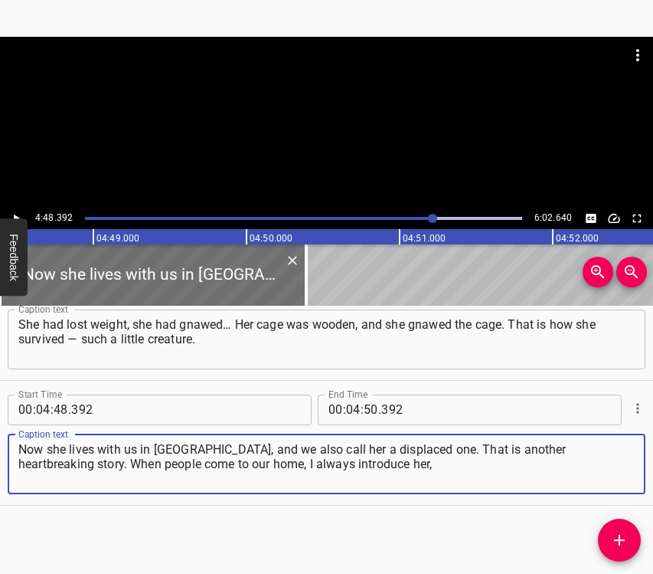
type textarea "Now she lives with us in [GEOGRAPHIC_DATA], and we also call her a displaced on…"
click at [15, 216] on icon "Play/Pause" at bounding box center [17, 218] width 6 height 8
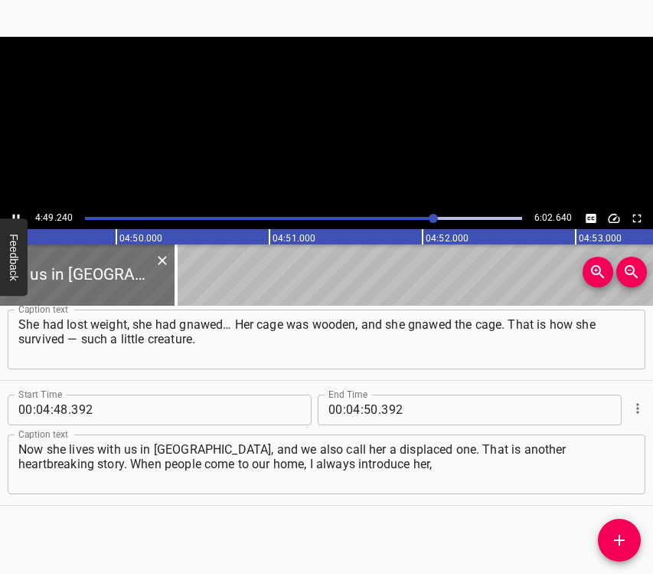
scroll to position [0, 44336]
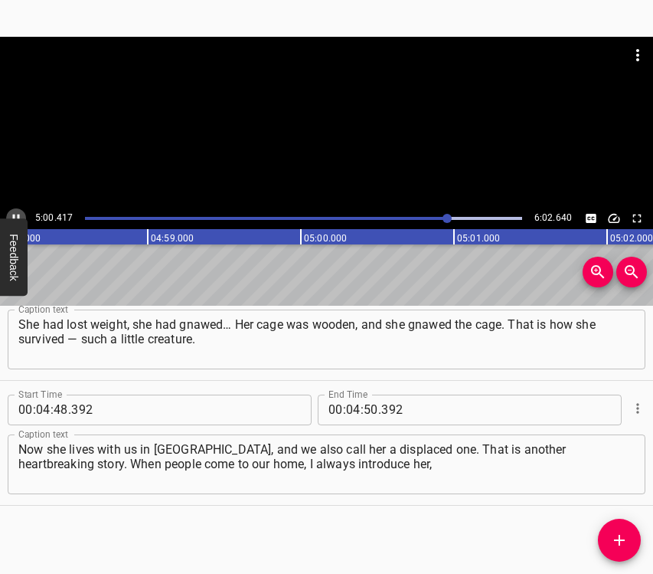
click at [8, 213] on button "Play/Pause" at bounding box center [16, 218] width 20 height 20
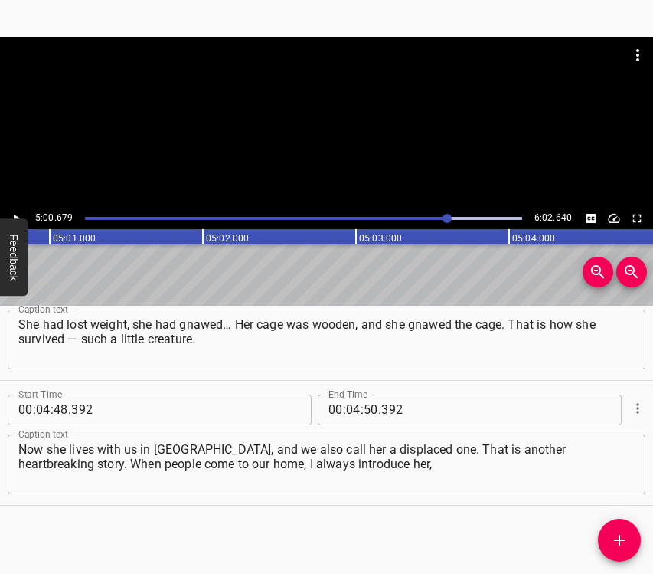
click at [8, 212] on button "Play/Pause" at bounding box center [16, 218] width 20 height 20
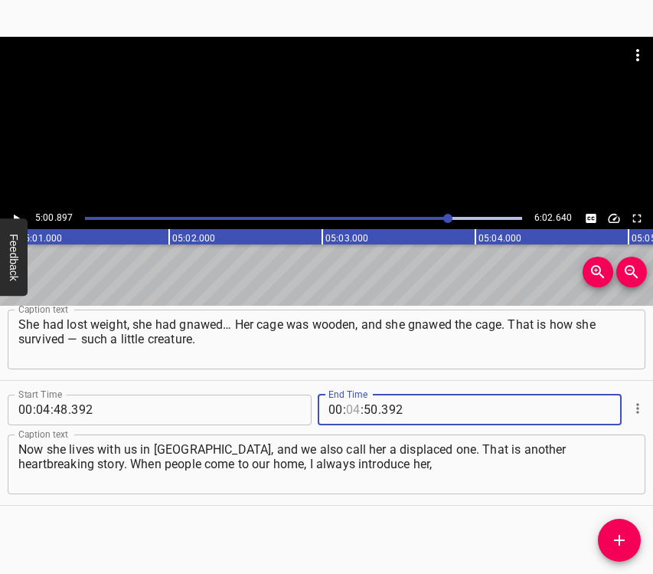
click at [346, 407] on input "number" at bounding box center [353, 409] width 15 height 31
type input "05"
type input "00"
type input "897"
click at [623, 536] on span "Add Cue" at bounding box center [619, 540] width 43 height 18
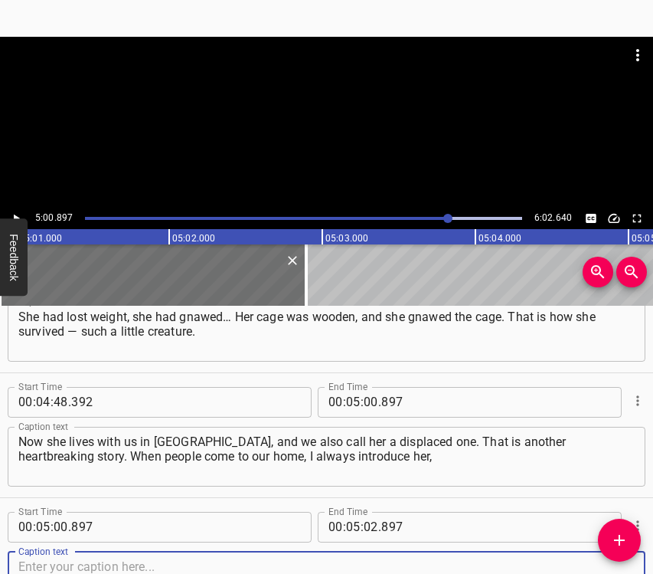
scroll to position [3672, 0]
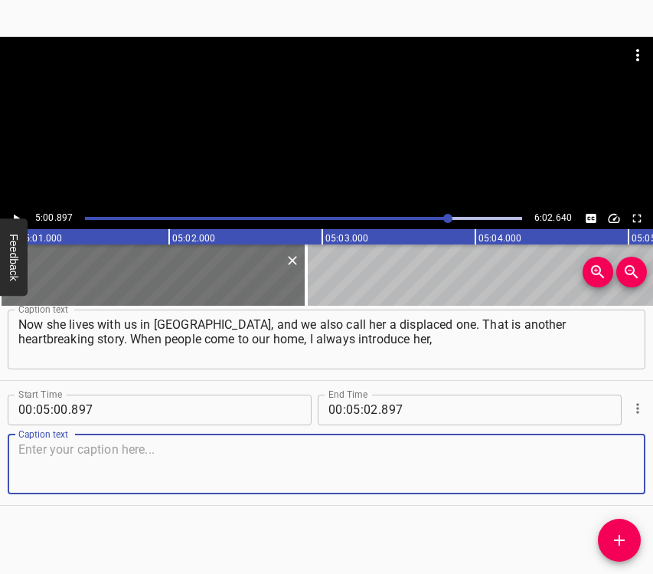
click at [594, 473] on textarea at bounding box center [326, 464] width 616 height 44
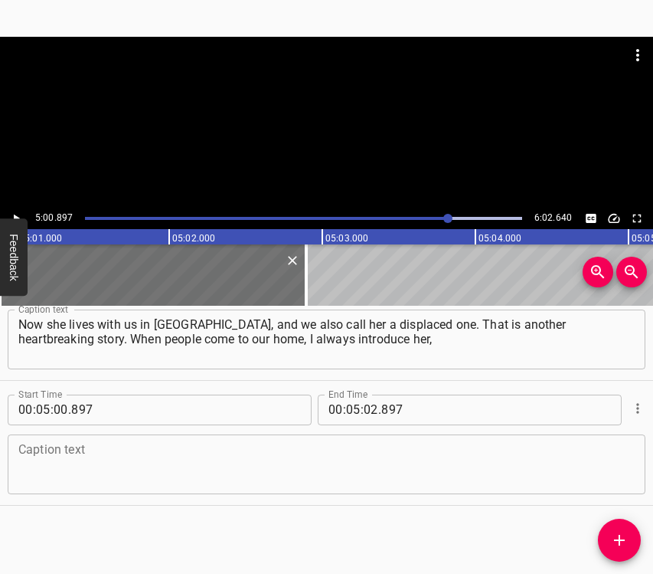
click at [49, 446] on textarea at bounding box center [326, 464] width 616 height 44
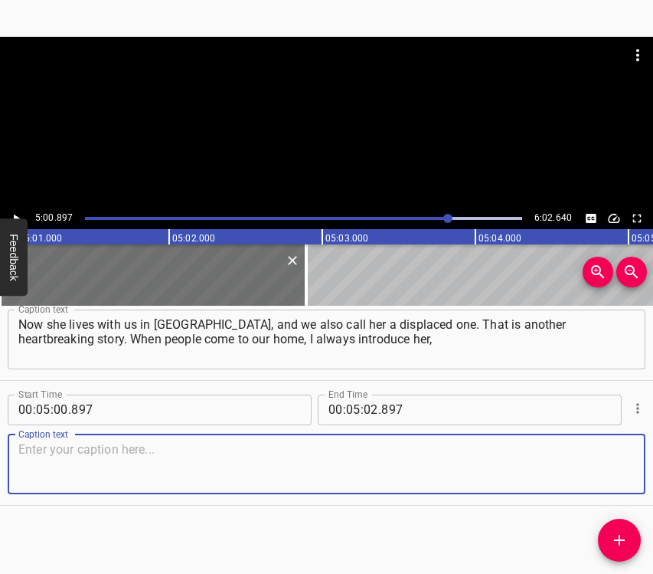
paste textarea "saying: this is [PERSON_NAME], she is a displaced one from Kharkiv. For a whole…"
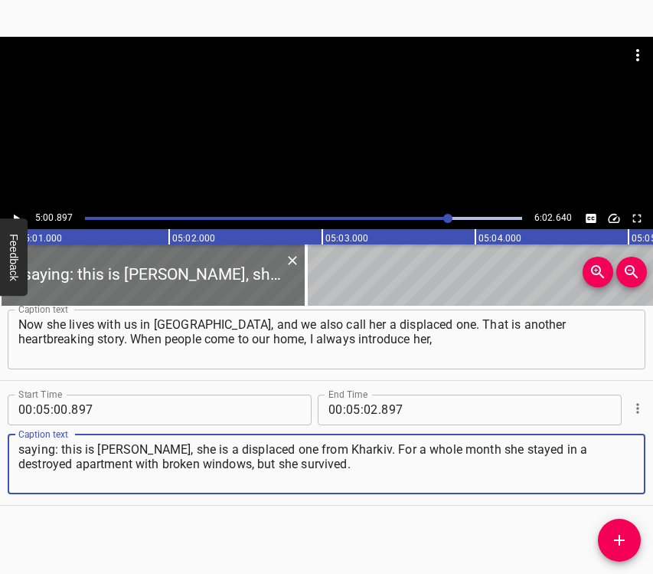
type textarea "saying: this is [PERSON_NAME], she is a displaced one from Kharkiv. For a whole…"
click at [8, 212] on button "Play/Pause" at bounding box center [16, 218] width 20 height 20
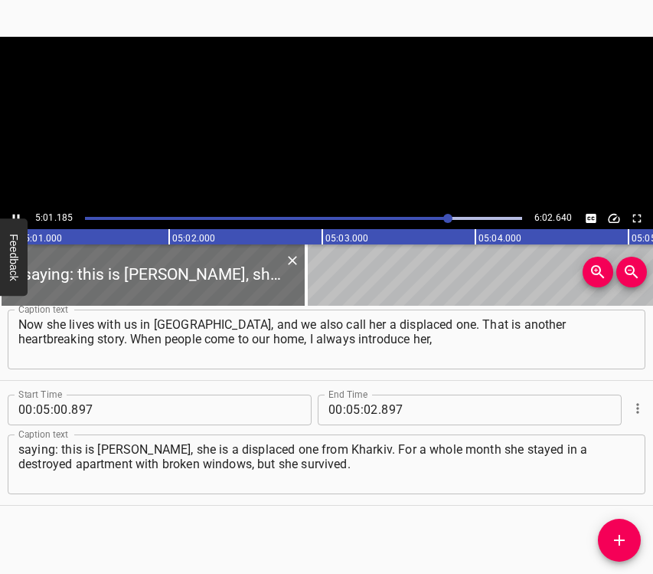
scroll to position [0, 46125]
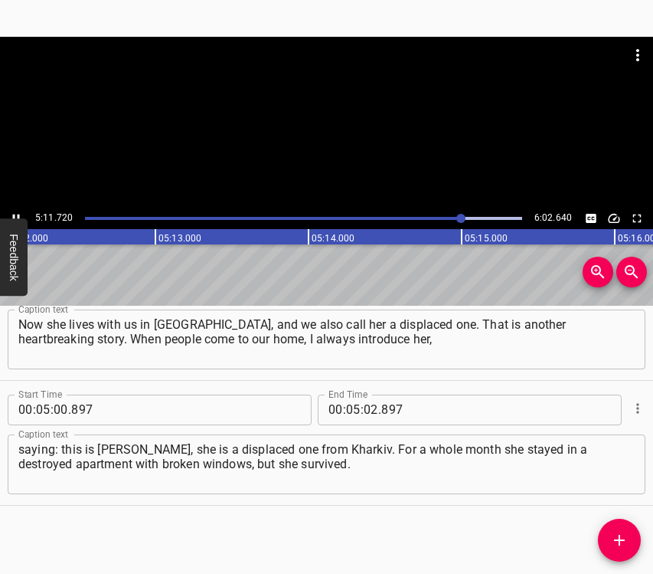
click at [16, 212] on icon "Play/Pause" at bounding box center [16, 218] width 14 height 14
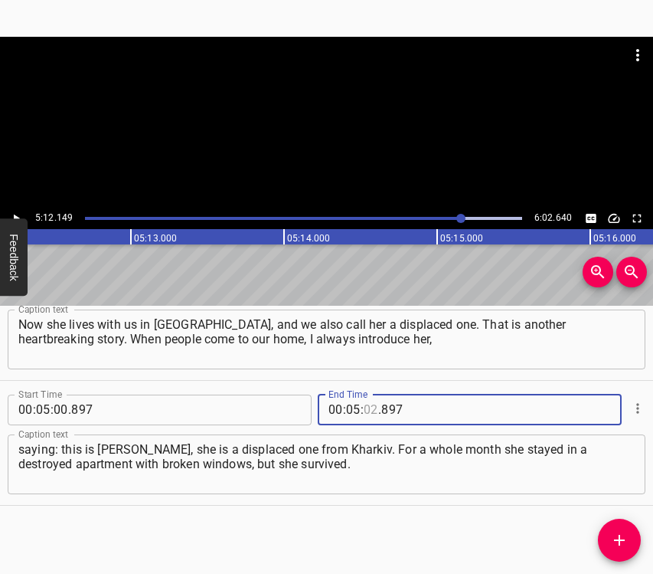
click at [365, 400] on input "number" at bounding box center [371, 409] width 15 height 31
type input "12"
type input "149"
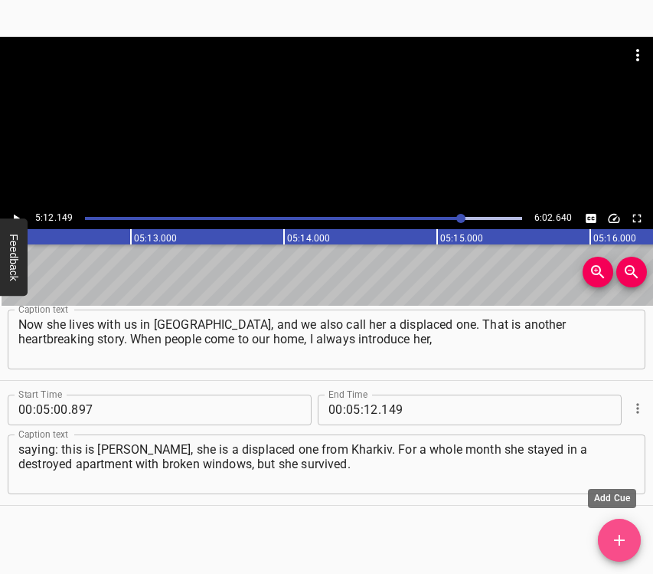
click at [613, 541] on icon "Add Cue" at bounding box center [619, 540] width 18 height 18
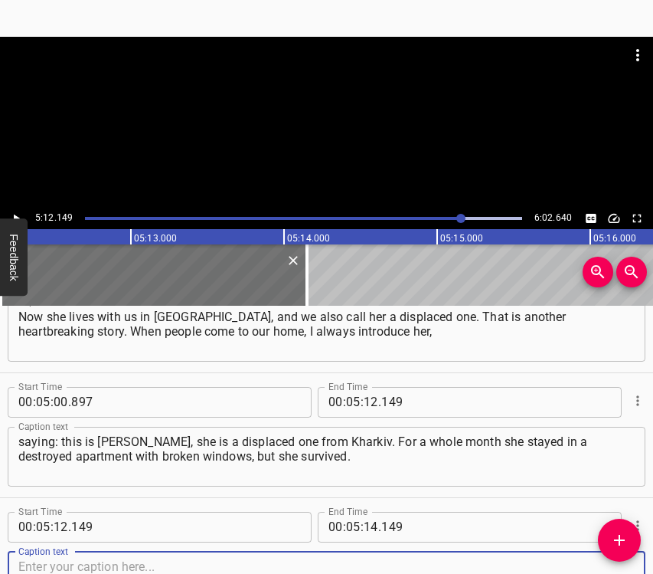
scroll to position [3797, 0]
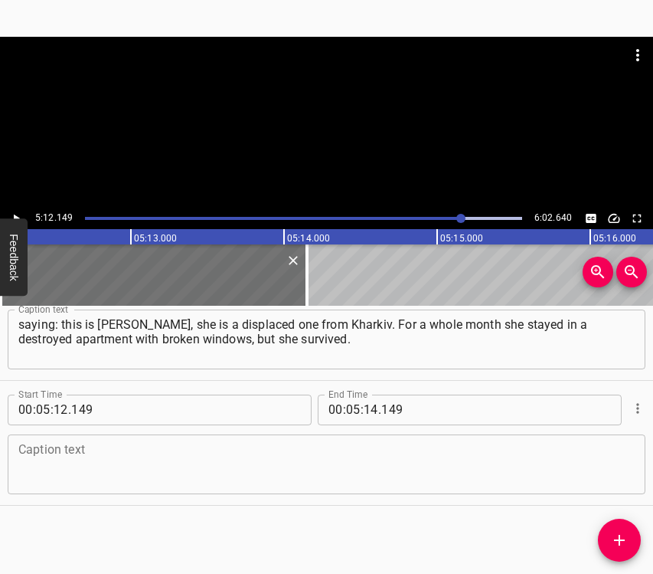
click at [593, 487] on div "Caption text" at bounding box center [327, 464] width 638 height 60
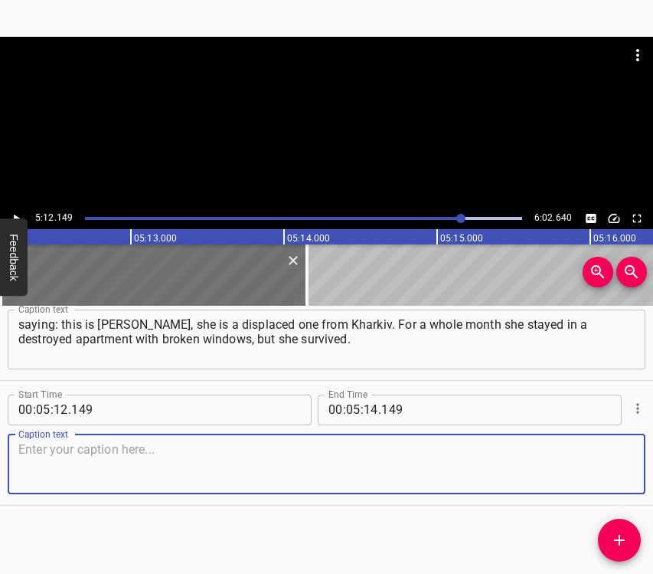
click at [42, 481] on textarea at bounding box center [326, 464] width 616 height 44
paste textarea "The most important thing is my child, my granddaughter, who is an excellent stu…"
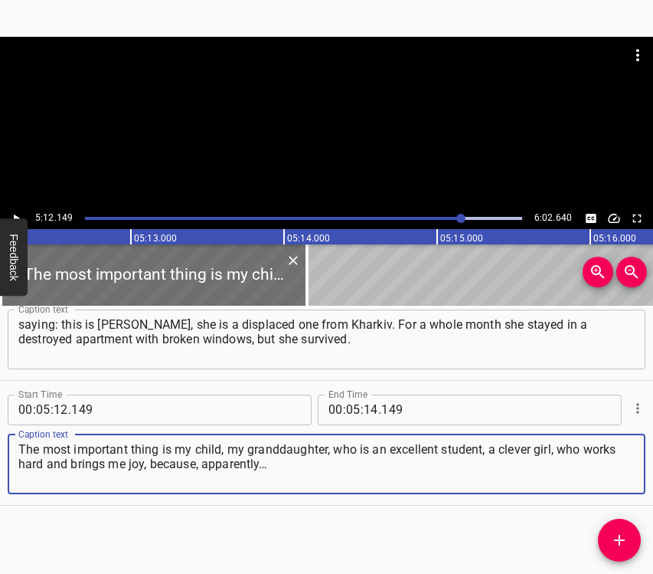
type textarea "The most important thing is my child, my granddaughter, who is an excellent stu…"
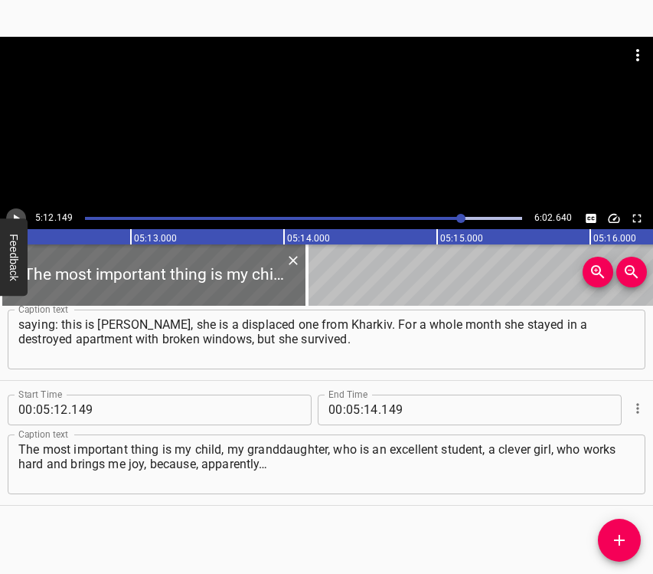
click at [17, 212] on icon "Play/Pause" at bounding box center [16, 218] width 14 height 14
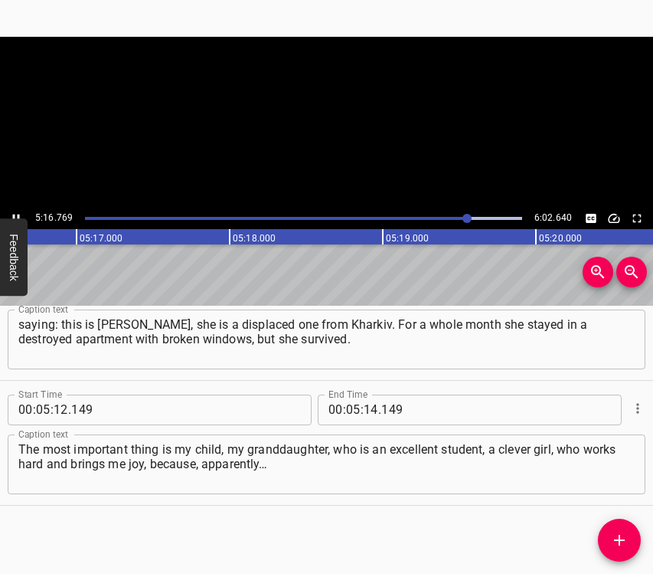
scroll to position [0, 48502]
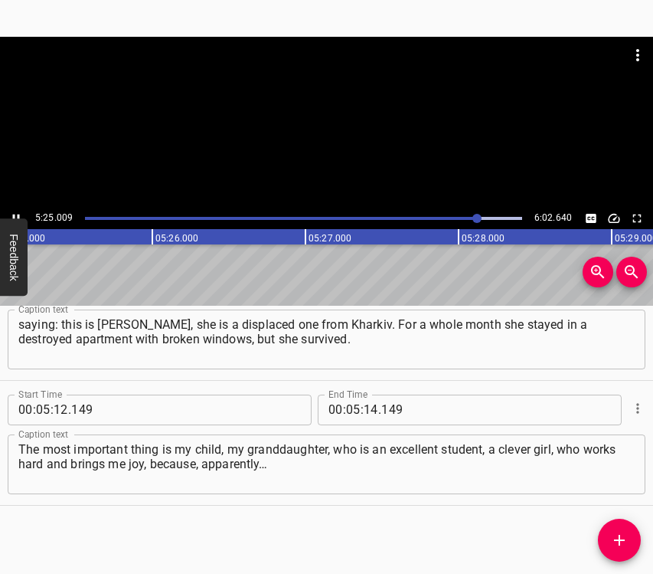
click at [14, 211] on icon "Play/Pause" at bounding box center [16, 218] width 14 height 14
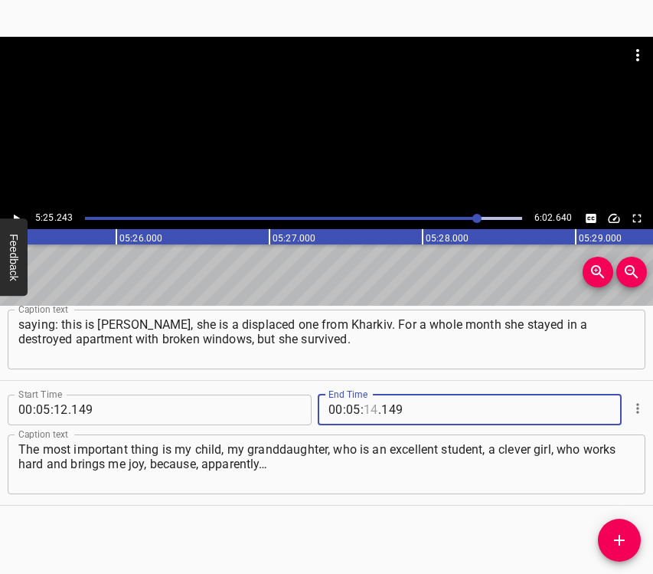
click at [364, 410] on input "number" at bounding box center [371, 409] width 15 height 31
type input "25"
type input "243"
click at [614, 547] on icon "Add Cue" at bounding box center [619, 540] width 18 height 18
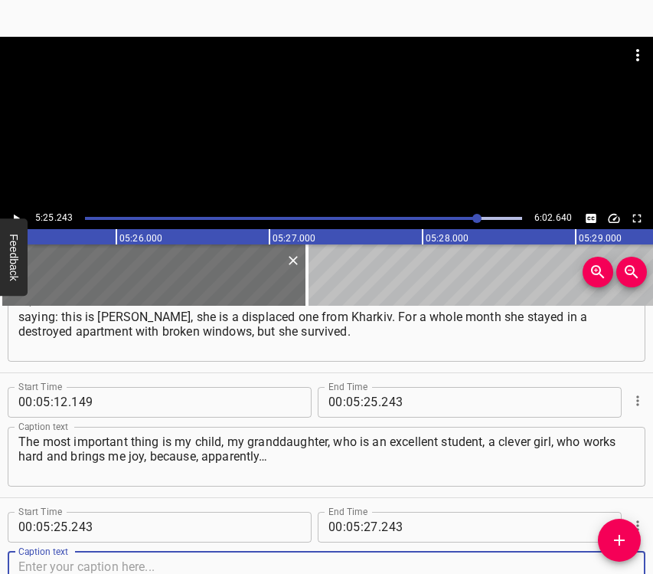
scroll to position [3922, 0]
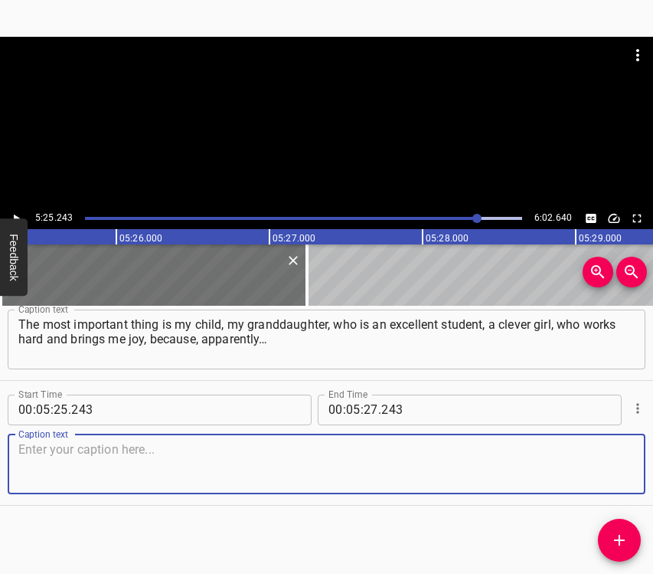
drag, startPoint x: 603, startPoint y: 479, endPoint x: 616, endPoint y: 469, distance: 15.8
click at [603, 478] on textarea at bounding box center [326, 464] width 616 height 44
click at [103, 463] on textarea at bounding box center [326, 464] width 616 height 44
paste textarea "Here in [GEOGRAPHIC_DATA], thanks to the doctors of [GEOGRAPHIC_DATA]… They sav…"
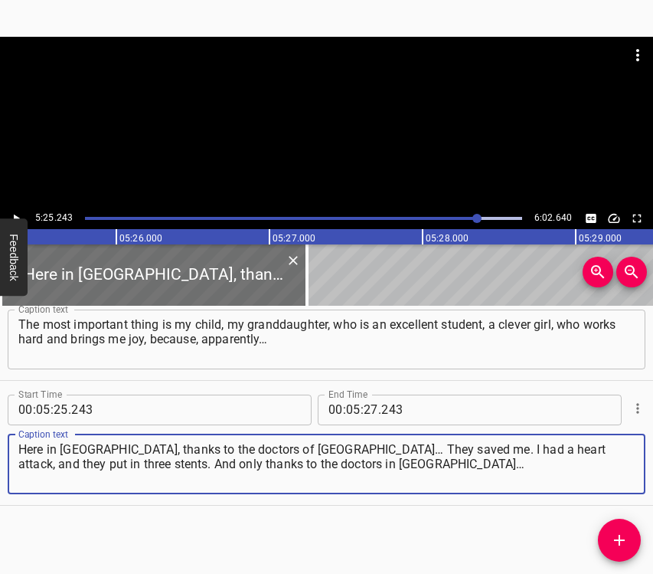
type textarea "Here in [GEOGRAPHIC_DATA], thanks to the doctors of [GEOGRAPHIC_DATA]… They sav…"
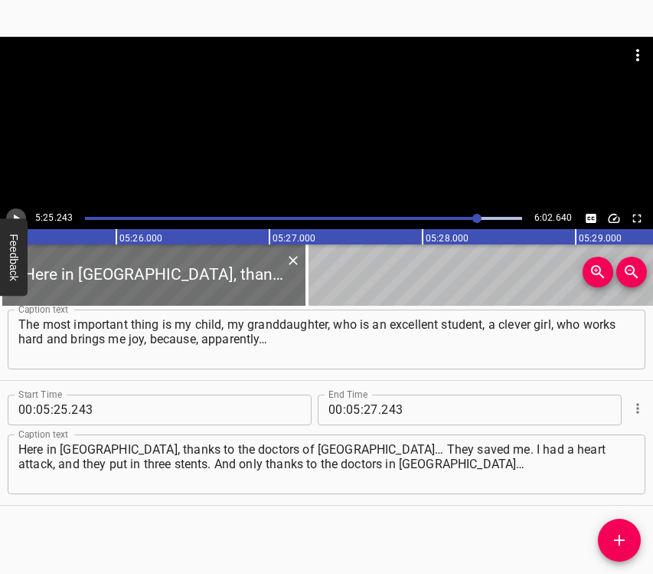
click at [18, 213] on icon "Play/Pause" at bounding box center [16, 218] width 14 height 14
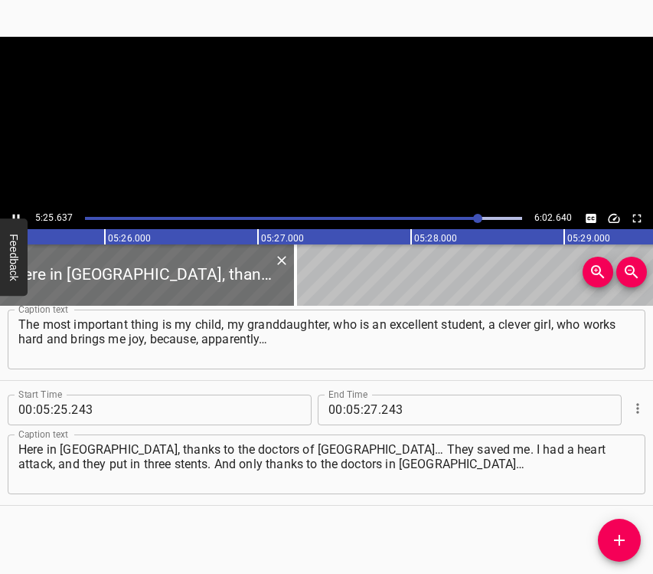
scroll to position [0, 49867]
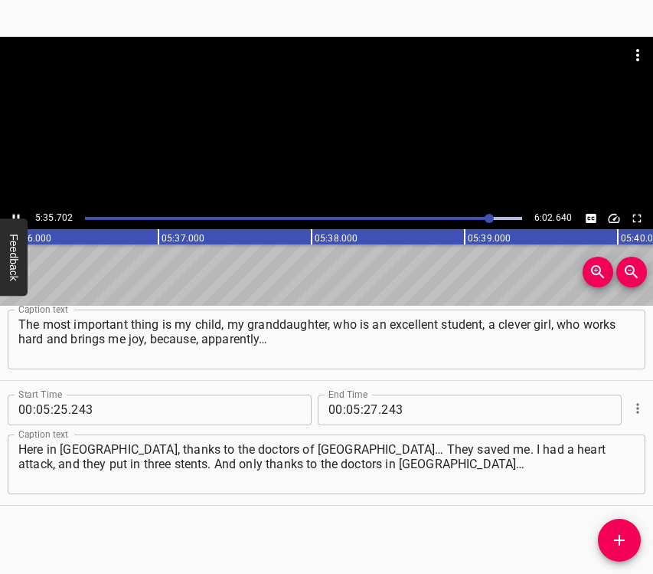
click at [17, 212] on icon "Play/Pause" at bounding box center [16, 218] width 14 height 14
click at [368, 408] on input "number" at bounding box center [371, 409] width 15 height 31
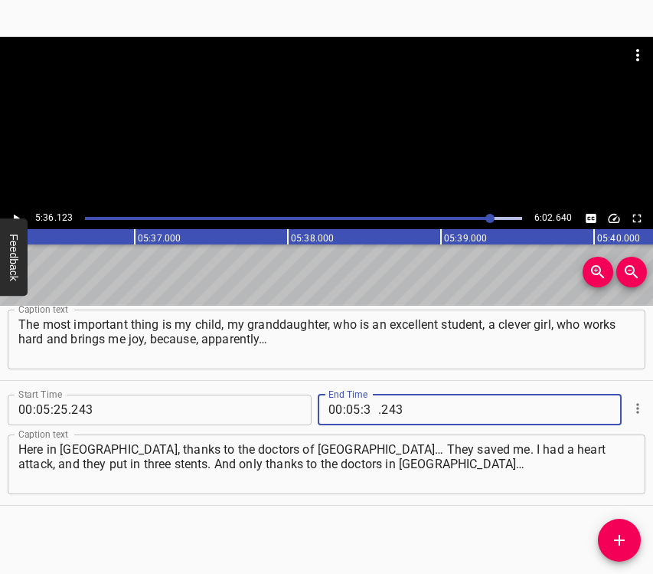
type input "36"
type input "123"
click at [616, 544] on icon "Add Cue" at bounding box center [619, 540] width 18 height 18
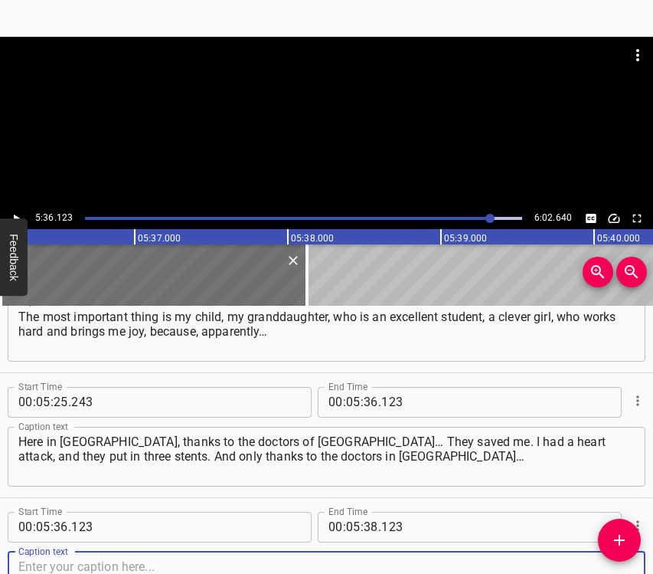
scroll to position [4047, 0]
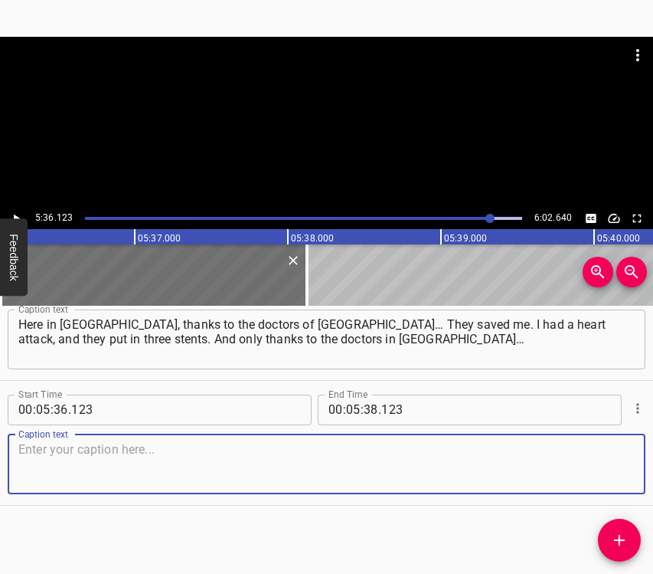
click at [603, 472] on textarea at bounding box center [326, 464] width 616 height 44
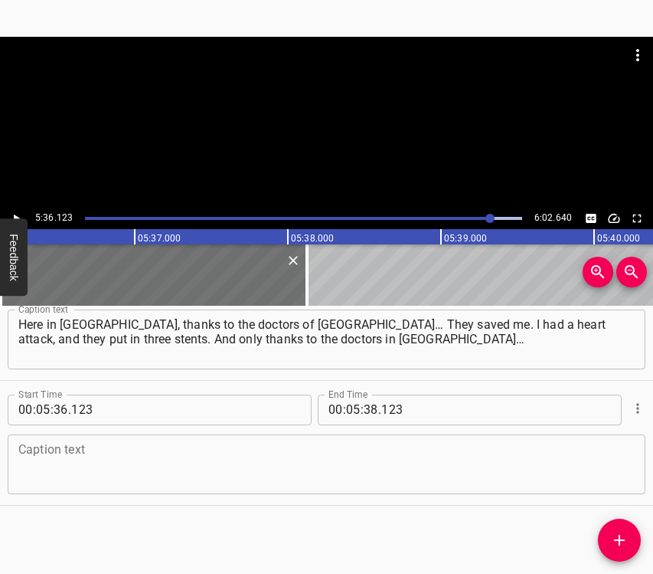
click at [198, 467] on textarea at bounding box center [326, 464] width 616 height 44
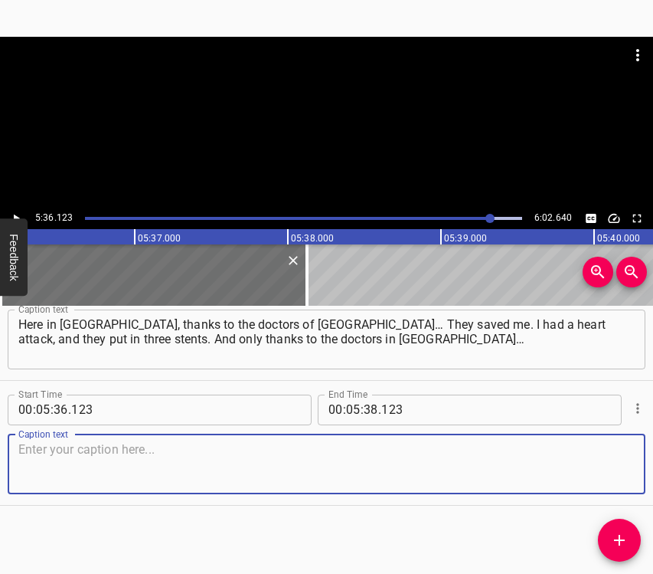
paste textarea "They helped me so much, I am very grateful to them! Of course, it is not easy, …"
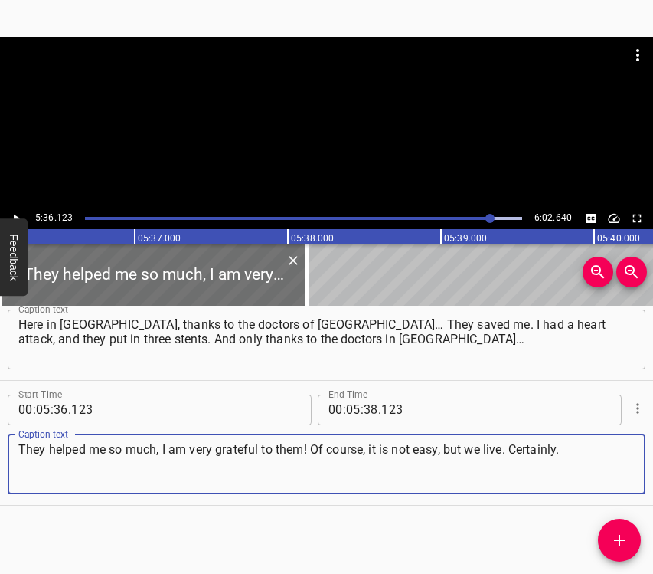
type textarea "They helped me so much, I am very grateful to them! Of course, it is not easy, …"
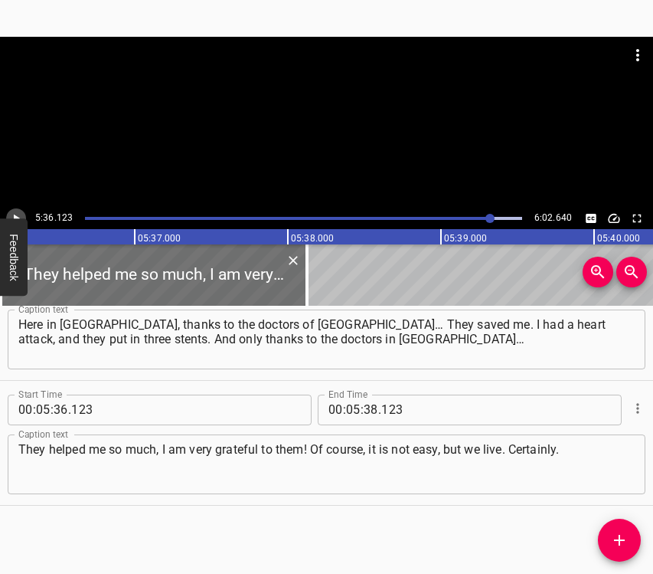
click at [11, 212] on icon "Play/Pause" at bounding box center [16, 218] width 14 height 14
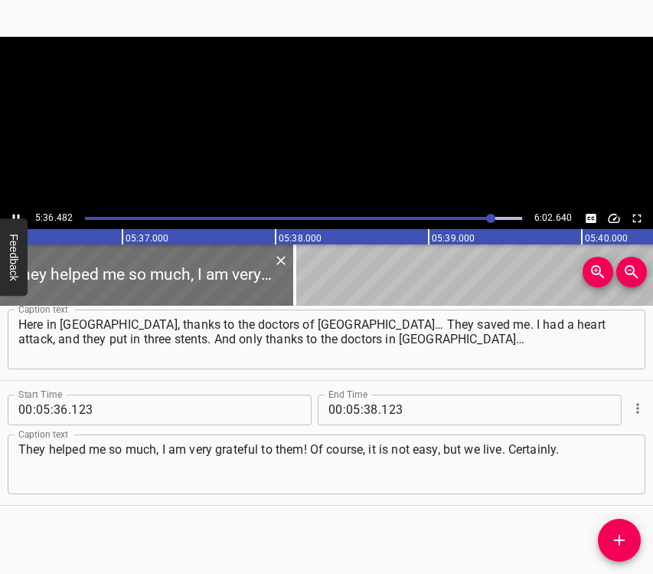
scroll to position [0, 51530]
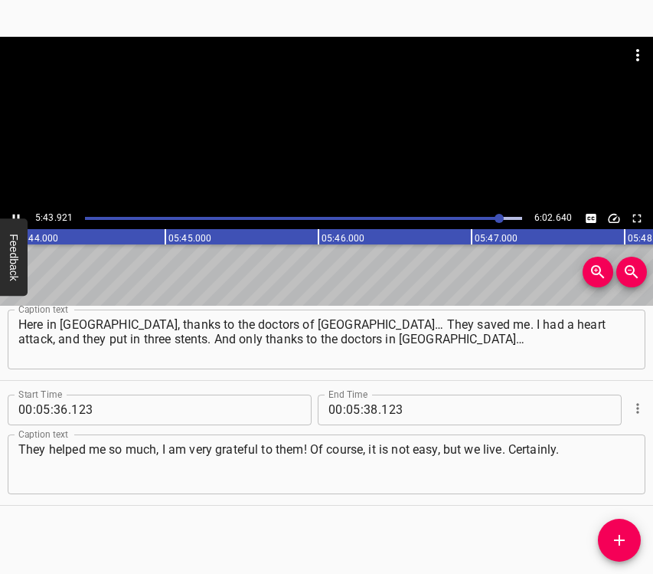
click at [15, 211] on icon "Play/Pause" at bounding box center [16, 218] width 14 height 14
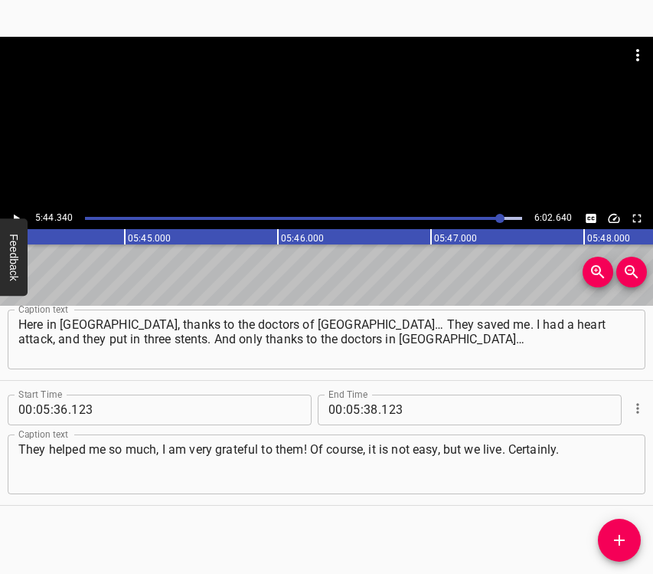
scroll to position [0, 52733]
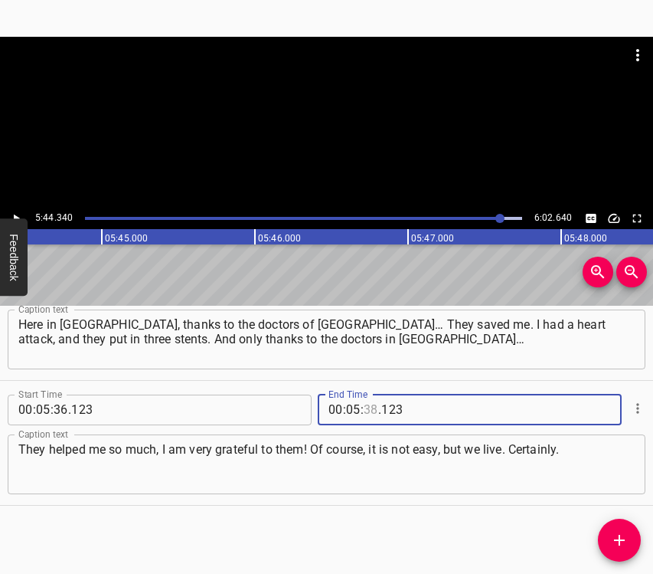
click at [367, 407] on input "number" at bounding box center [371, 409] width 15 height 31
type input "44"
type input "340"
click at [623, 541] on icon "Add Cue" at bounding box center [619, 539] width 11 height 11
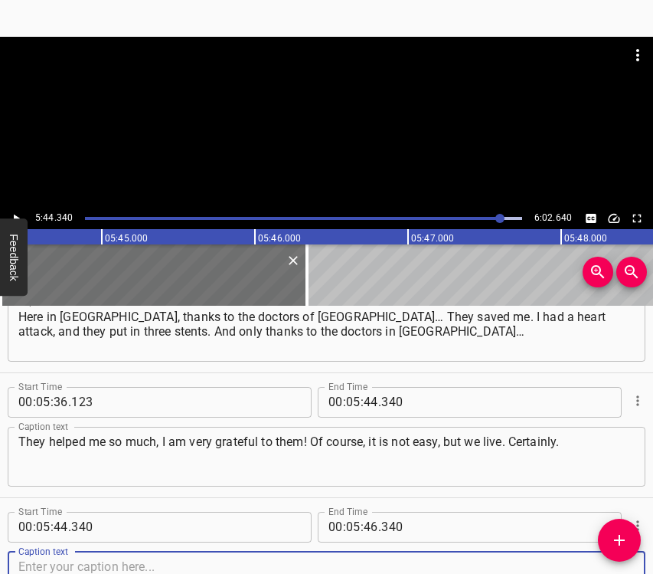
scroll to position [4172, 0]
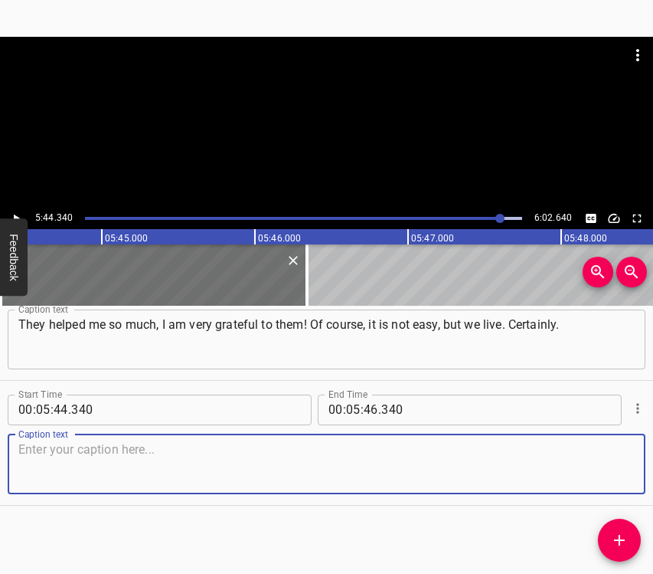
click at [590, 479] on textarea at bounding box center [326, 464] width 616 height 44
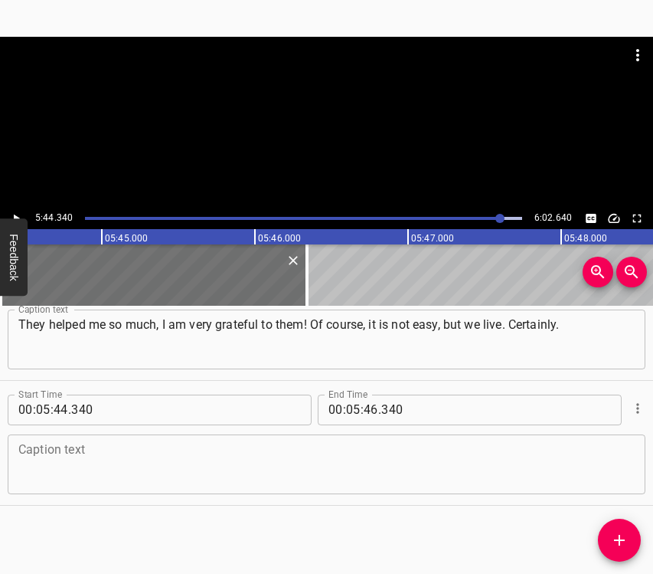
click at [108, 469] on textarea at bounding box center [326, 464] width 616 height 44
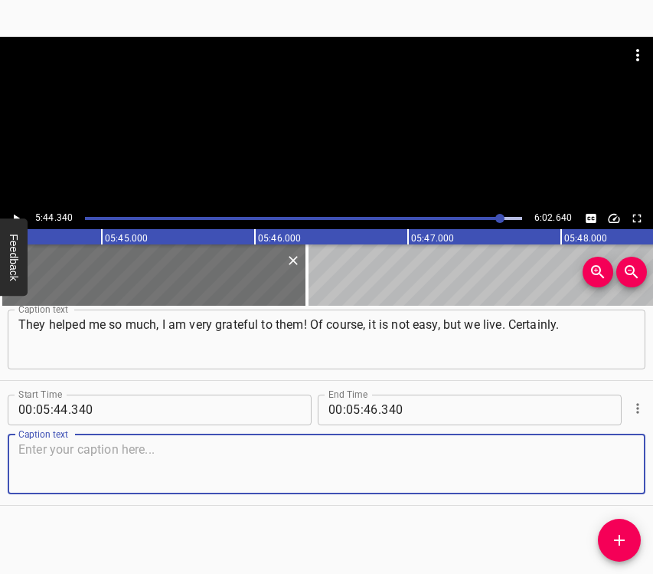
paste textarea "I wish peace to everyone, goodness, that all this ends and that we live in peac…"
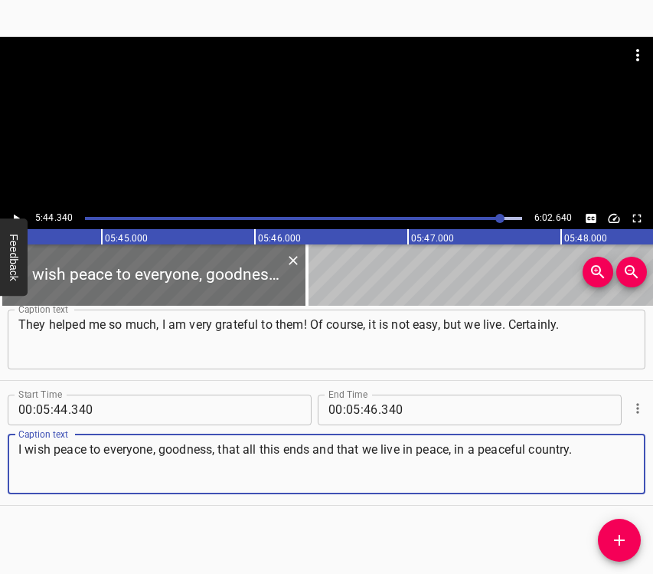
type textarea "I wish peace to everyone, goodness, that all this ends and that we live in peac…"
click at [364, 412] on input "number" at bounding box center [371, 409] width 15 height 31
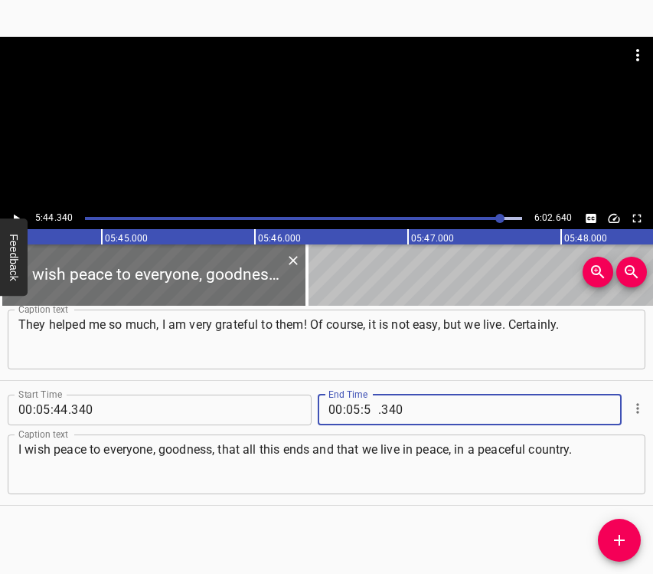
type input "52"
type input "640"
click at [17, 214] on icon "Play/Pause" at bounding box center [16, 218] width 14 height 14
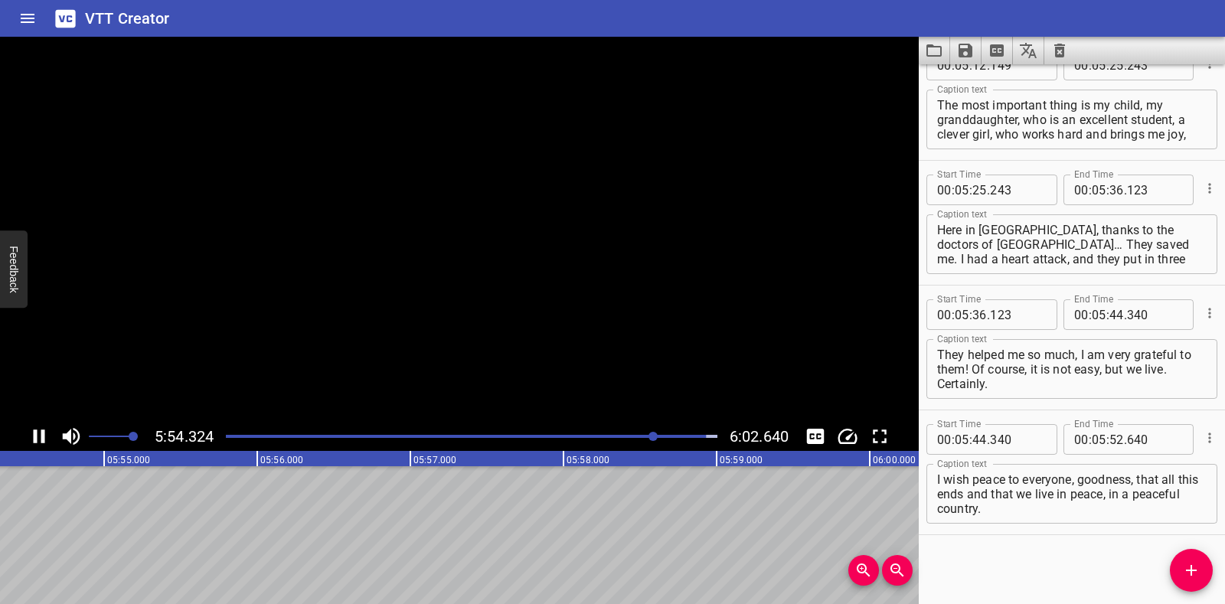
scroll to position [3901, 0]
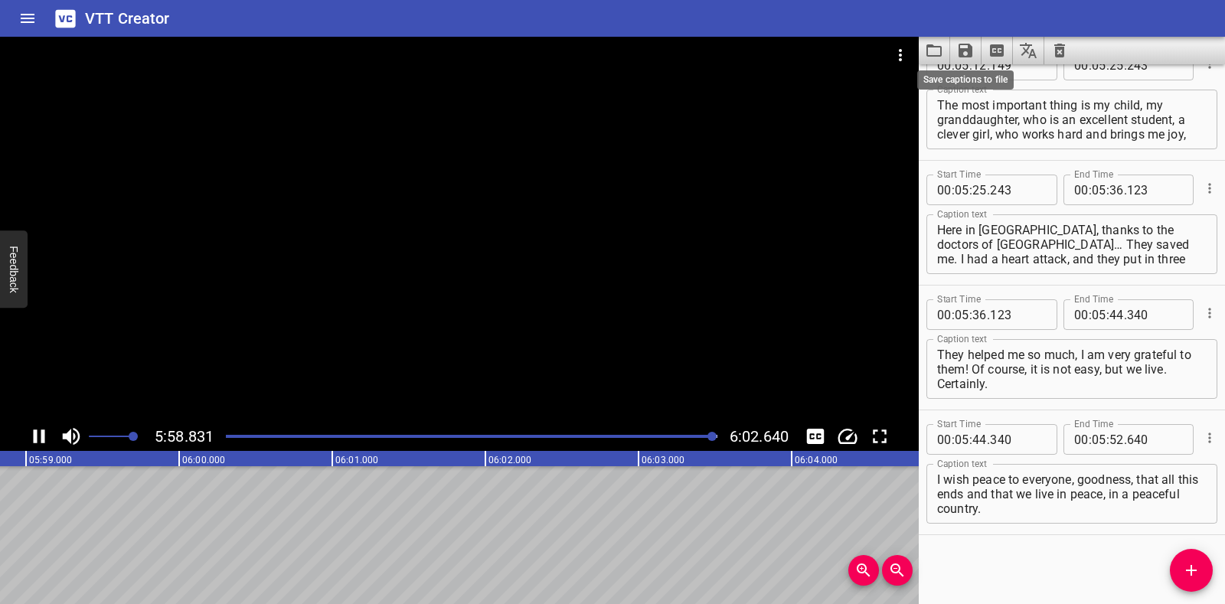
click at [652, 48] on icon "Save captions to file" at bounding box center [966, 51] width 14 height 14
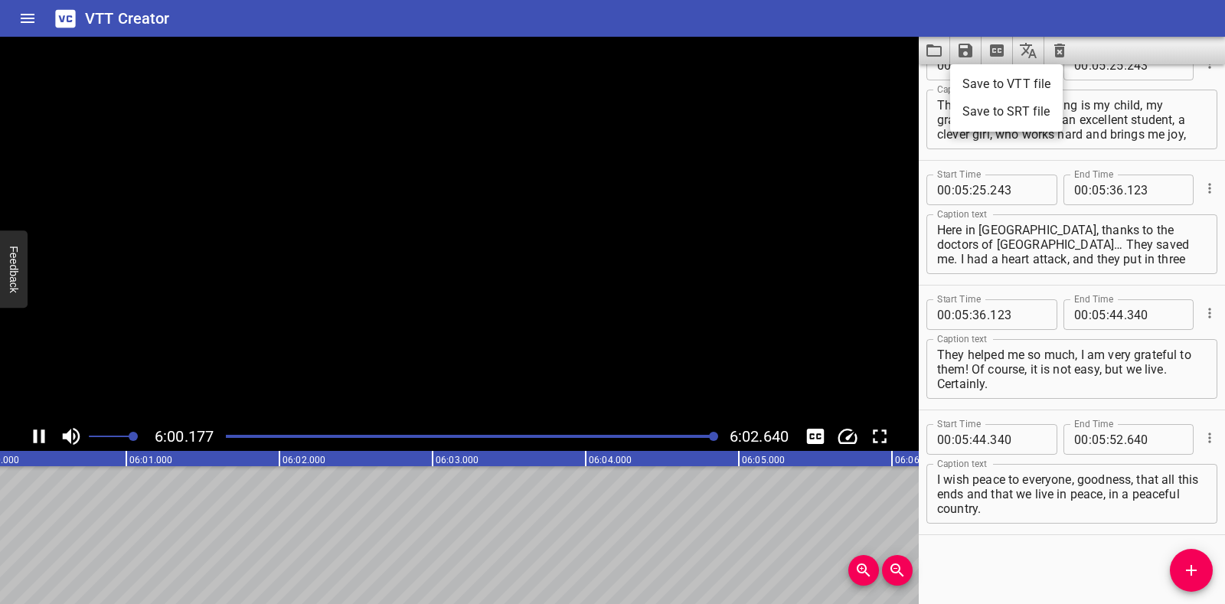
click at [652, 90] on li "Save to VTT file" at bounding box center [1006, 84] width 113 height 28
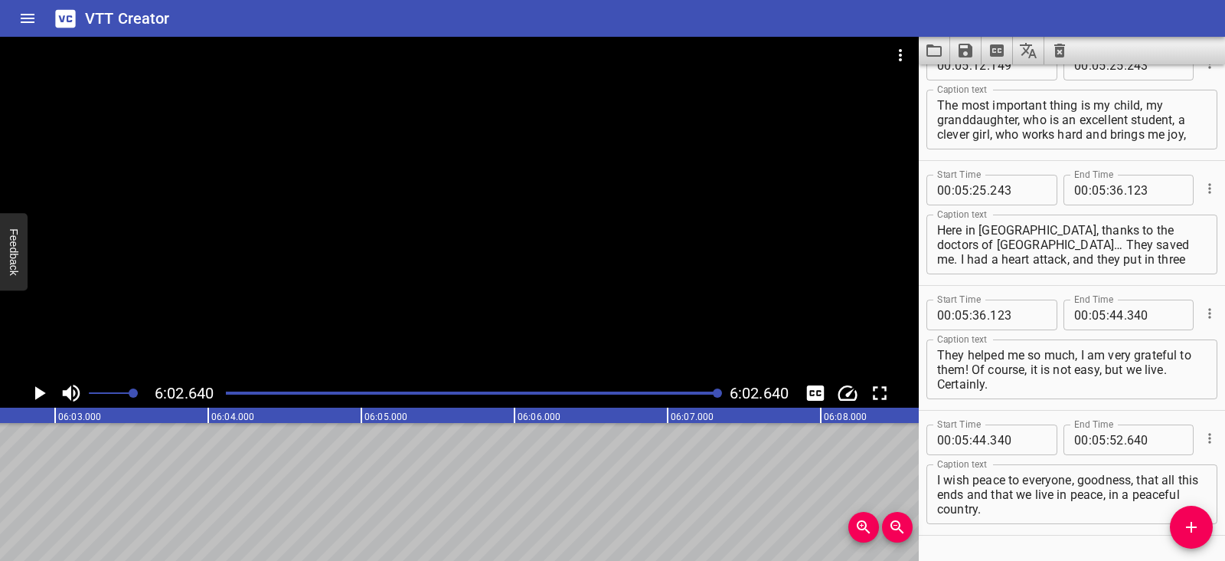
scroll to position [3944, 0]
